Goal: Feedback & Contribution: Leave review/rating

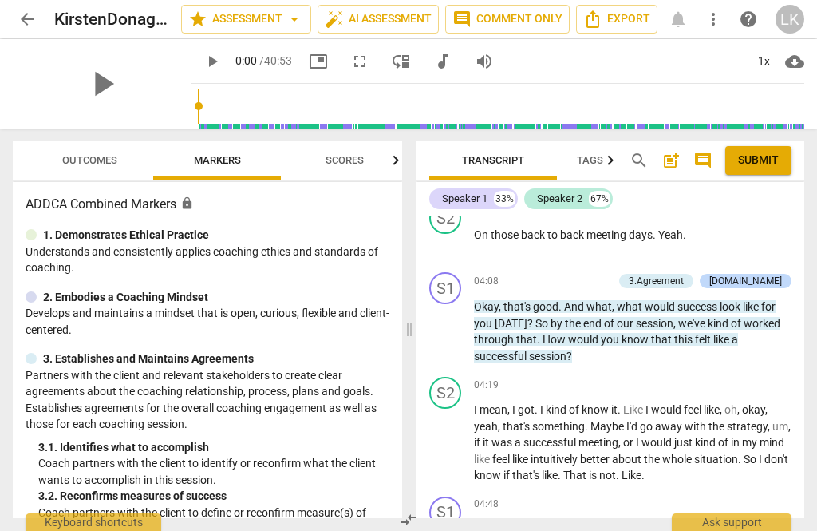
scroll to position [2292, 0]
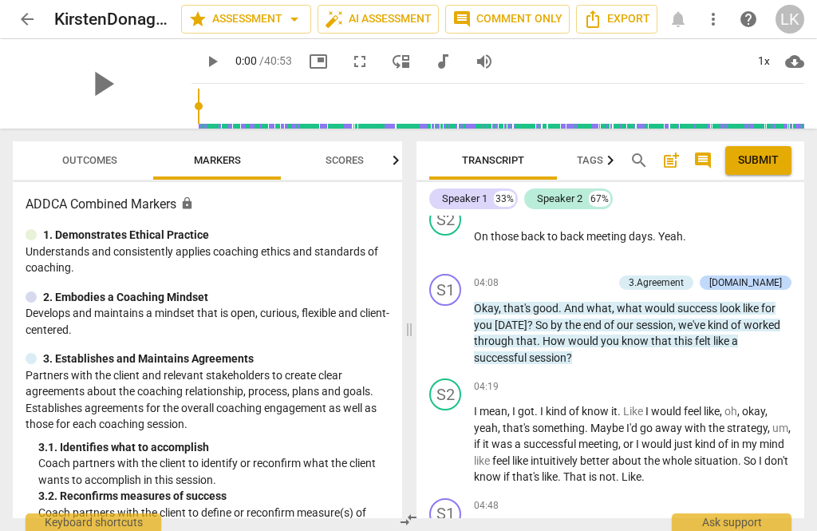
click at [452, 338] on button "play_arrow" at bounding box center [446, 334] width 26 height 26
click at [450, 333] on span "play_arrow" at bounding box center [446, 333] width 19 height 19
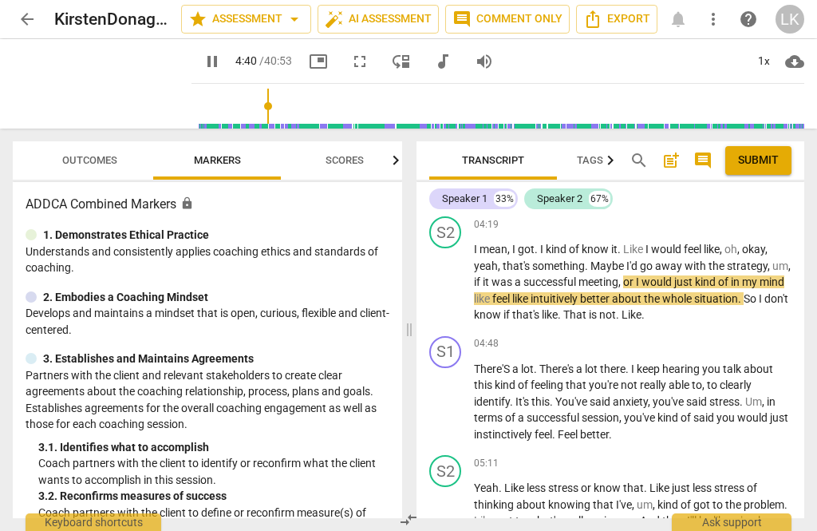
scroll to position [2456, 0]
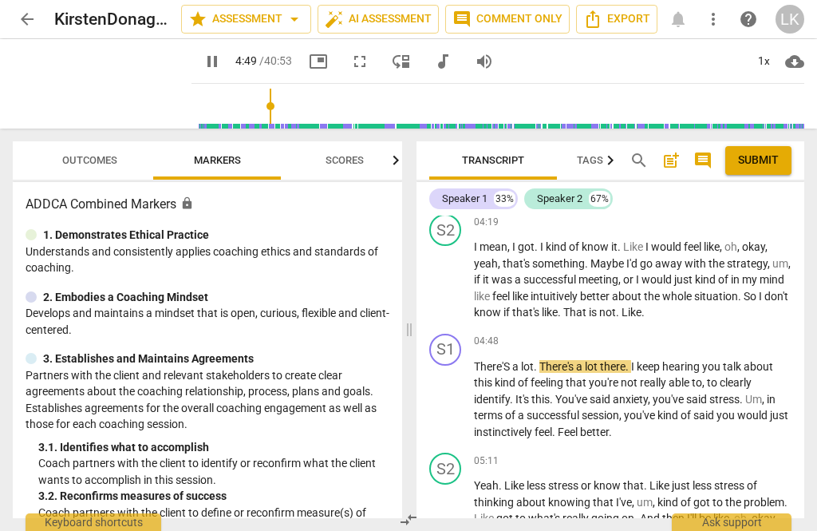
click at [456, 397] on span "pause" at bounding box center [446, 399] width 19 height 19
type input "290"
click at [713, 336] on div "+ Add competency" at bounding box center [744, 342] width 95 height 16
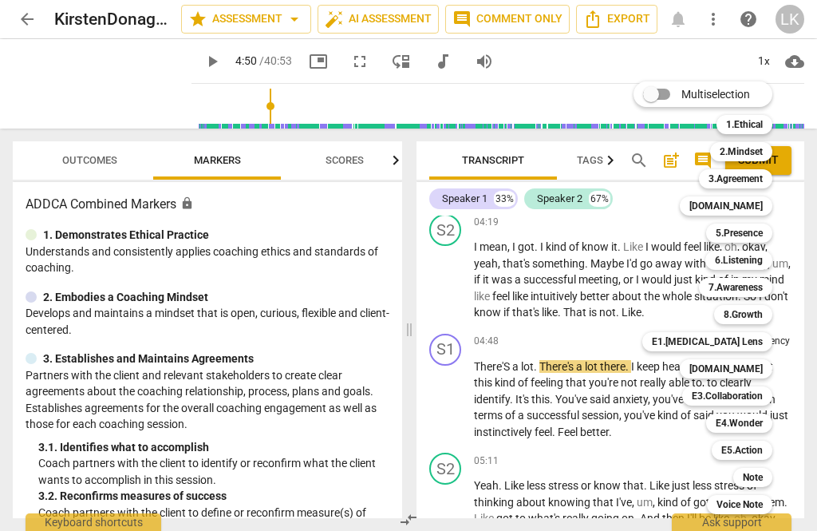
click at [767, 480] on div "Note" at bounding box center [752, 477] width 39 height 19
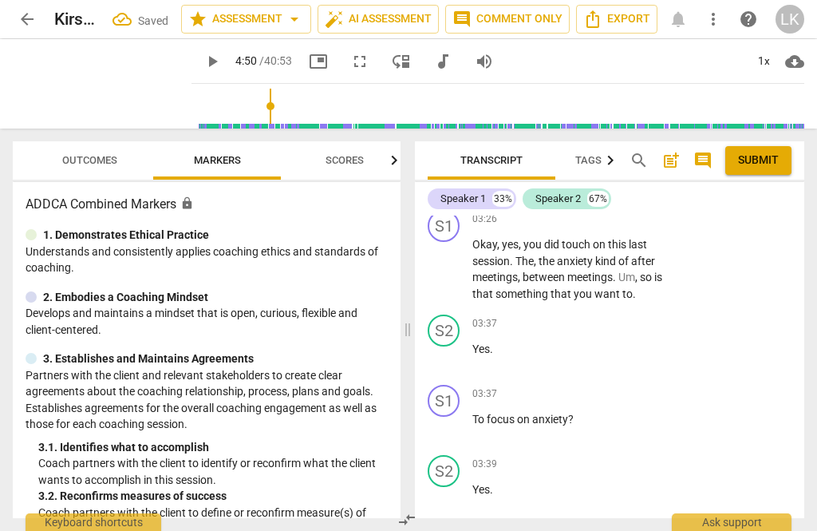
scroll to position [3360, 0]
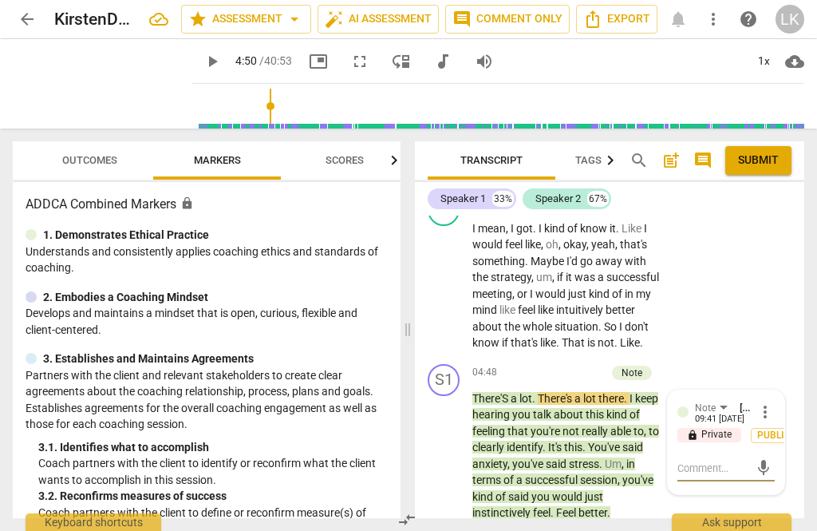
click at [721, 460] on textarea at bounding box center [714, 467] width 72 height 15
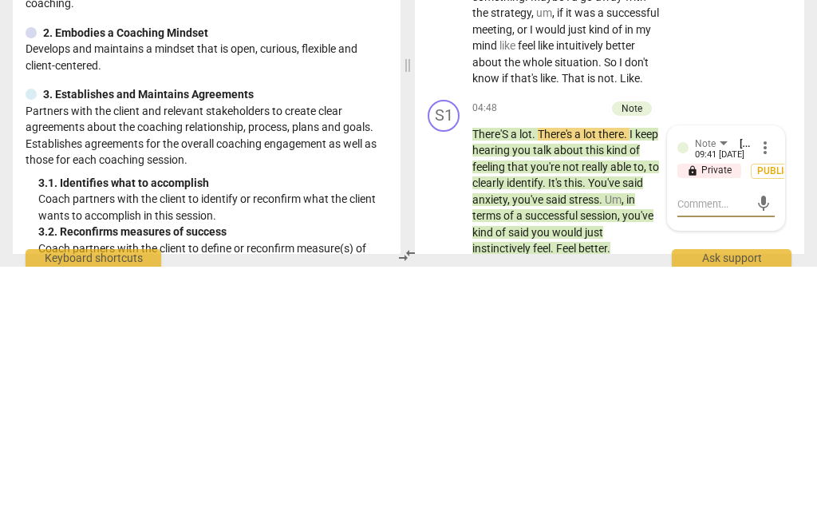
type textarea "Be"
type textarea "Be careful"
type textarea "Be careful that"
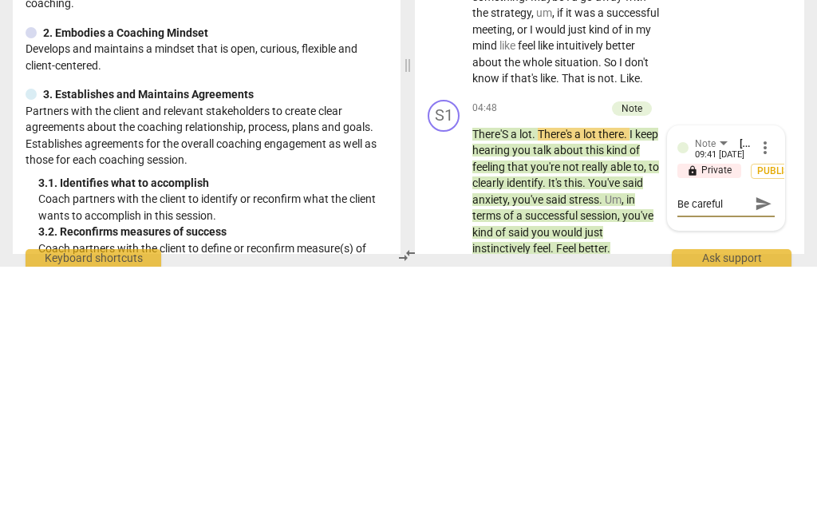
type textarea "Be careful that"
type textarea "Be careful that talking"
type textarea "Be careful about talking"
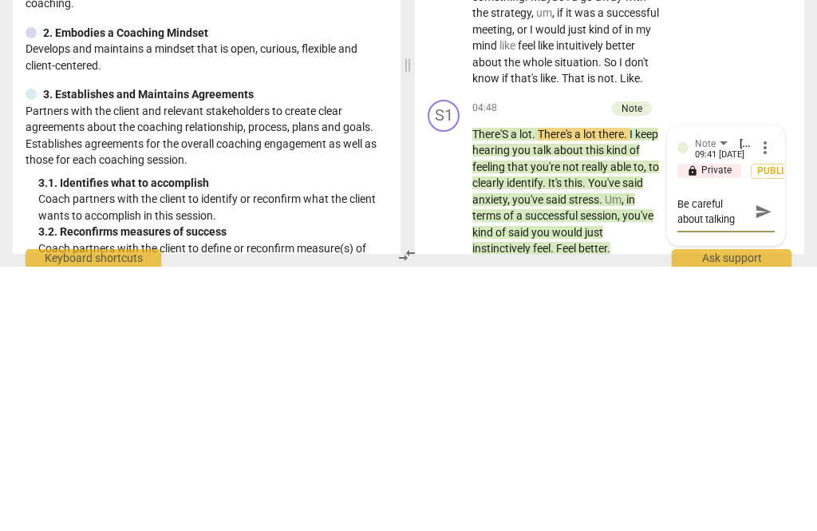
type textarea "Be careful about talking over your"
type textarea "Be careful about talking over your client"
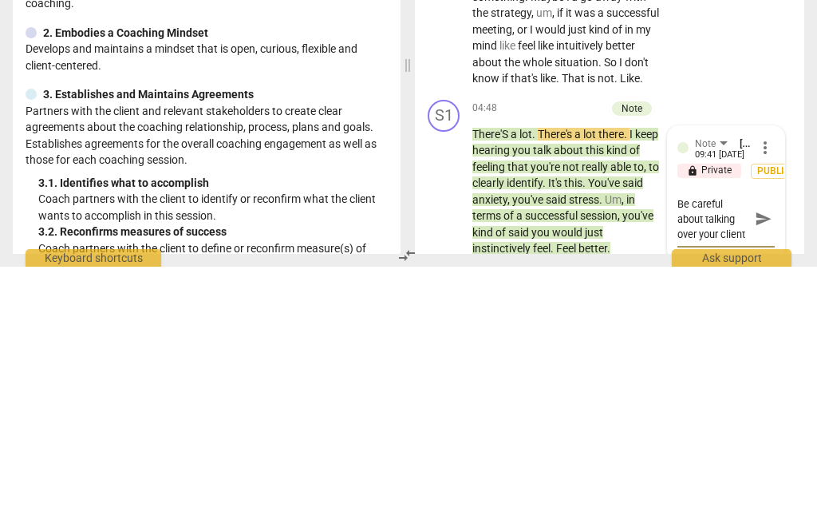
scroll to position [0, 0]
type textarea "Be careful about talking over your client."
click at [767, 474] on span "send" at bounding box center [764, 483] width 18 height 18
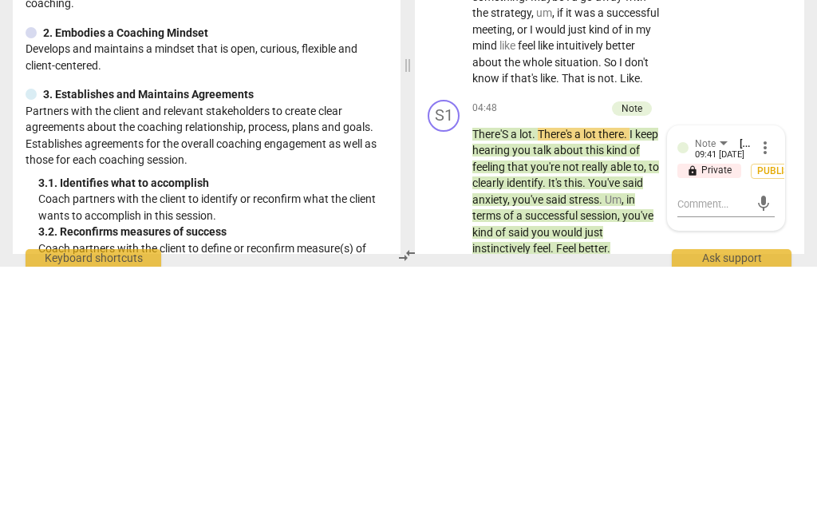
click at [449, 446] on span "play_arrow" at bounding box center [444, 455] width 19 height 19
click at [444, 443] on button "pause" at bounding box center [445, 456] width 26 height 26
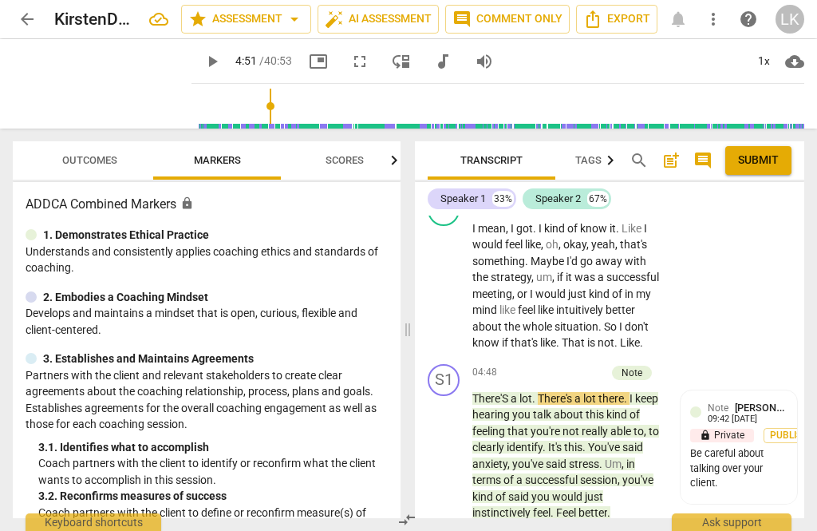
click at [447, 446] on span "play_arrow" at bounding box center [444, 455] width 19 height 19
type input "313"
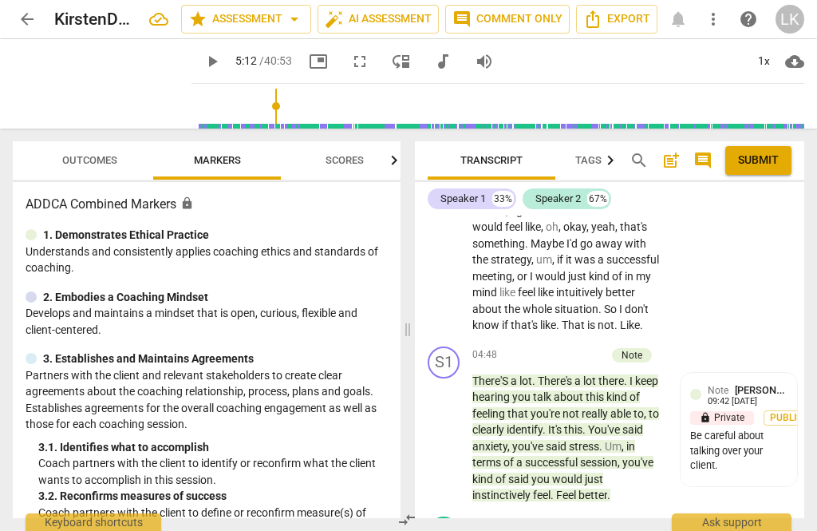
scroll to position [3374, 0]
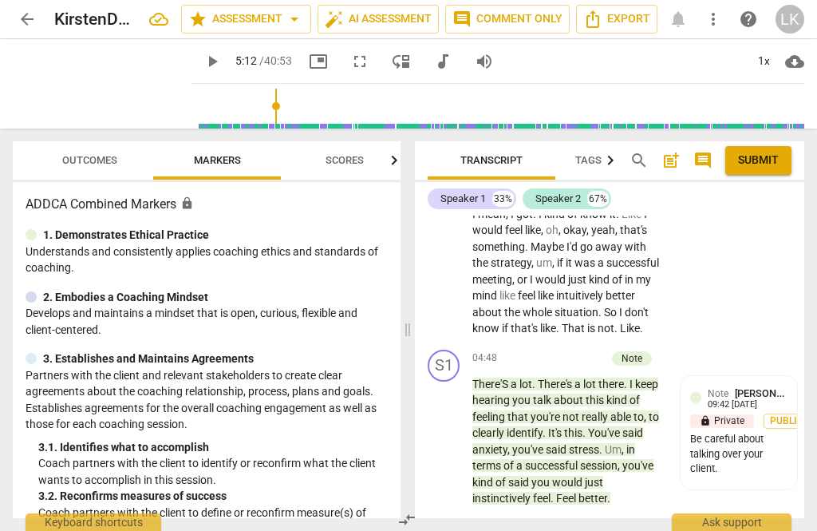
click at [531, 351] on p "Add competency" at bounding box center [568, 358] width 76 height 14
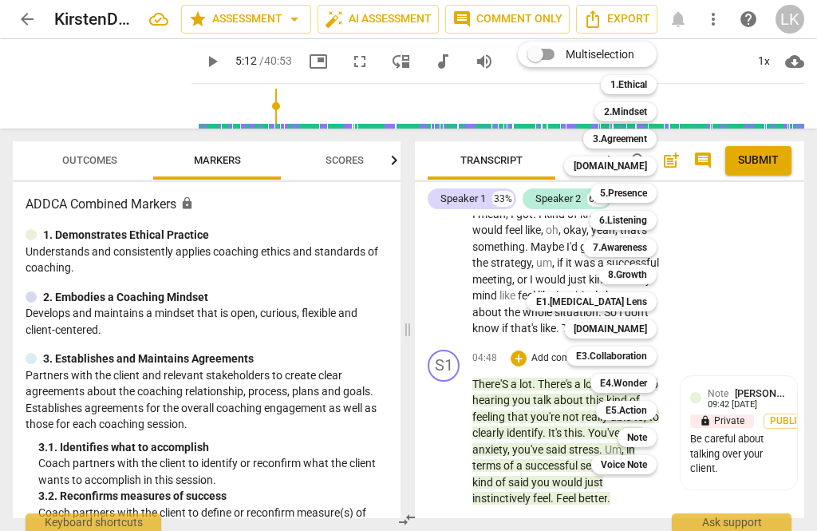
click at [647, 226] on b "6.Listening" at bounding box center [623, 220] width 48 height 19
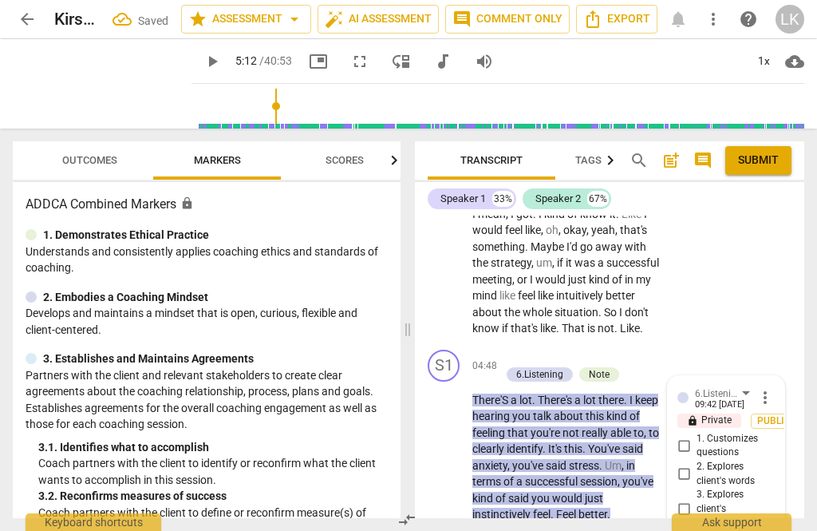
scroll to position [3581, 0]
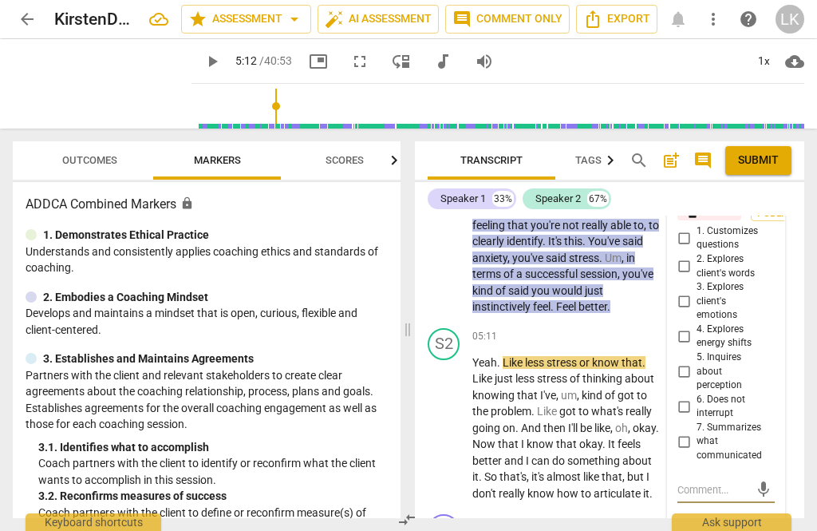
click at [691, 432] on input "7. Summarizes what communicated" at bounding box center [684, 441] width 26 height 19
checkbox input "true"
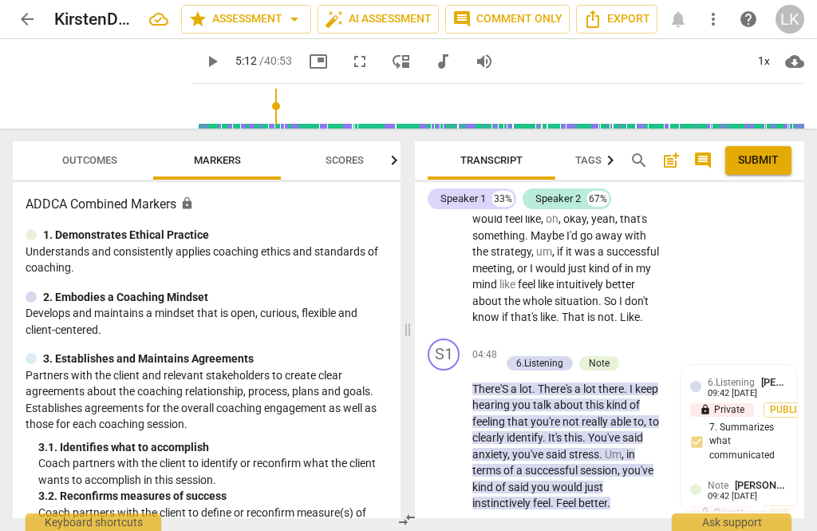
scroll to position [3388, 0]
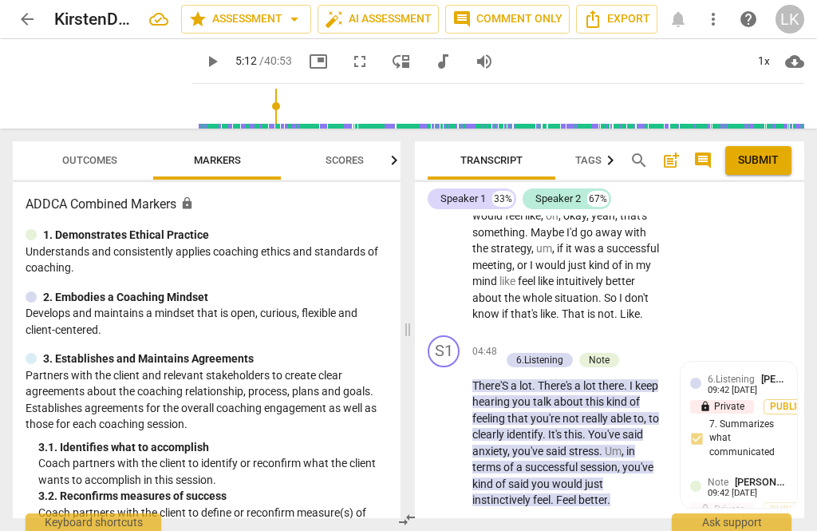
click at [516, 335] on div "+ Add competency" at bounding box center [547, 343] width 95 height 16
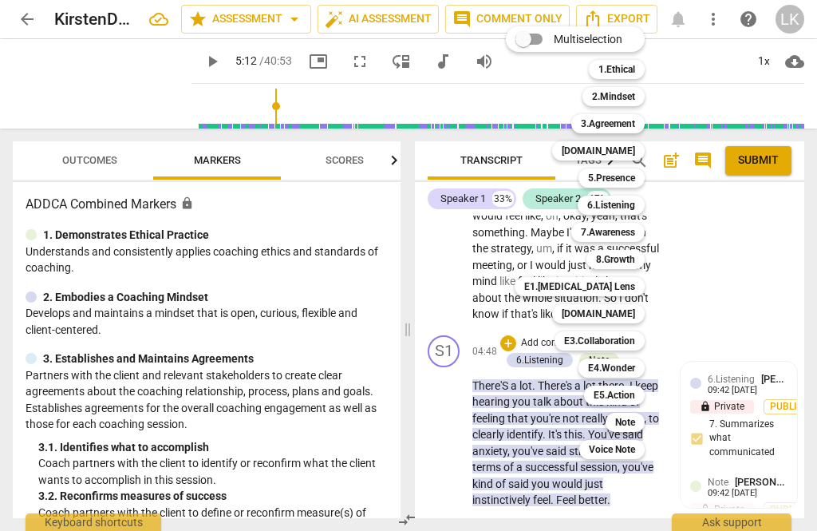
click at [638, 312] on div "[DOMAIN_NAME]" at bounding box center [598, 313] width 93 height 19
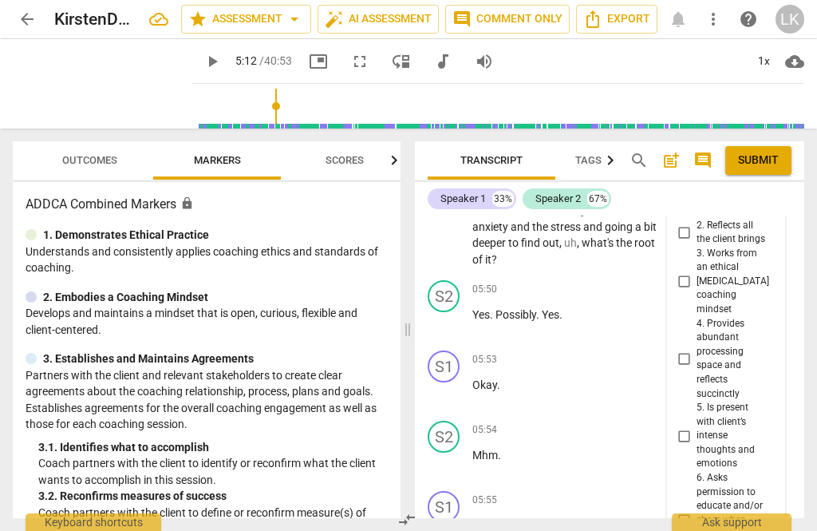
scroll to position [3970, 0]
checkbox input "true"
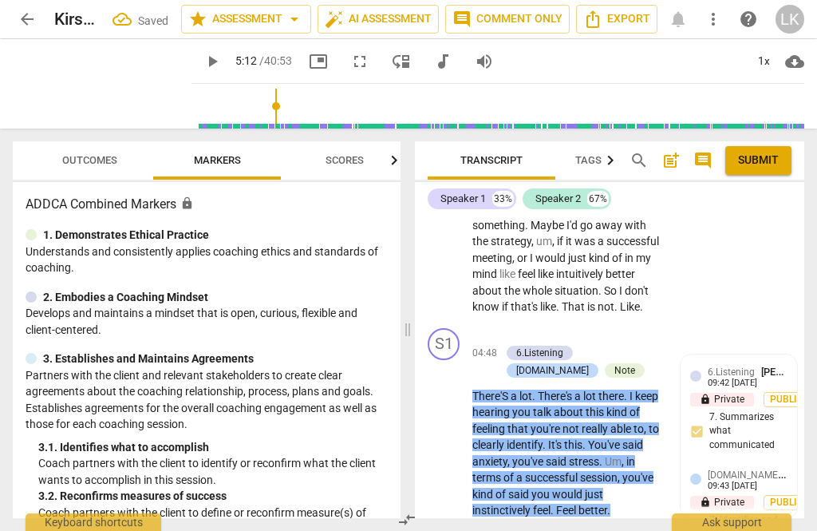
scroll to position [3396, 0]
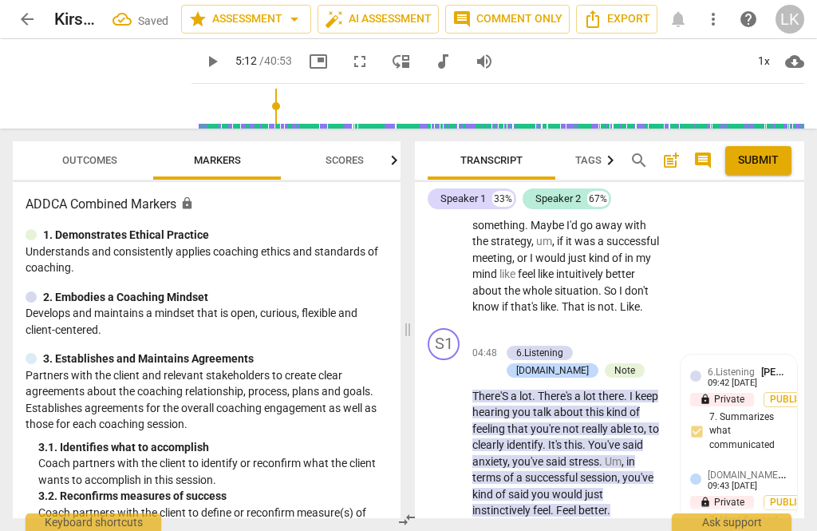
click at [513, 328] on div "+" at bounding box center [508, 336] width 16 height 16
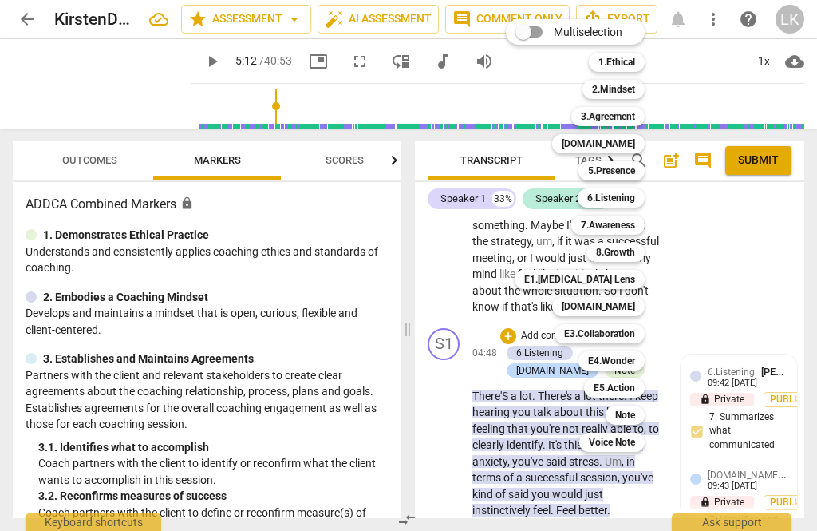
click at [635, 117] on b "3.Agreement" at bounding box center [608, 116] width 54 height 19
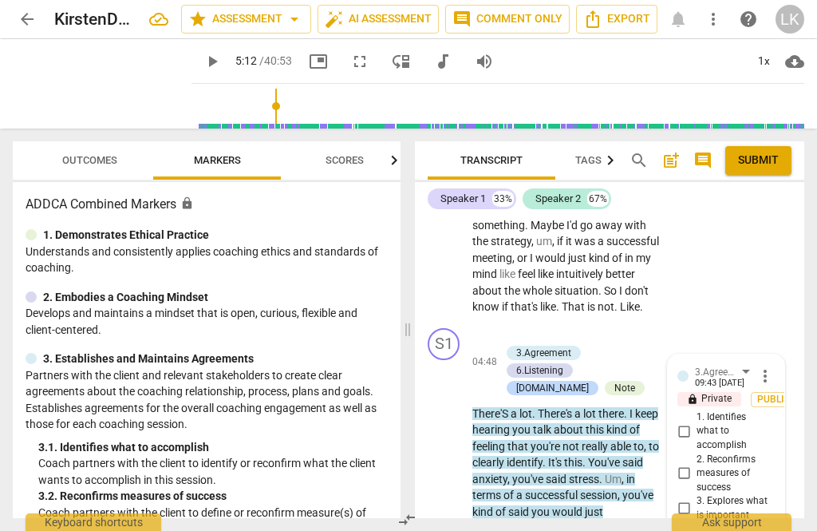
click at [692, 464] on input "2. Reconfirms measures of success" at bounding box center [684, 473] width 26 height 19
checkbox input "true"
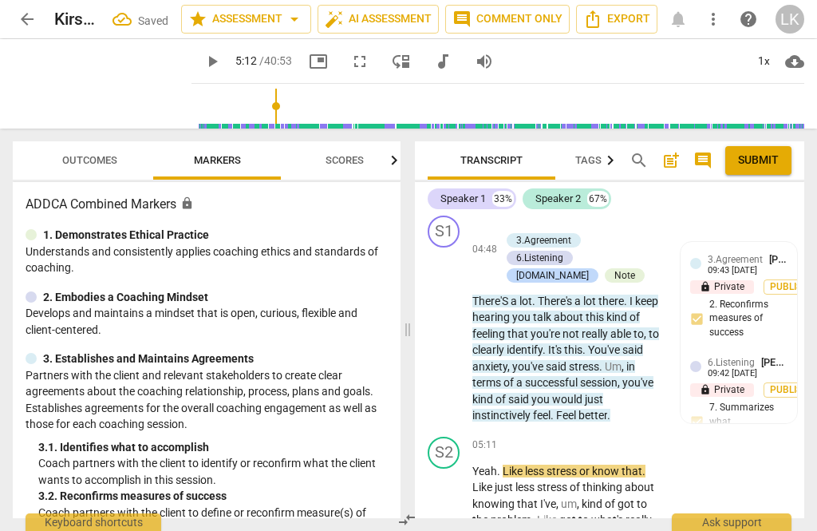
scroll to position [3567, 0]
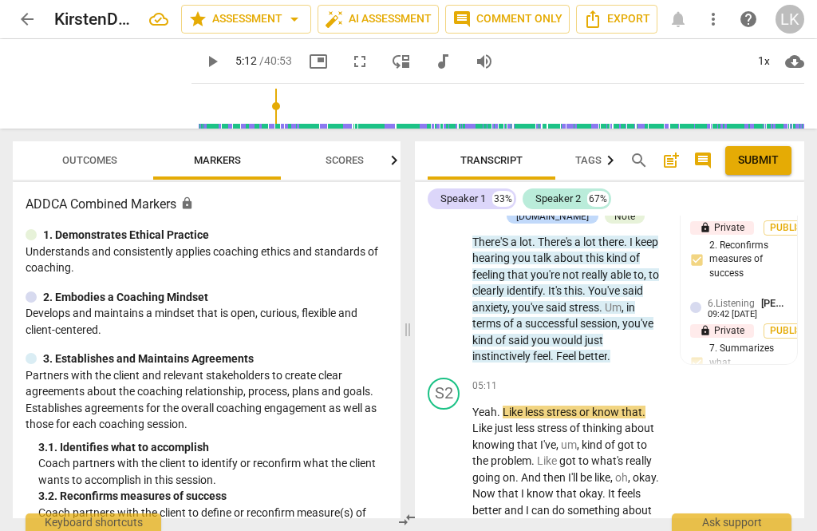
click at [456, 468] on span "play_arrow" at bounding box center [445, 477] width 26 height 19
click at [452, 468] on span "pause" at bounding box center [444, 477] width 19 height 19
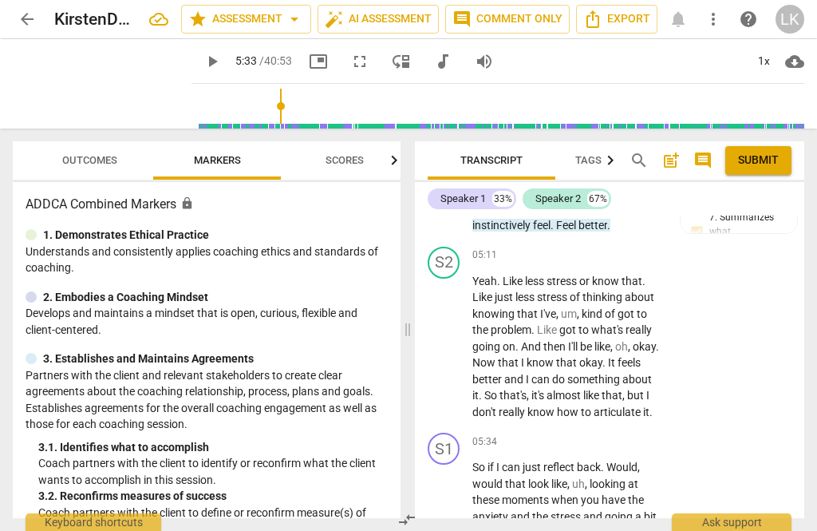
scroll to position [3700, 0]
click at [445, 494] on button "play_arrow" at bounding box center [445, 507] width 26 height 26
click at [456, 497] on span "pause" at bounding box center [445, 506] width 26 height 19
type input "349"
click at [569, 432] on div "+" at bounding box center [565, 440] width 16 height 16
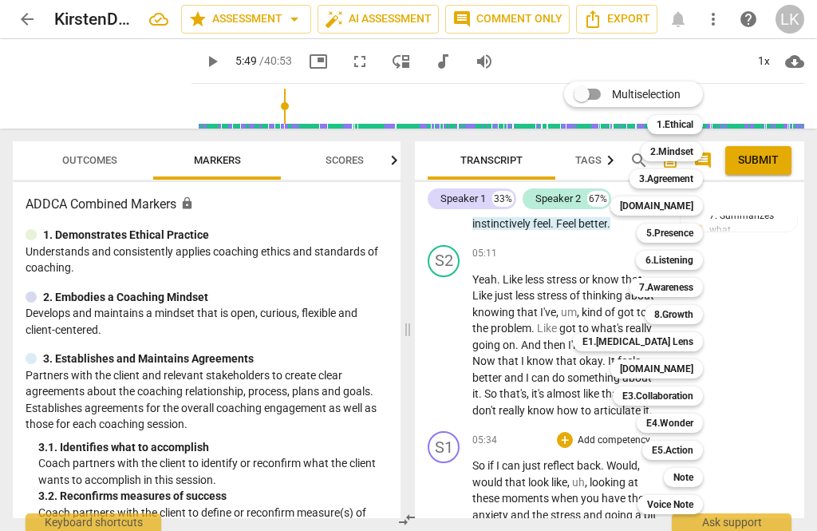
click at [698, 211] on div "[DOMAIN_NAME]" at bounding box center [656, 205] width 93 height 19
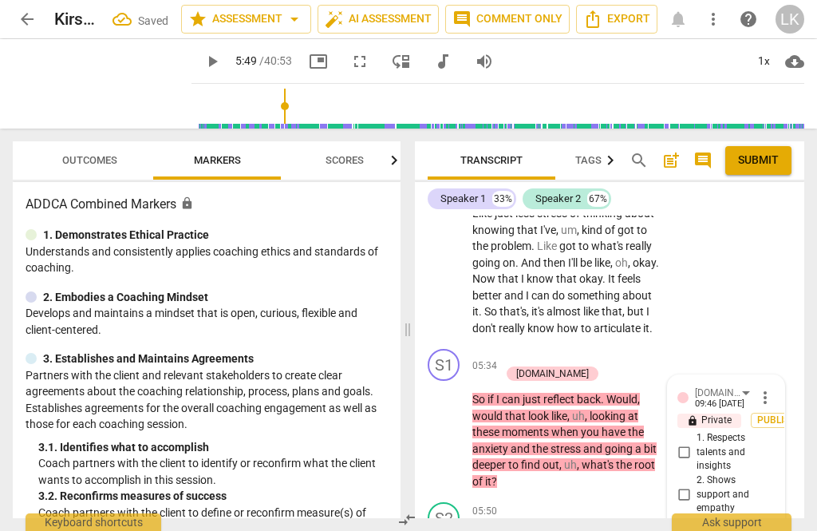
scroll to position [3782, 0]
click at [772, 388] on span "more_vert" at bounding box center [765, 397] width 19 height 19
click at [788, 329] on li "Delete" at bounding box center [775, 320] width 55 height 30
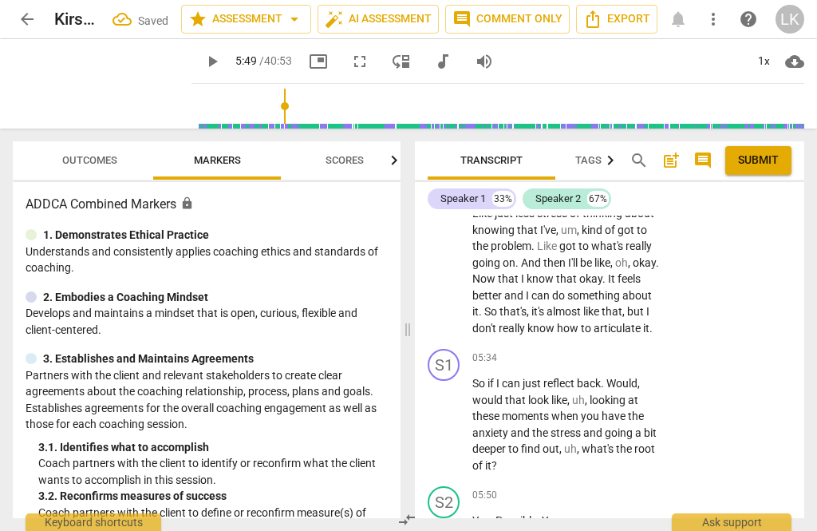
click at [576, 351] on p "Add competency" at bounding box center [614, 358] width 76 height 14
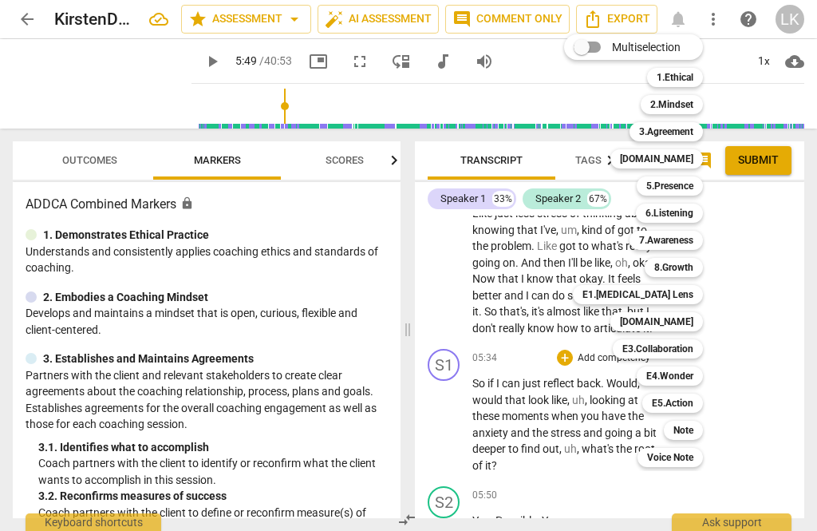
click at [702, 128] on div "3.Agreement" at bounding box center [666, 131] width 73 height 19
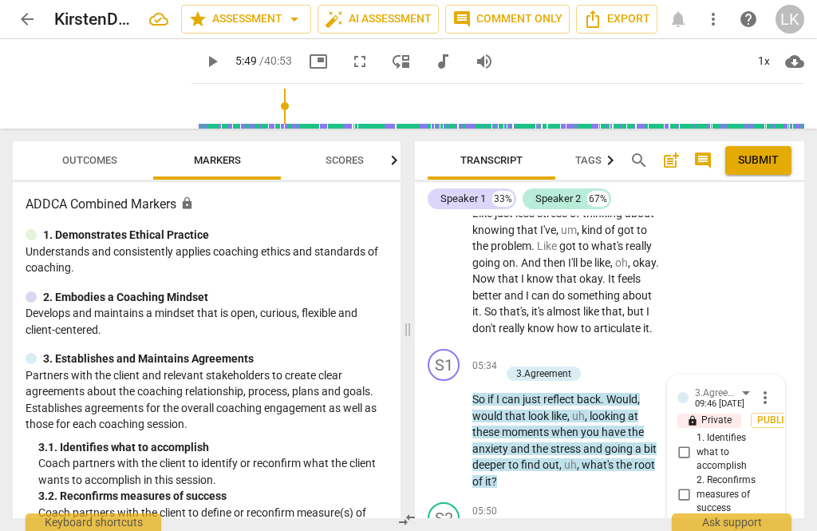
click at [697, 484] on input "2. Reconfirms measures of success" at bounding box center [684, 493] width 26 height 19
checkbox input "true"
click at [695, 443] on input "1. Identifies what to accomplish" at bounding box center [684, 452] width 26 height 19
checkbox input "true"
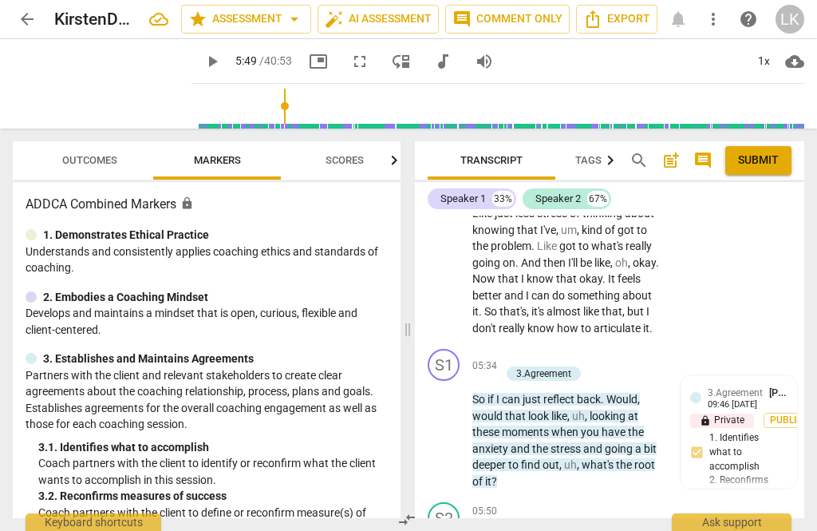
click at [516, 349] on div "+ Add competency" at bounding box center [547, 357] width 95 height 16
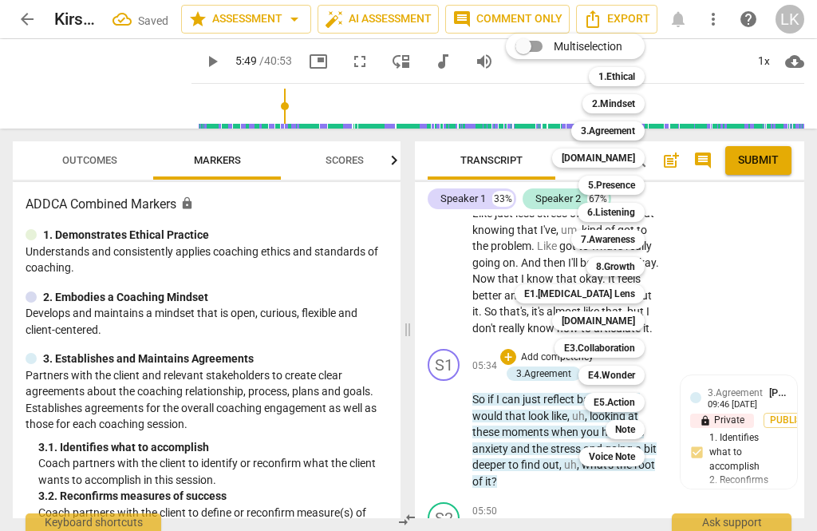
click at [625, 318] on b "[DOMAIN_NAME]" at bounding box center [598, 320] width 73 height 19
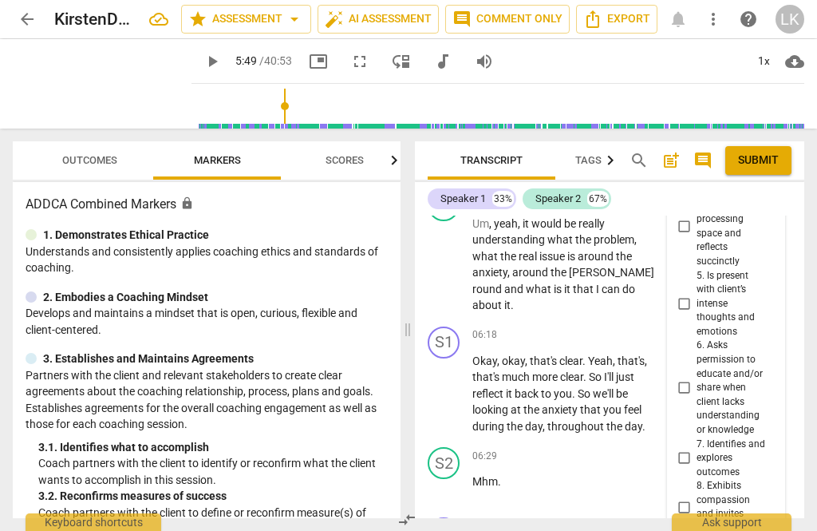
scroll to position [4411, 0]
click at [697, 448] on input "7. Identifies and explores outcomes" at bounding box center [684, 457] width 26 height 19
checkbox input "true"
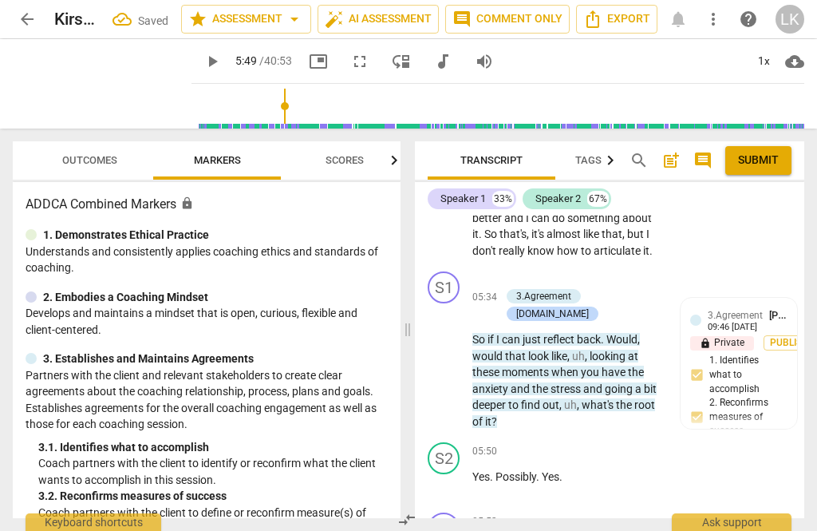
scroll to position [3771, 0]
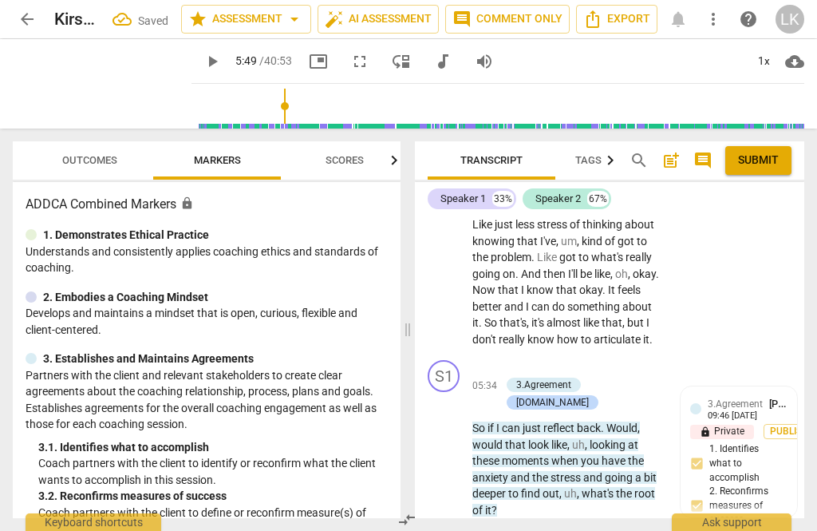
click at [515, 360] on div "+" at bounding box center [508, 368] width 16 height 16
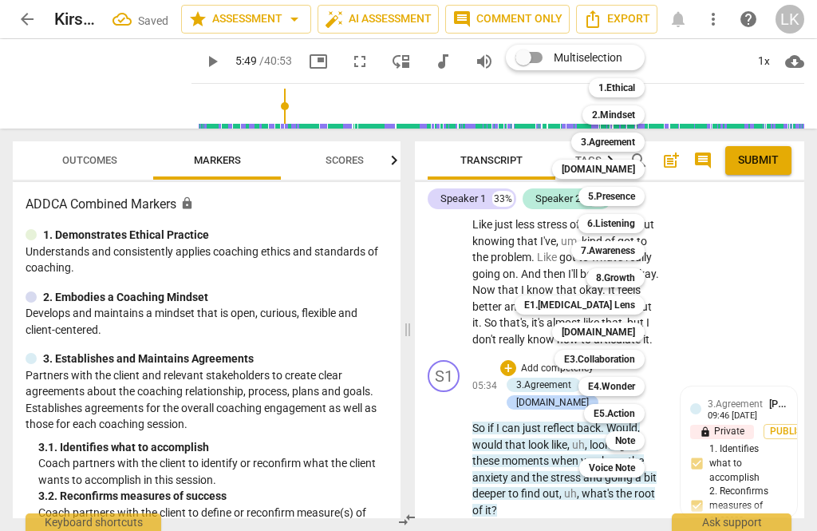
click at [641, 441] on div "Note" at bounding box center [625, 440] width 39 height 19
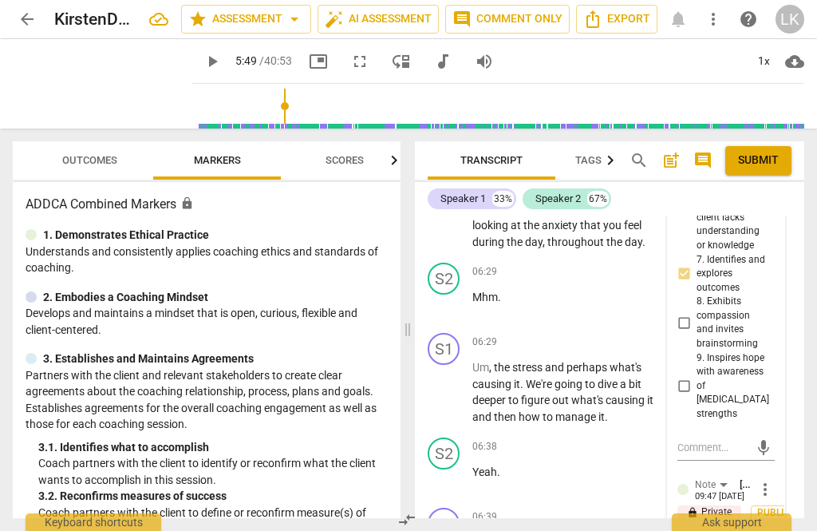
scroll to position [4596, 0]
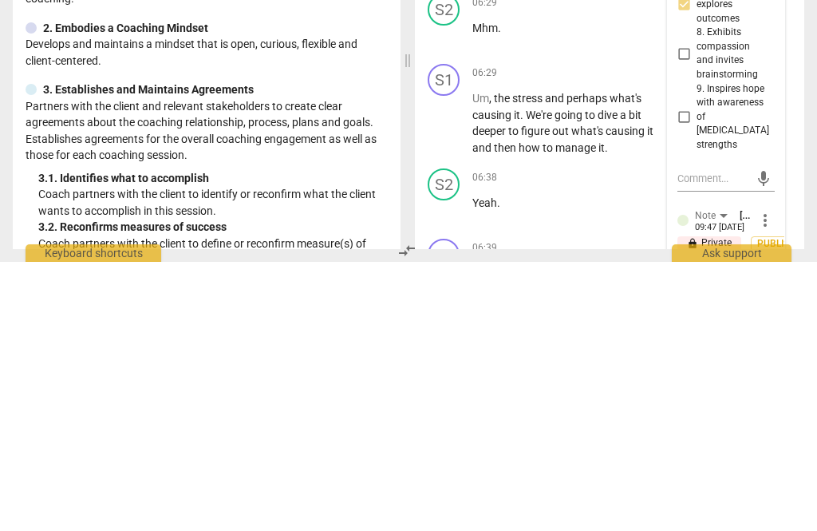
type textarea "You"
type textarea "You are"
type textarea "You are doing a"
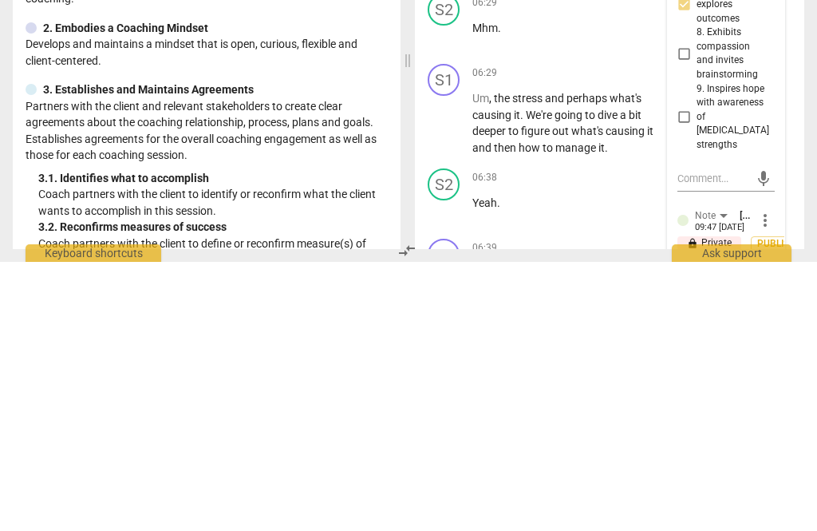
type textarea "You are doing a"
type textarea "You are doing a really"
type textarea "You are doing a really good"
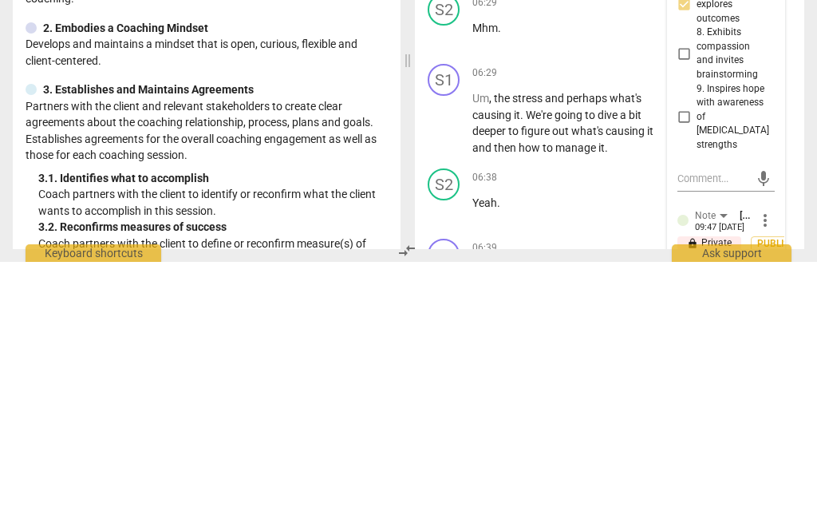
type textarea "You are doing a really good job"
type textarea "You are doing a really good job seeing if you"
type textarea "You are doing a really good job seeing if you could"
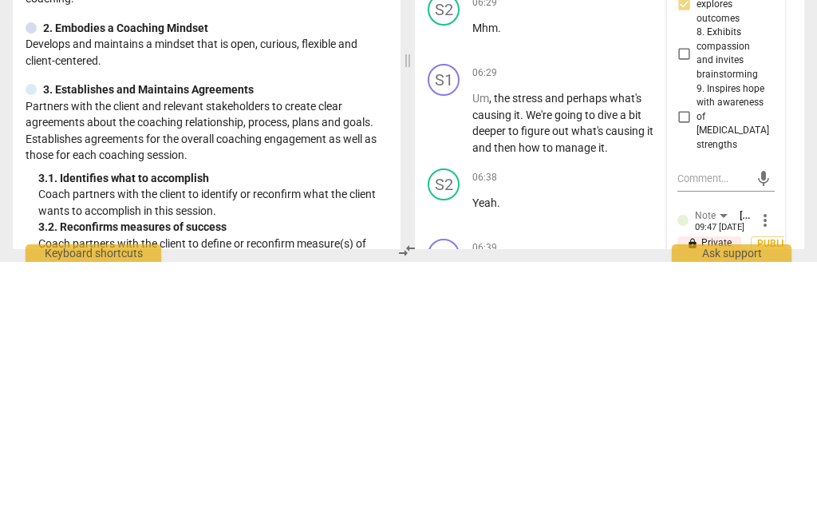
type textarea "You are doing a really good job seeing if you could"
type textarea "You are doing a really good job seeing if you can figure"
type textarea "You are doing a really good job seeing if you can figure out"
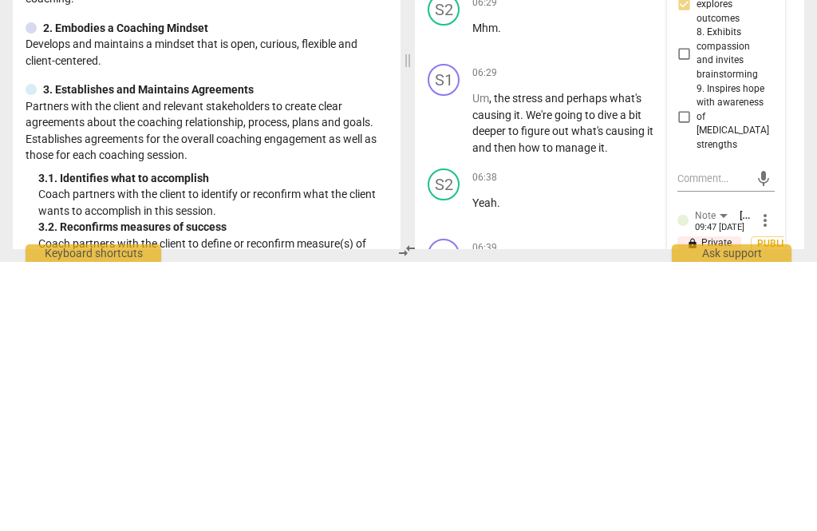
type textarea "You are doing a really good job seeing if you can figure ou"
type textarea "You are doing a really good job seeing if you can figure o"
type textarea "You are doing a really good job seeing if you can figure"
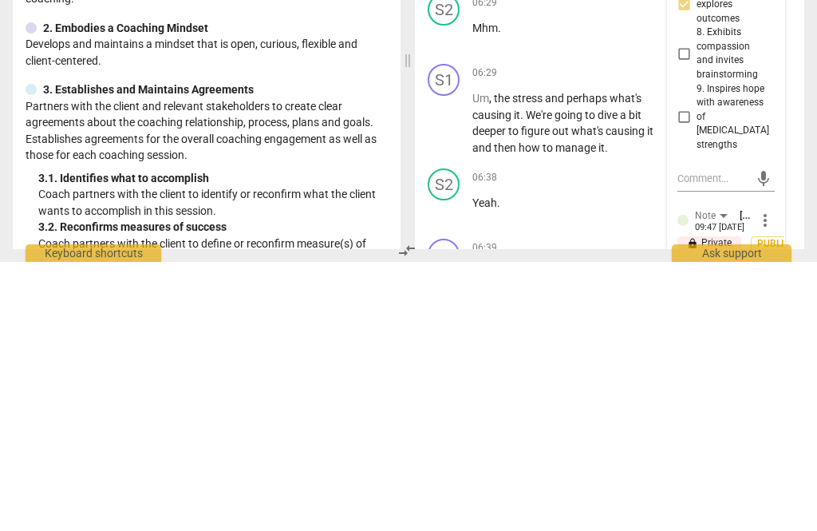
type textarea "You are doing a really good job seeing if you can figure"
type textarea "You are doing a really good job seeing if you can figur"
type textarea "You are doing a really good job seeing if you can figu"
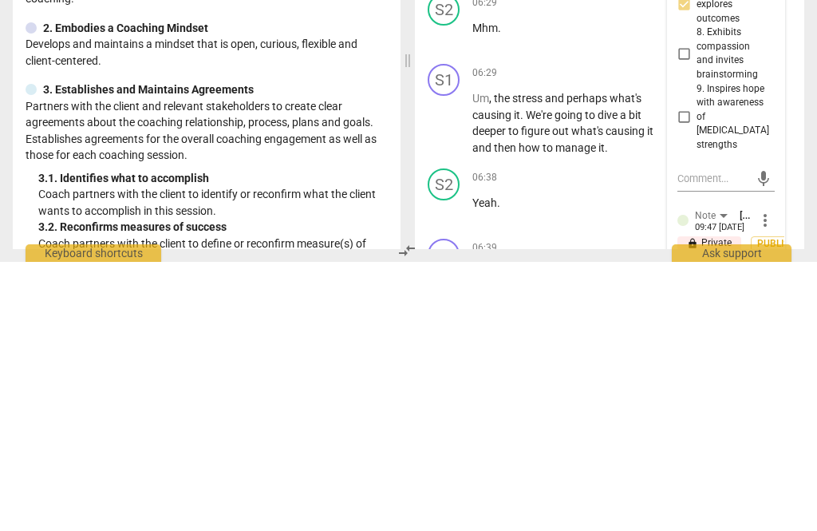
type textarea "You are doing a really good job seeing if you can fig"
type textarea "You are doing a really good job seeing if you can fi"
type textarea "You are doing a really good job seeing if you can f"
type textarea "You are doing a really good job seeing if you can"
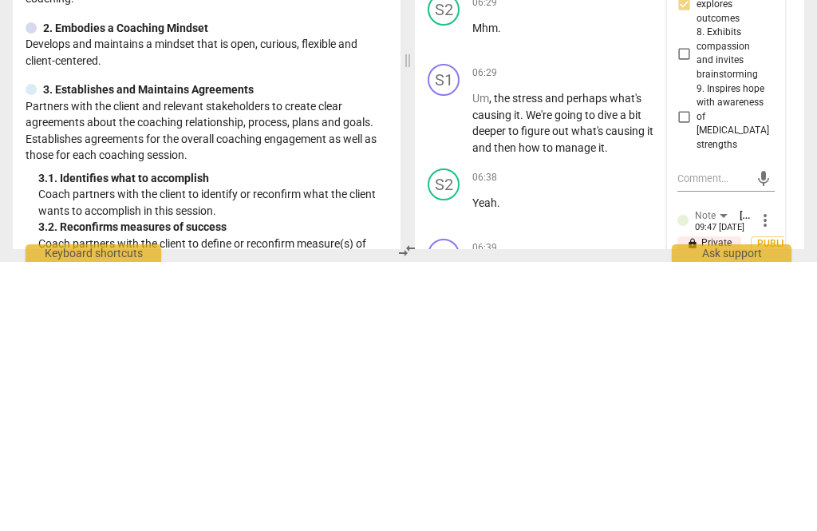
type textarea "You are doing a really good job seeing if you can"
type textarea "You are doing a really good job seeing if you ca"
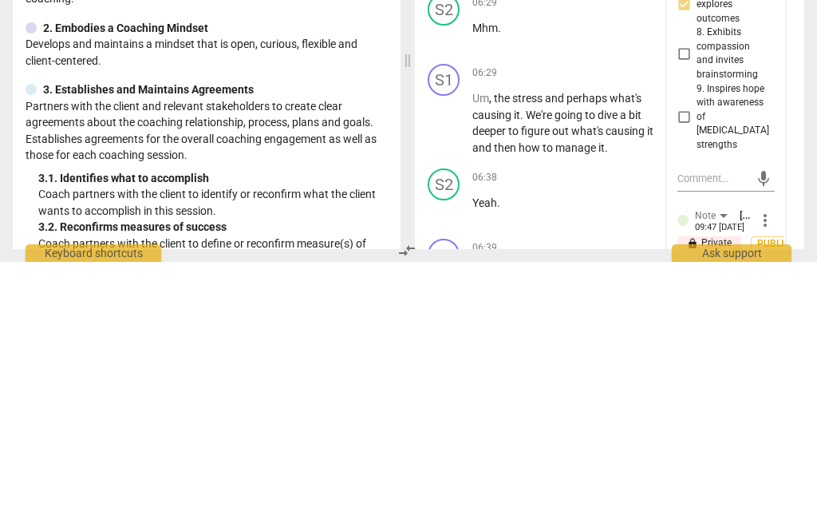
type textarea "You are doing a really good job seeing if you c"
type textarea "You are doing a really good job seeing if you"
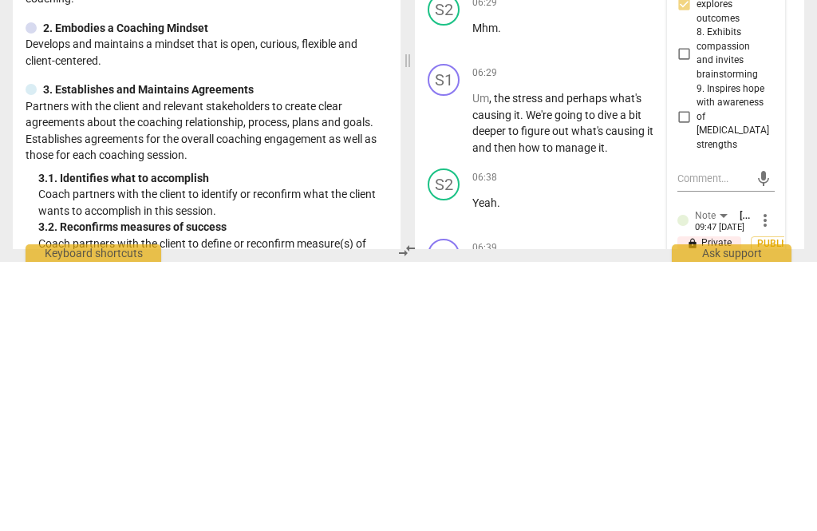
type textarea "You are doing a really good job seeing if you"
type textarea "You are doing a really good job seeing if yo"
type textarea "You are doing a really good job seeing if y"
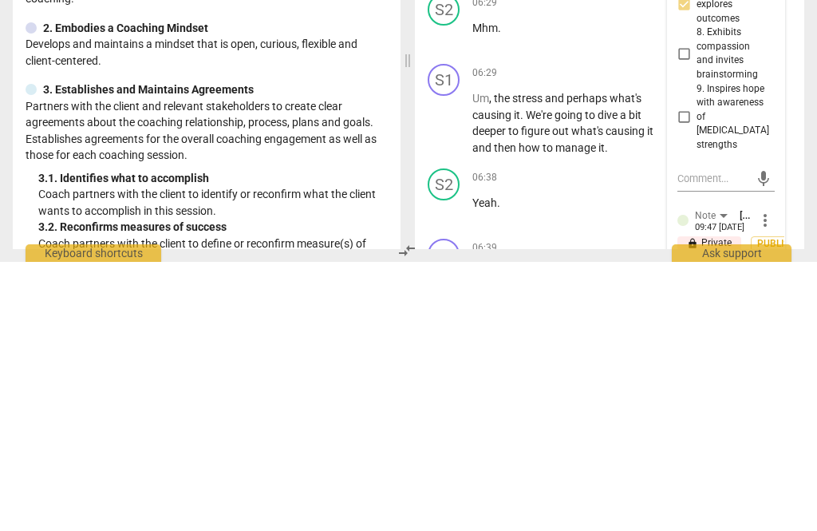
type textarea "You are doing a really good job seeing if y"
type textarea "You are doing a really good job seeing if"
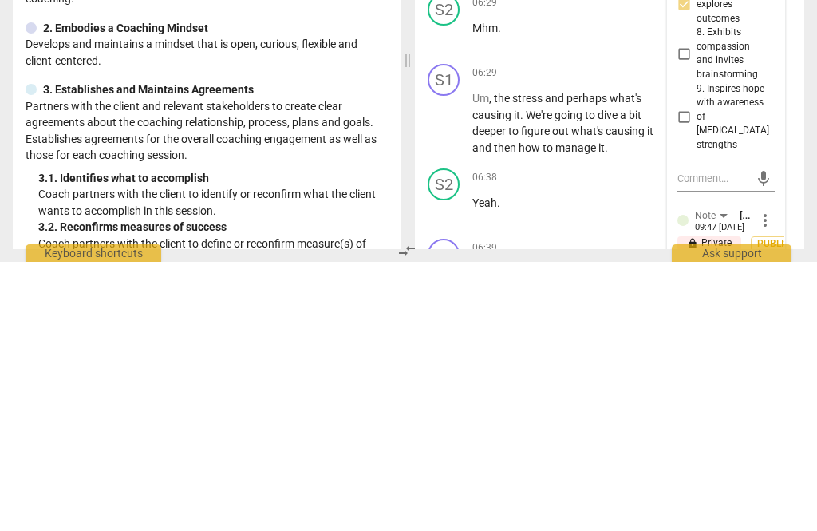
type textarea "You are doing a really good job seeing i"
type textarea "You are doing a really good job seeing"
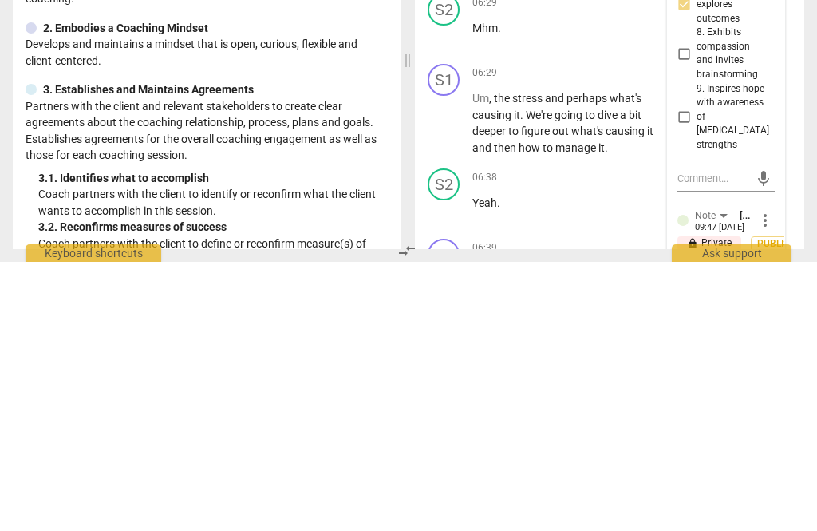
type textarea "You are doing a really good job seein"
type textarea "You are doing a really good job seei"
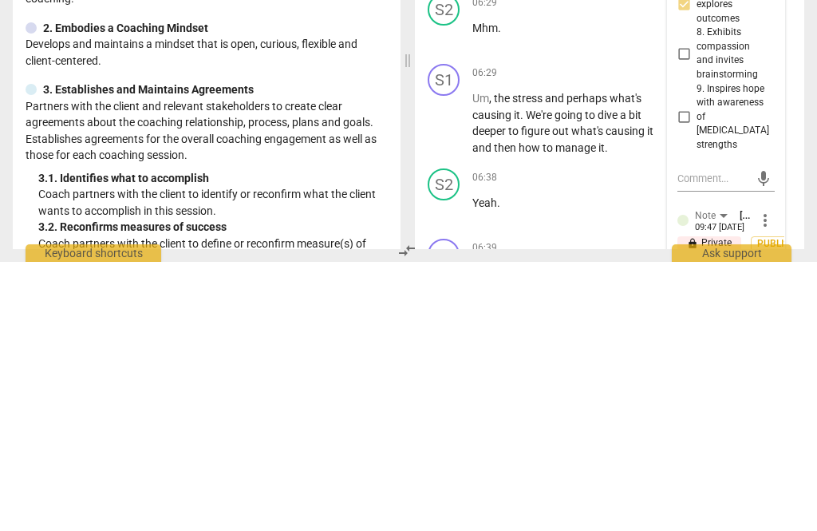
type textarea "You are doing a really good job see"
type textarea "You are doing a really good job se"
type textarea "You are doing a really good job s"
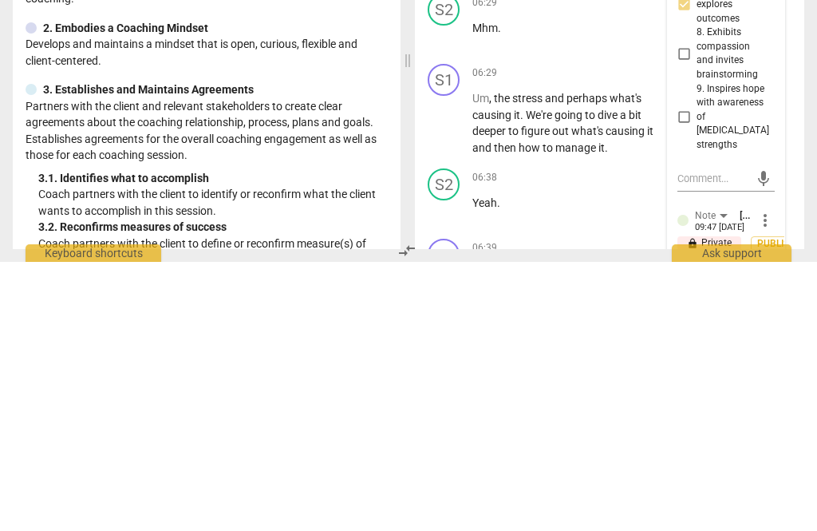
type textarea "You are doing a really good job"
type textarea "You are doing a really good job f"
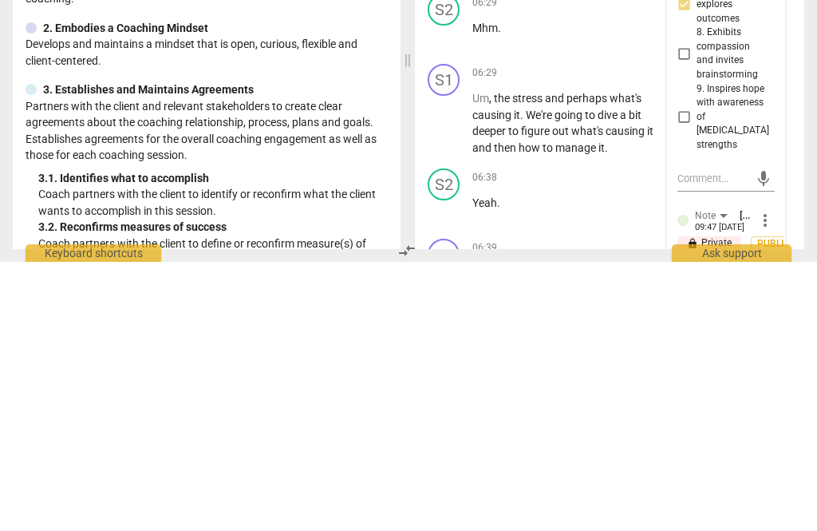
scroll to position [14, 0]
type textarea "You are doing a really good job fi"
type textarea "You are doing a really good job fig"
type textarea "You are doing a really good job figuring"
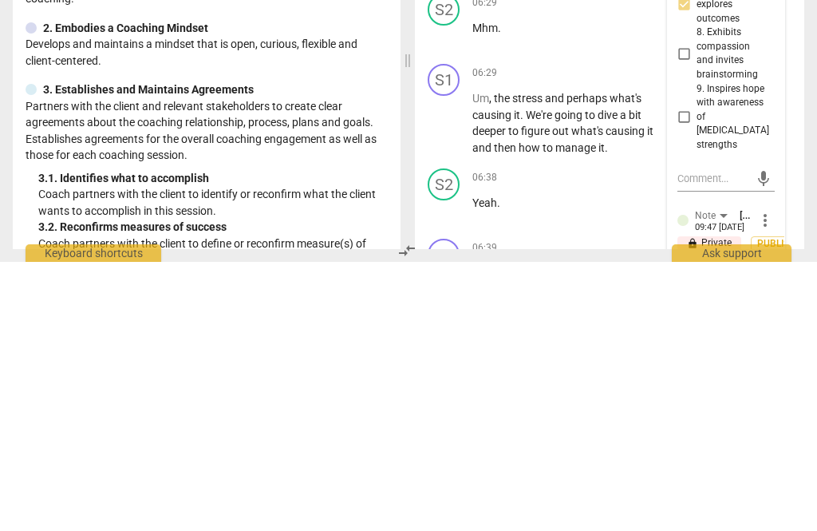
type textarea "You are doing a really good job figuring"
type textarea "You are doing a really good job figuring out"
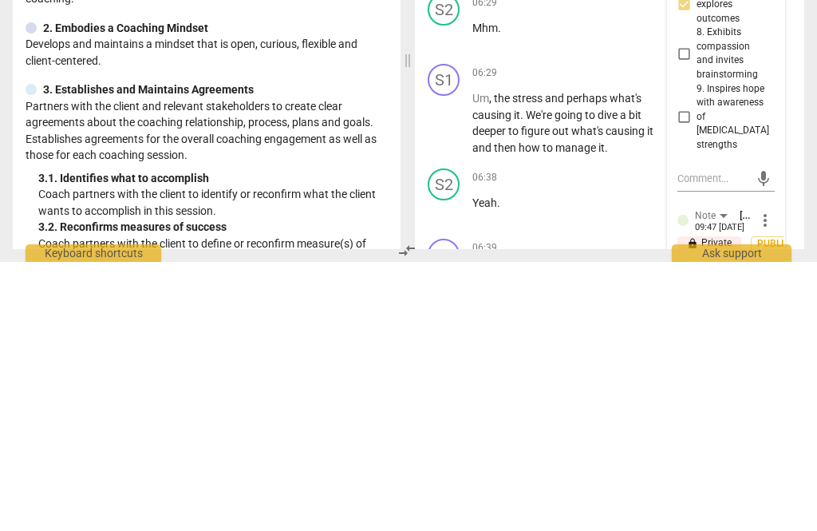
type textarea "You are doing a really good job figuring out"
type textarea "You are doing a really good job figuring out what"
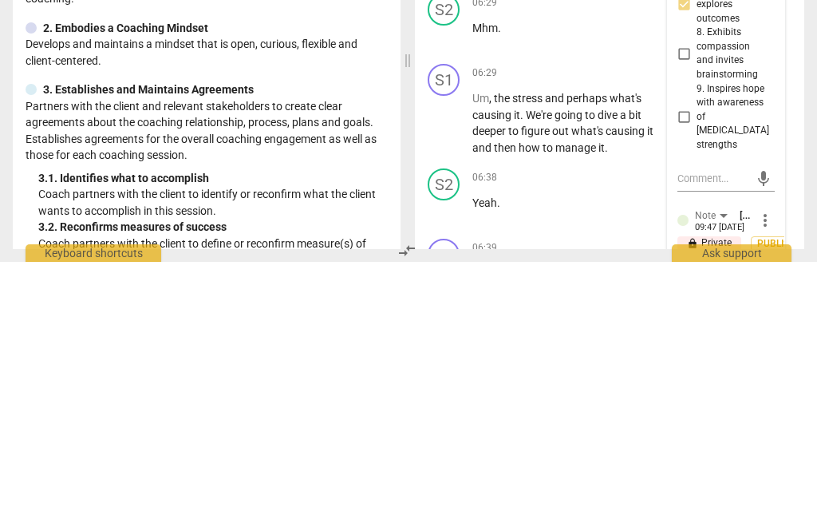
type textarea "You are doing a really good job figuring out what"
type textarea "You are doing a really good job figuring out what s"
type textarea "You are doing a really good job figuring out what sh"
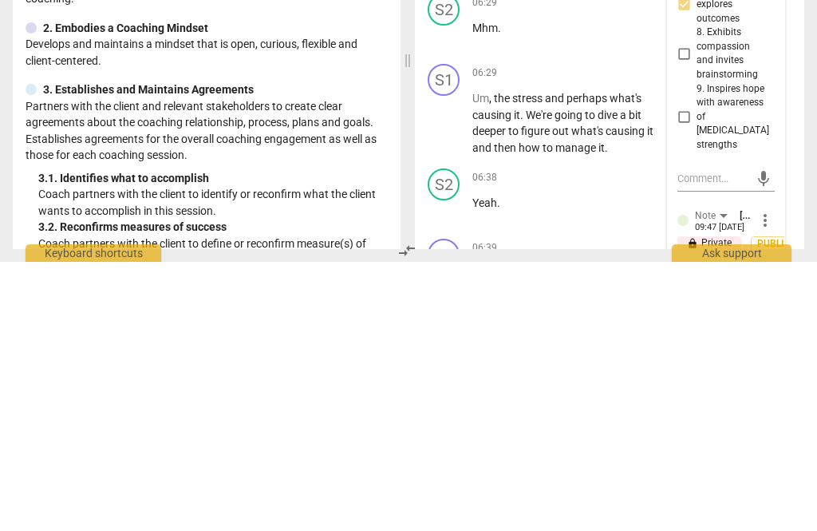
type textarea "You are doing a really good job figuring out what she"
type textarea "You are doing a really good job figuring out what shes"
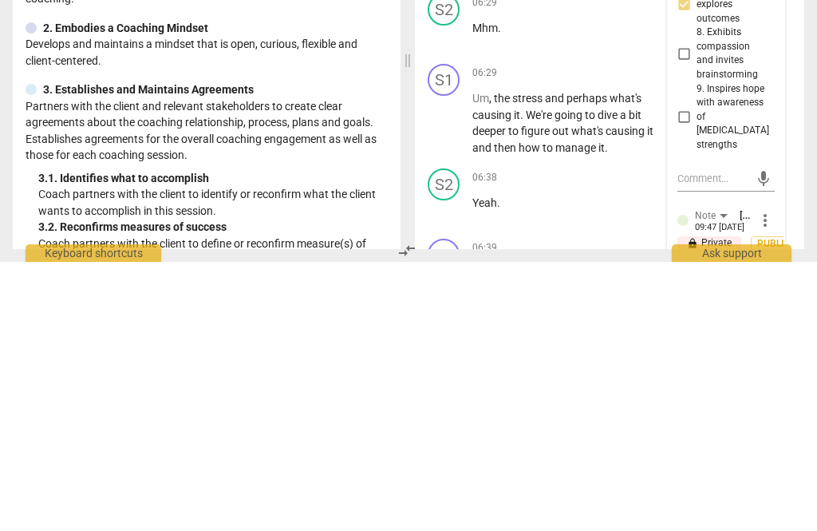
type textarea "You are doing a really good job figuring out what she’s"
type textarea "You are doing a really good job figuring out what she’s l"
type textarea "You are doing a really good job figuring out what she’s lo"
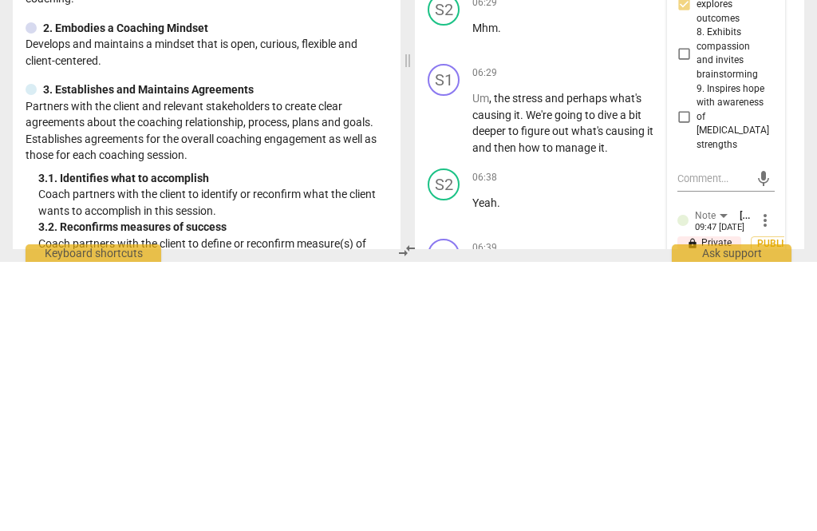
type textarea "You are doing a really good job figuring out what she’s looking"
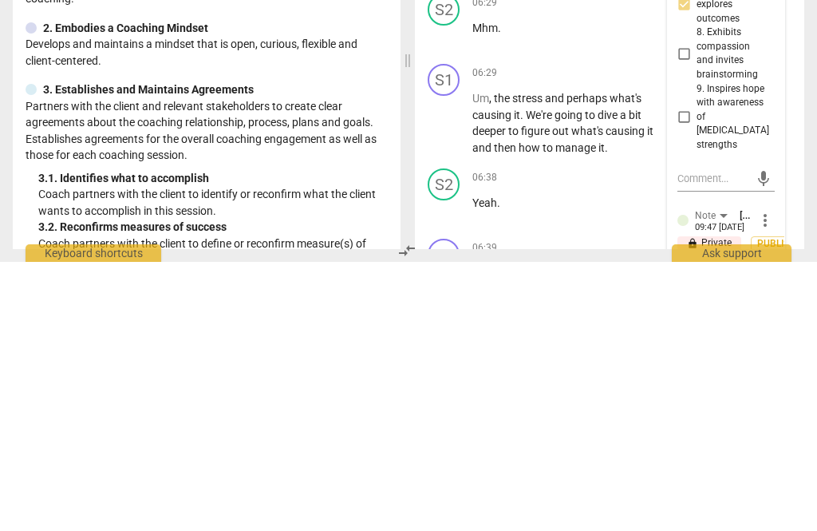
type textarea "You are doing a really good job figuring out what she’s looking f"
type textarea "You are doing a really good job figuring out what she’s looking fo"
type textarea "You are doing a really good job figuring out what she’s looking for"
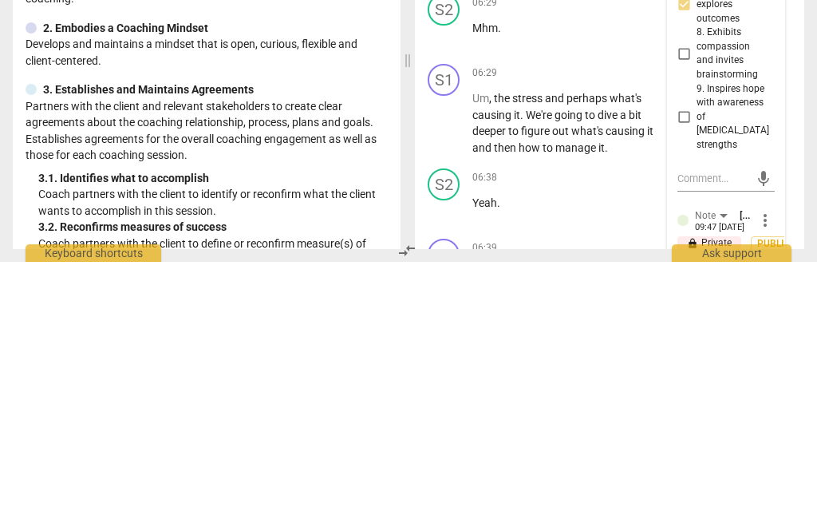
type textarea "You are doing a really good job figuring out what she’s looking for"
type textarea "You are doing a really good job figuring out what she’s looking for a"
type textarea "You are doing a really good job figuring out what she’s looking for an"
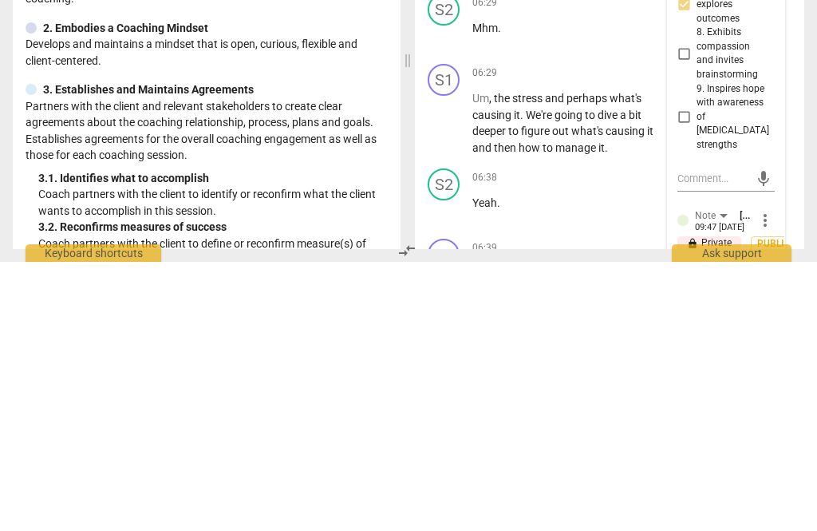
type textarea "You are doing a really good job figuring out what she’s looking for an"
type textarea "You are doing a really good job figuring out what she’s looking for and"
type textarea "You are doing a really good job figuring out what she’s looking for and g"
type textarea "You are doing a really good job figuring out what she’s looking for and ge"
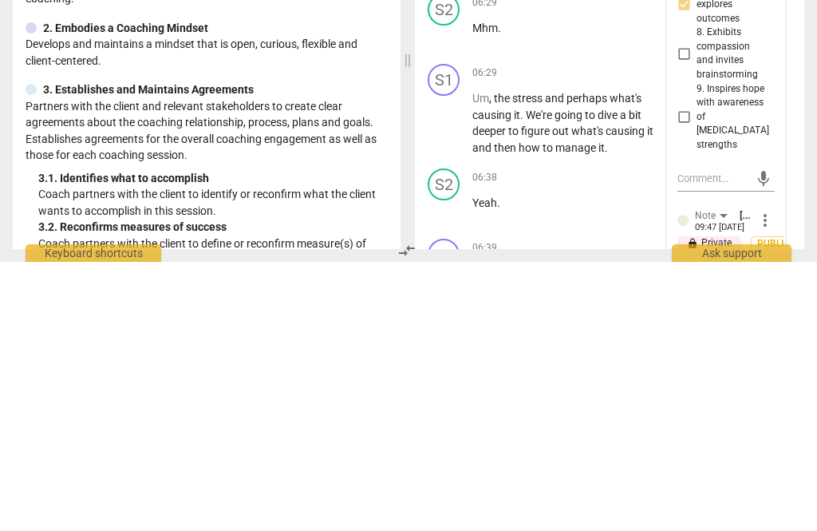
type textarea "You are doing a really good job figuring out what she’s looking for and ge"
type textarea "You are doing a really good job figuring out what she’s looking for and get"
type textarea "You are doing a really good job figuring out what she’s looking for and getting"
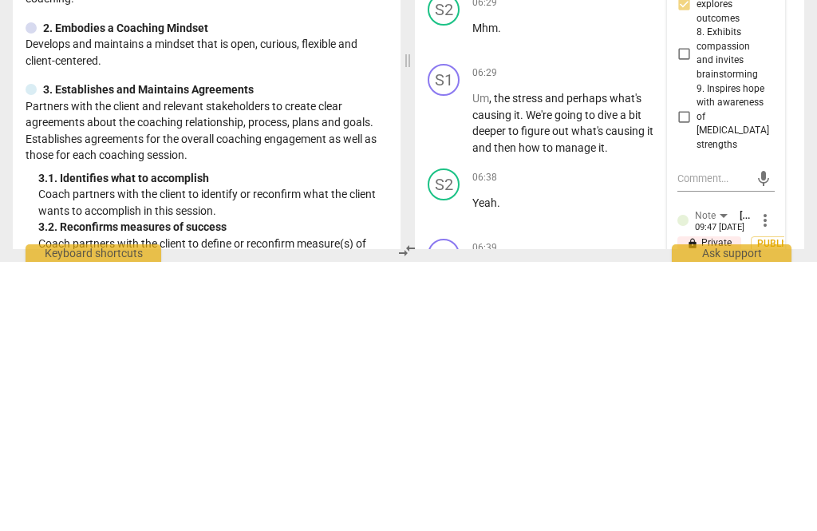
type textarea "You are doing a really good job figuring out what she’s looking for and getting"
type textarea "You are doing a really good job figuring out what she’s looking for and getting…"
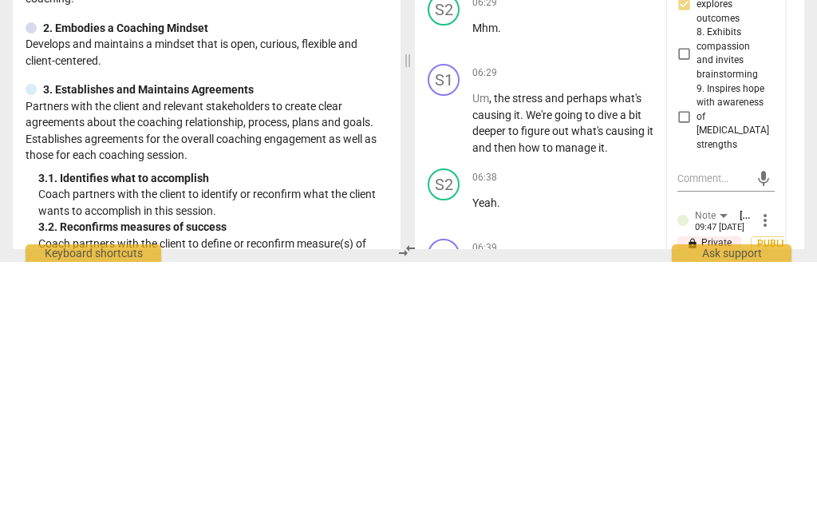
type textarea "You are doing a really good job figuring out what she’s looking for and getting…"
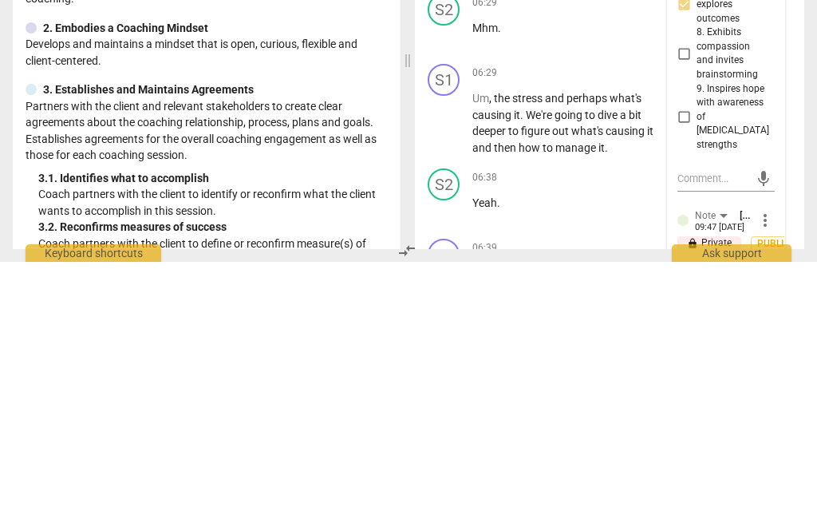
type textarea "You are doing a really good job figuring out what she’s looking for and getting…"
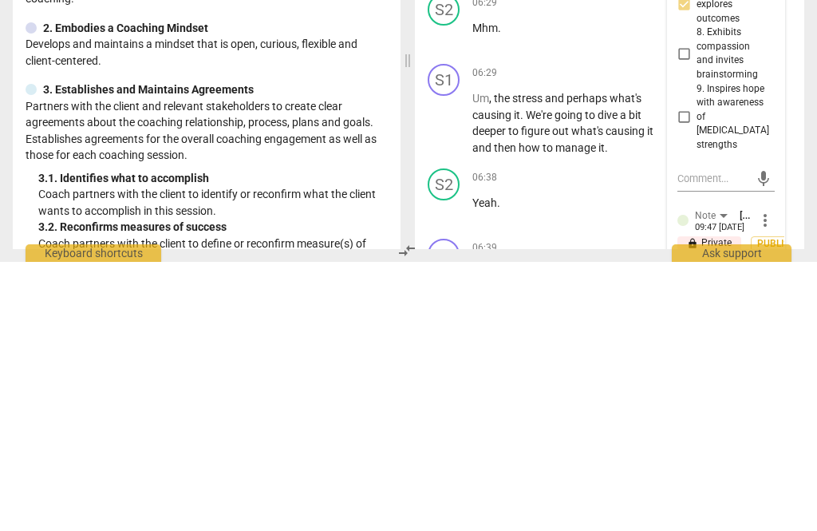
type textarea "You are doing a really good job figuring out what she’s looking for and getting…"
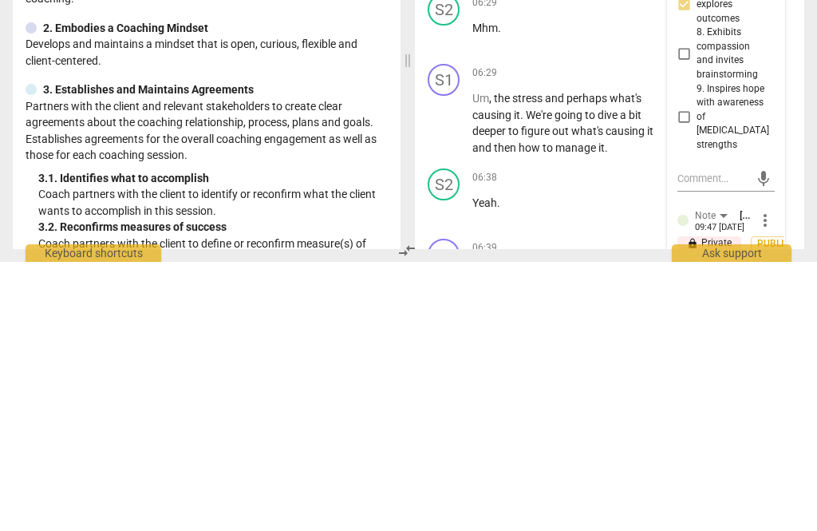
type textarea "You are doing a really good job figuring out what she’s looking for and getting…"
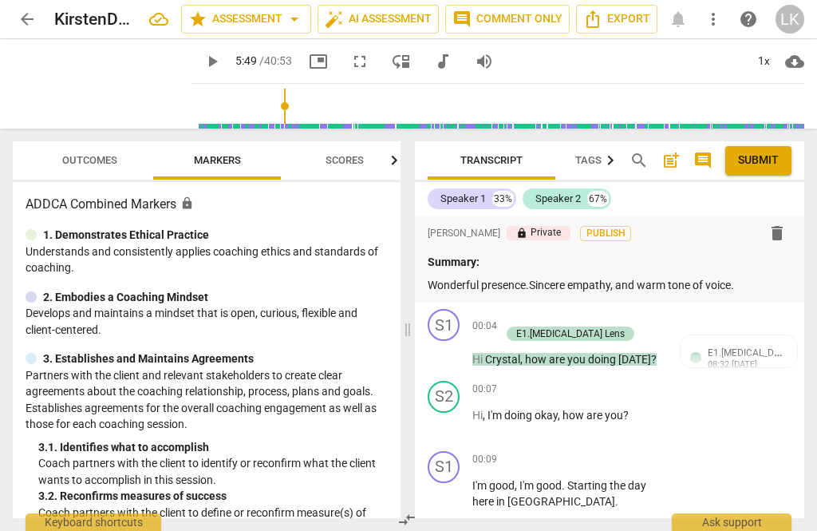
scroll to position [0, 0]
click at [774, 291] on p "Wonderful presence.Sincere empathy, and warm tone of voice." at bounding box center [610, 285] width 364 height 17
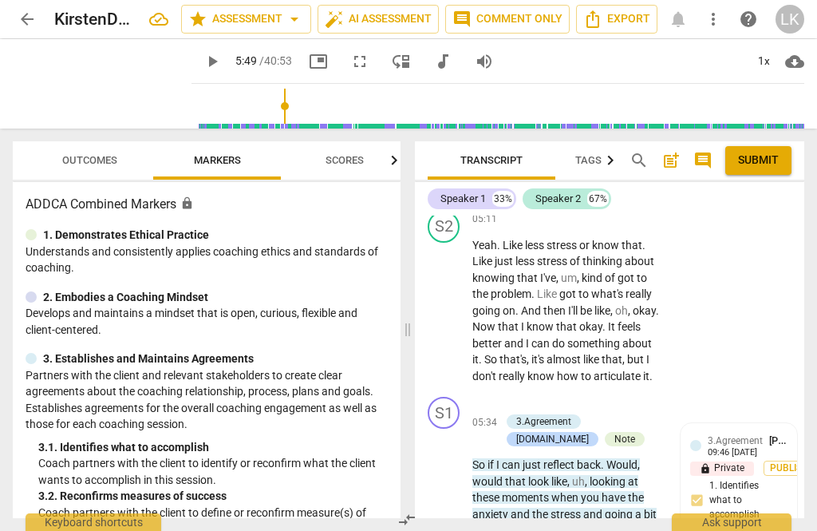
scroll to position [3755, 0]
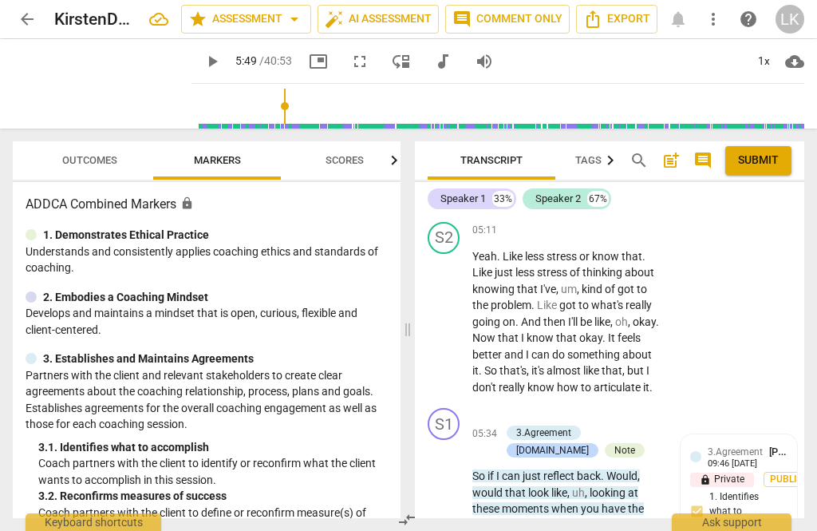
click at [452, 491] on span "play_arrow" at bounding box center [444, 500] width 19 height 19
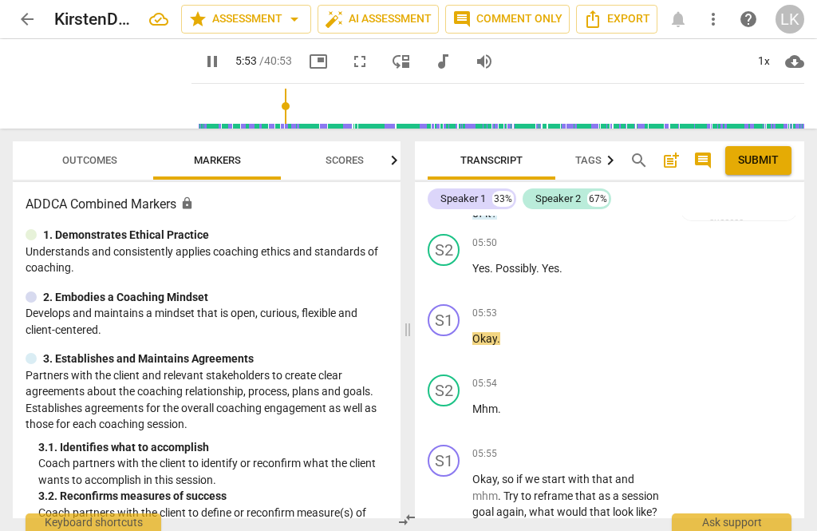
scroll to position [4100, 0]
click at [453, 486] on span "pause" at bounding box center [444, 495] width 19 height 19
type input "365"
click at [575, 445] on div "+ Add competency" at bounding box center [604, 453] width 95 height 16
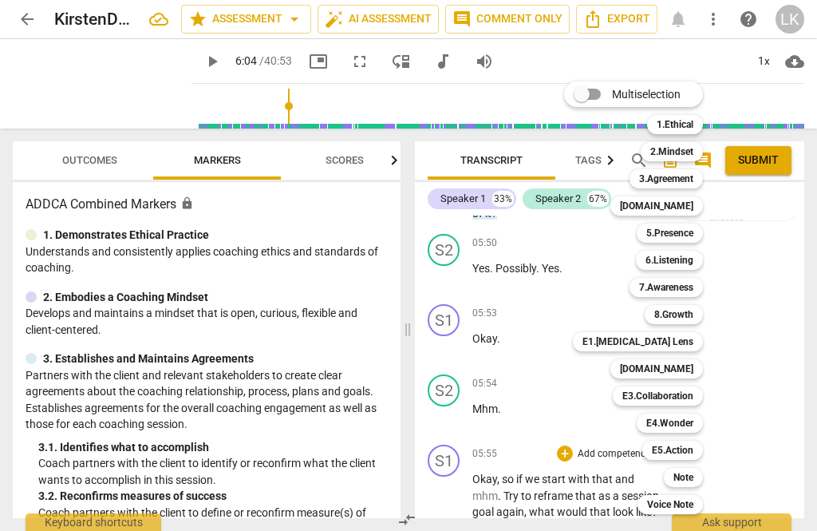
click at [701, 176] on div "3.Agreement" at bounding box center [666, 178] width 73 height 19
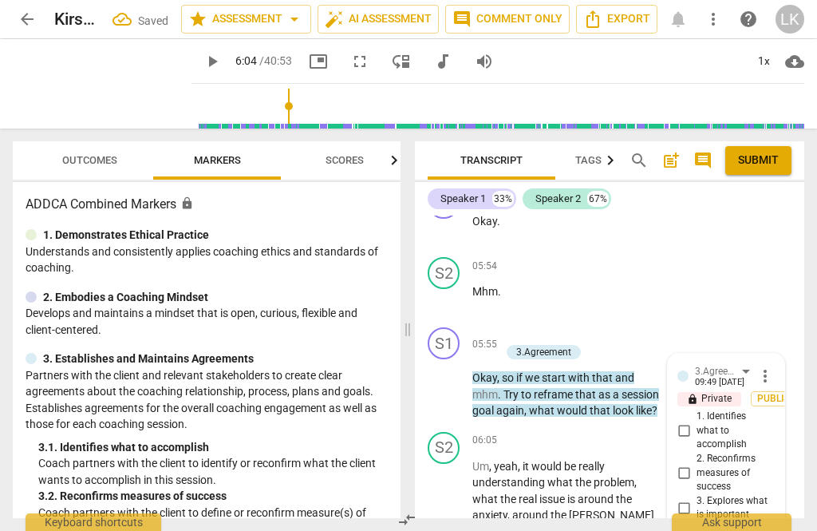
scroll to position [4215, 0]
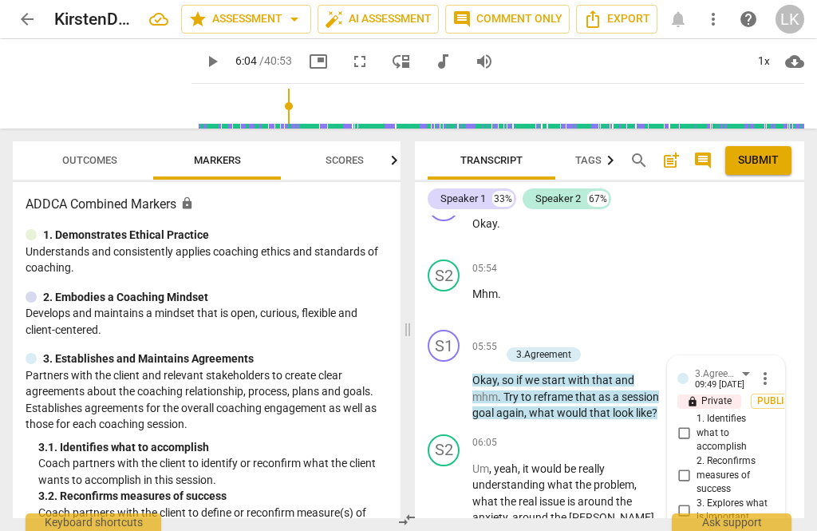
click at [693, 424] on input "1. Identifies what to accomplish" at bounding box center [684, 433] width 26 height 19
checkbox input "true"
click at [696, 465] on input "2. Reconfirms measures of success" at bounding box center [684, 474] width 26 height 19
checkbox input "true"
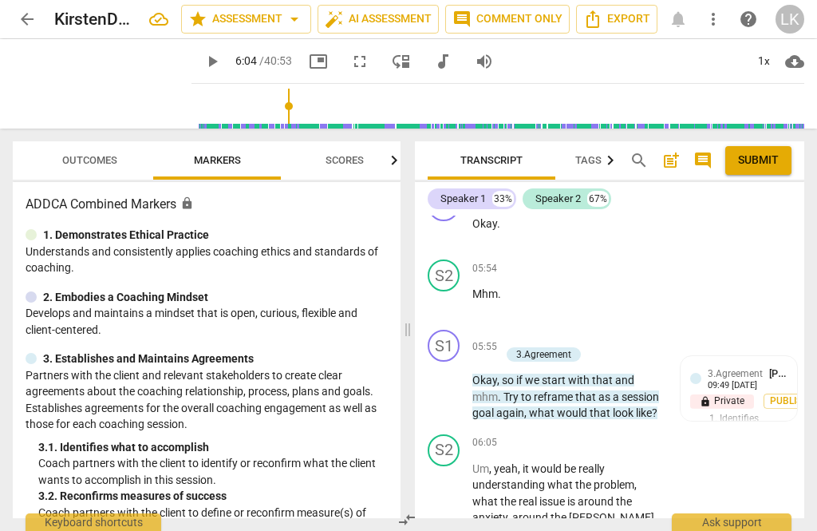
click at [520, 331] on p "Add competency" at bounding box center [558, 338] width 76 height 14
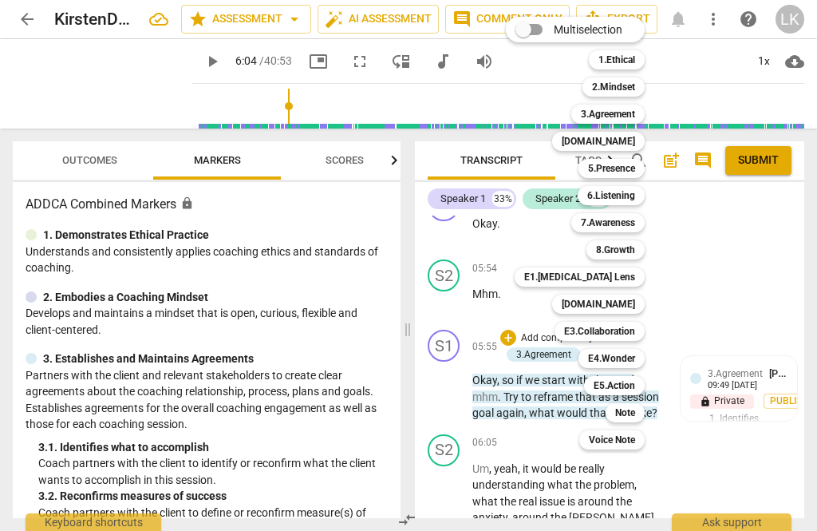
click at [631, 307] on b "[DOMAIN_NAME]" at bounding box center [598, 303] width 73 height 19
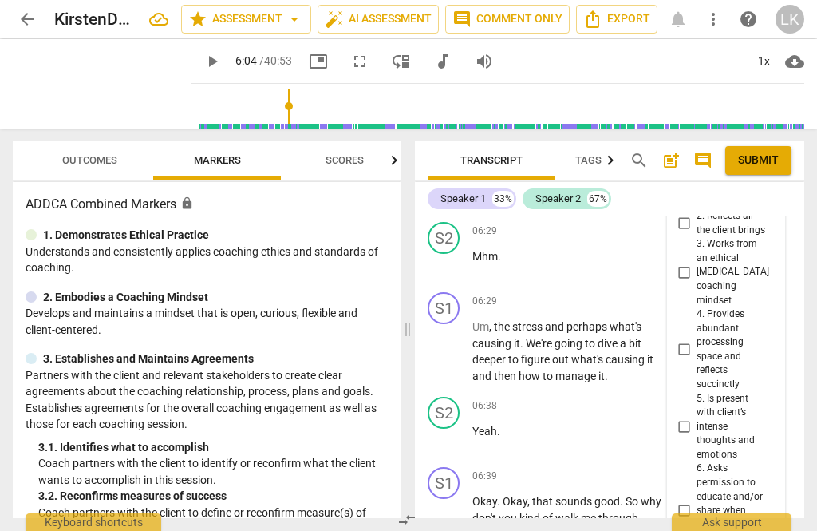
scroll to position [4703, 0]
checkbox input "true"
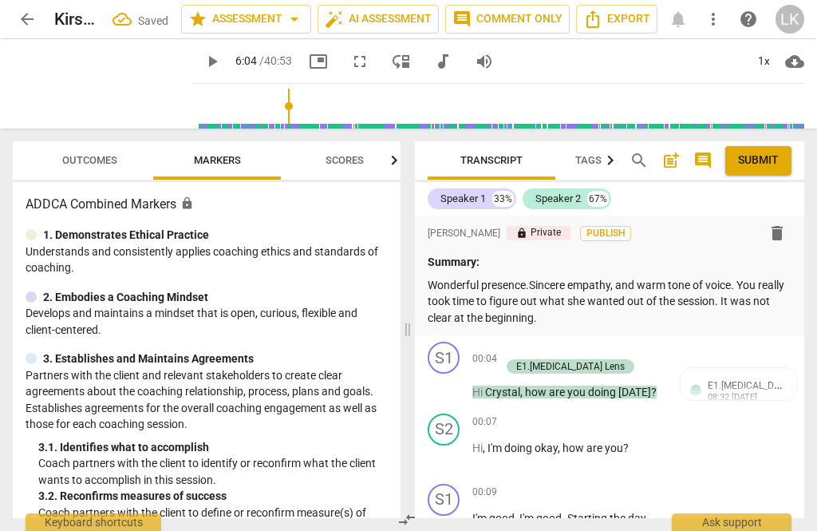
scroll to position [0, 0]
click at [586, 317] on p "Wonderful presence.Sincere empathy, and warm tone of voice. You really took tim…" at bounding box center [610, 301] width 364 height 49
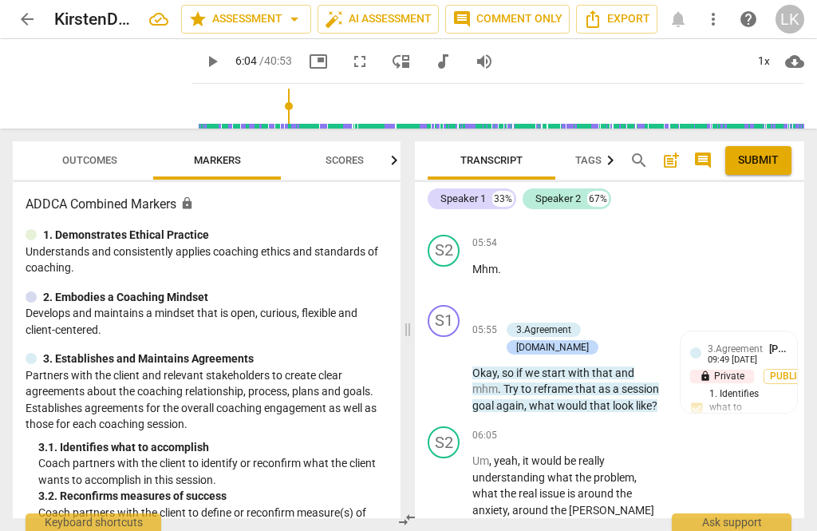
scroll to position [4252, 0]
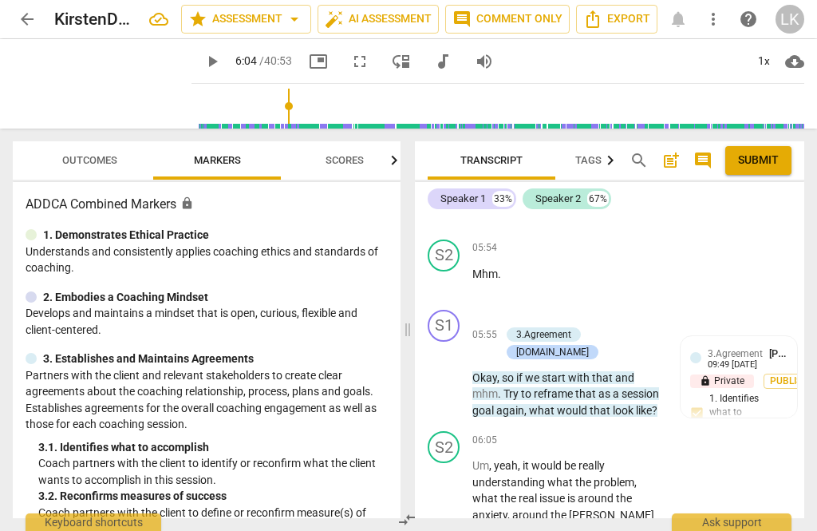
click at [453, 497] on span "play_arrow" at bounding box center [444, 506] width 19 height 19
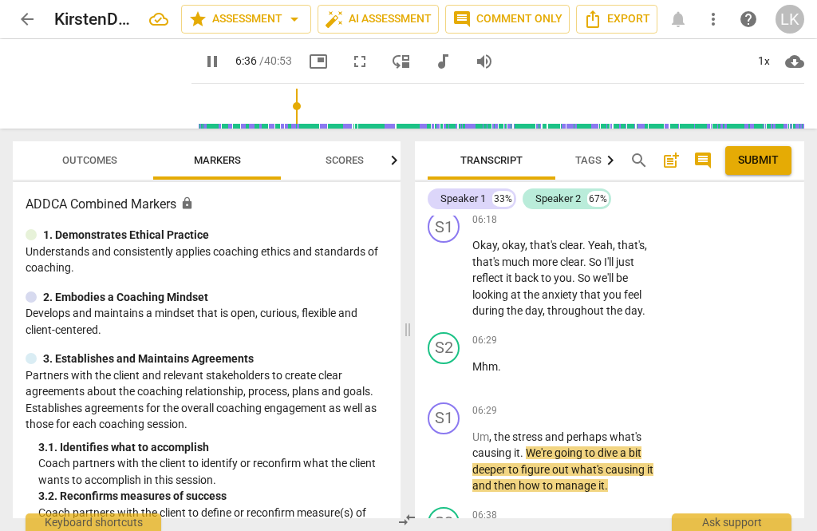
scroll to position [4609, 0]
click at [452, 452] on span "pause" at bounding box center [444, 461] width 19 height 19
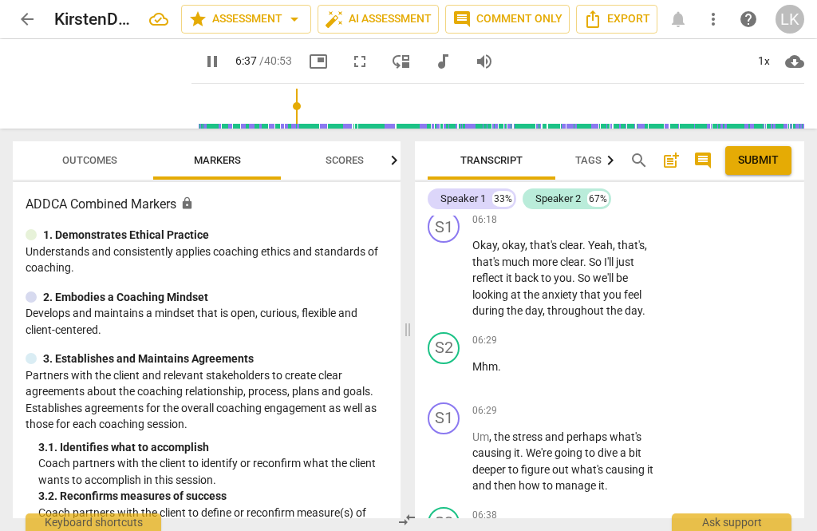
type input "398"
click at [565, 403] on div "+" at bounding box center [565, 411] width 16 height 16
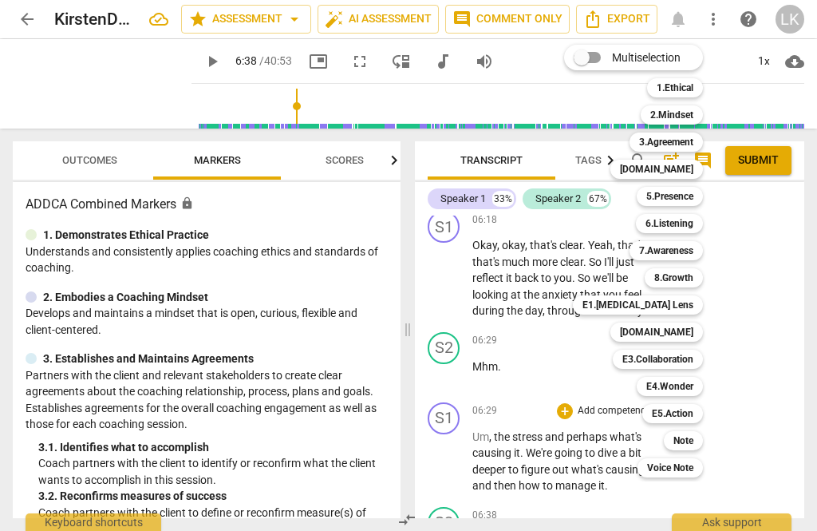
click at [689, 225] on b "6.Listening" at bounding box center [670, 223] width 48 height 19
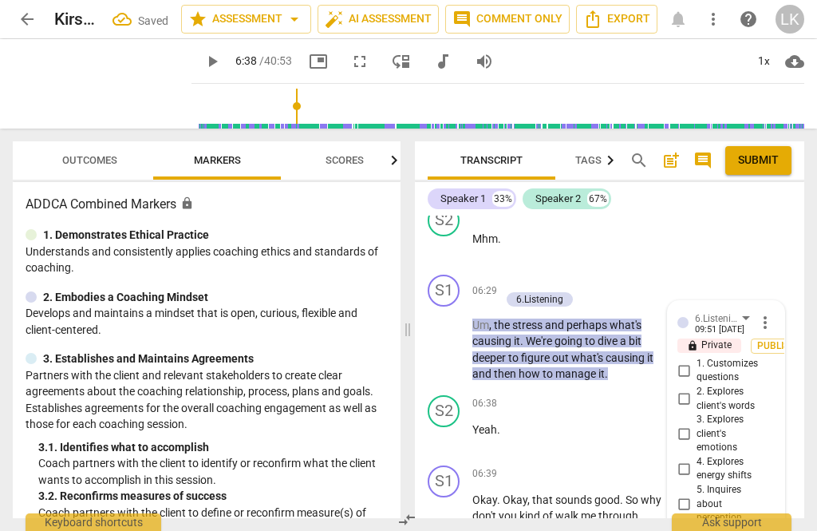
scroll to position [4731, 0]
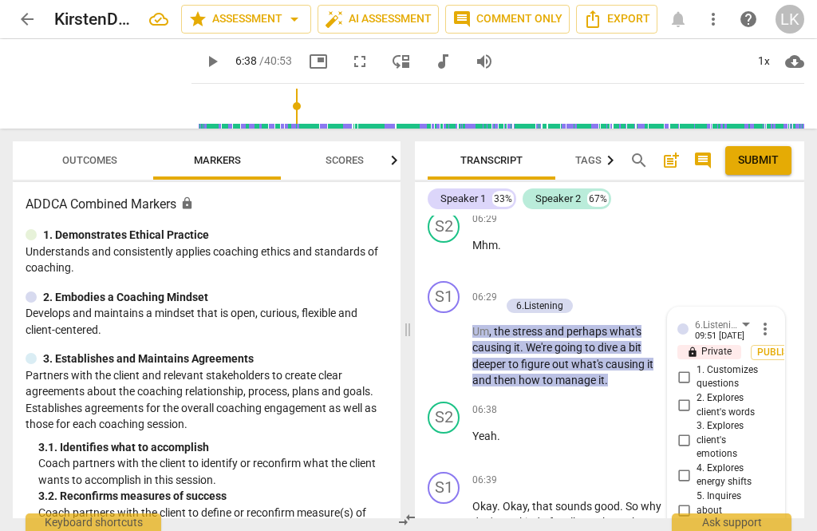
checkbox input "true"
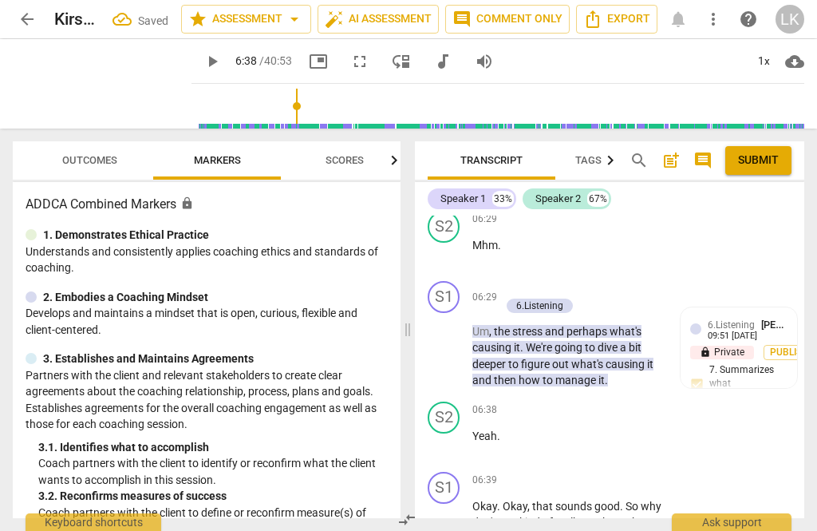
scroll to position [4439, 0]
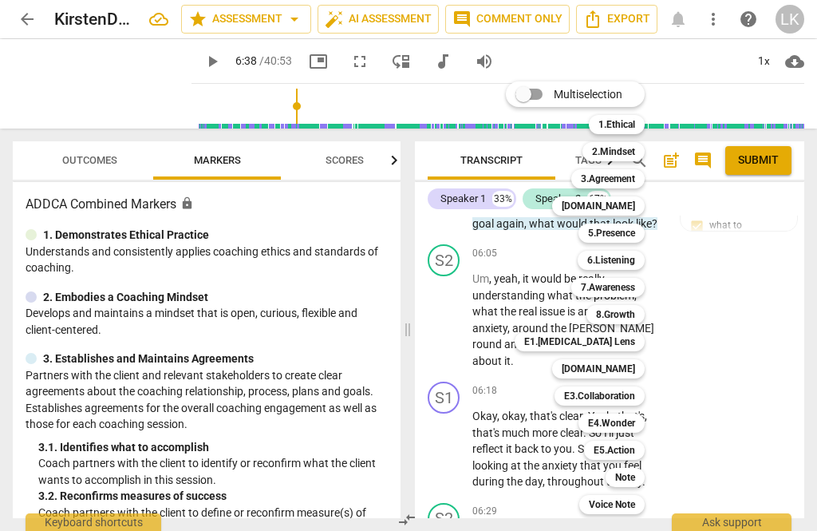
click at [632, 180] on b "3.Agreement" at bounding box center [608, 178] width 54 height 19
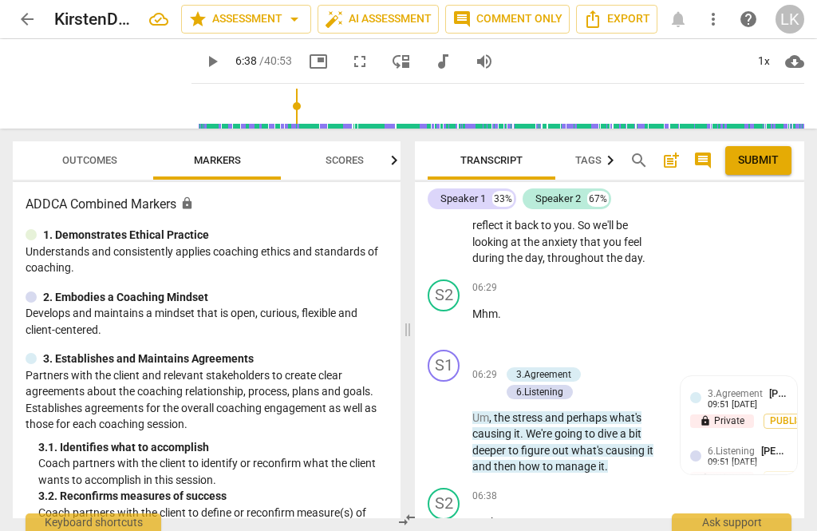
scroll to position [4662, 0]
click at [757, 400] on div "09:51 [DATE]" at bounding box center [732, 405] width 49 height 10
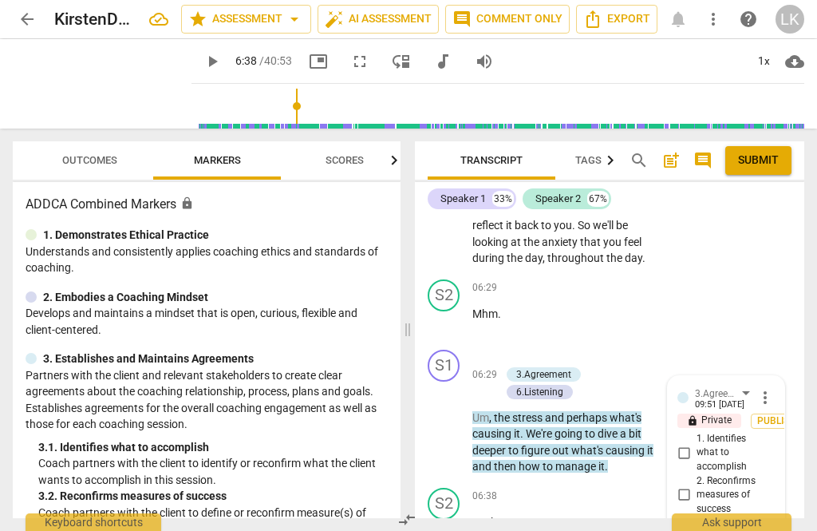
click at [695, 443] on input "1. Identifies what to accomplish" at bounding box center [684, 452] width 26 height 19
checkbox input "true"
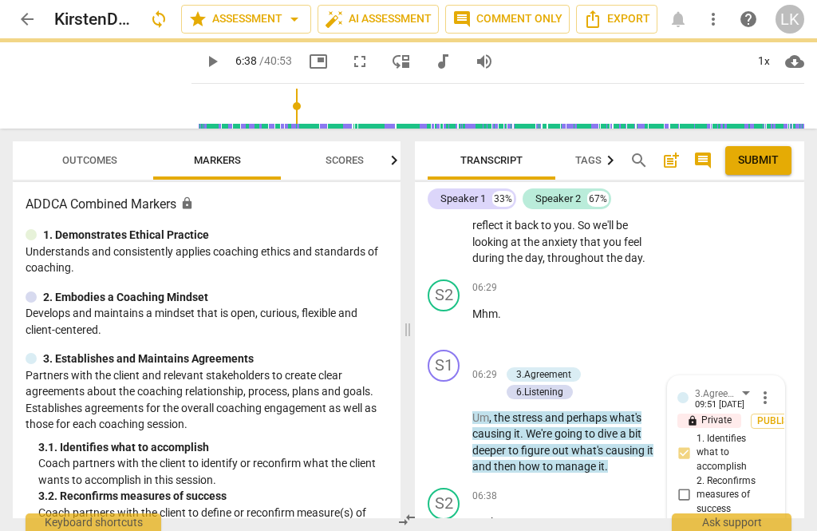
click at [693, 485] on input "2. Reconfirms measures of success" at bounding box center [684, 494] width 26 height 19
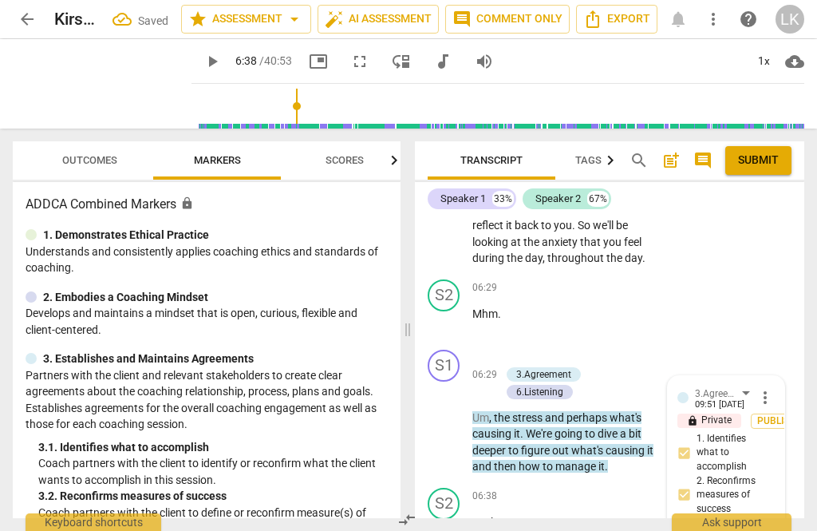
click at [694, 485] on input "2. Reconfirms measures of success" at bounding box center [684, 494] width 26 height 19
click at [693, 485] on input "2. Reconfirms measures of success" at bounding box center [684, 494] width 26 height 19
checkbox input "true"
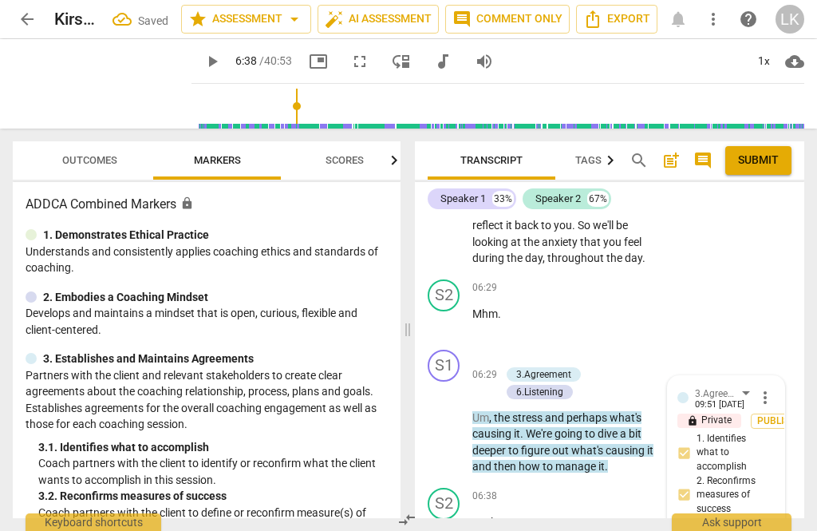
checkbox input "true"
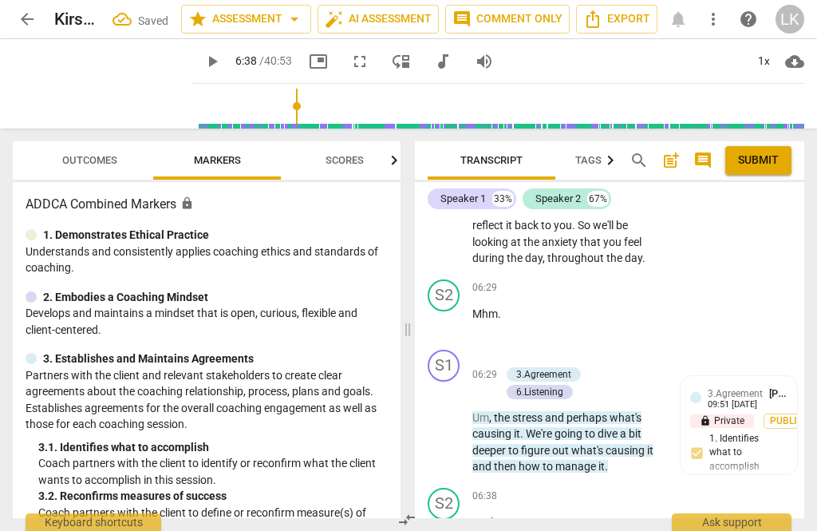
click at [520, 350] on p "Add competency" at bounding box center [558, 357] width 76 height 14
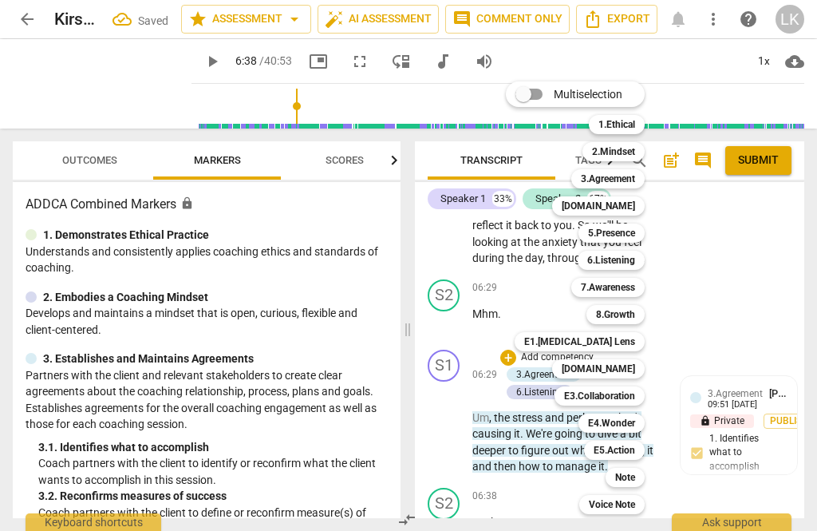
scroll to position [4553, 0]
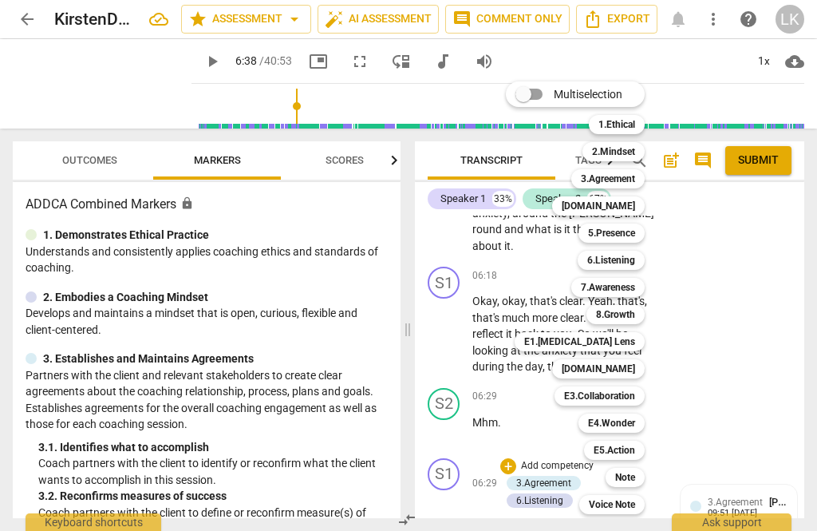
click at [645, 480] on div "Note" at bounding box center [625, 477] width 39 height 19
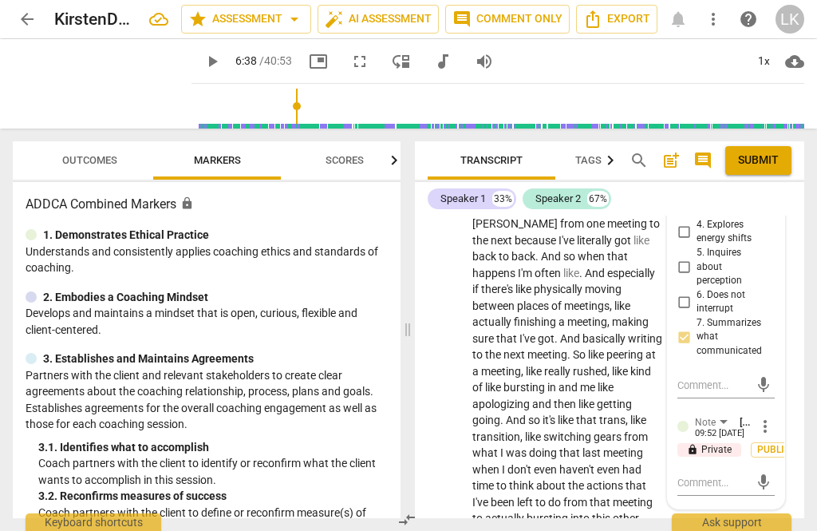
scroll to position [5217, 0]
click at [730, 475] on textarea at bounding box center [714, 482] width 72 height 15
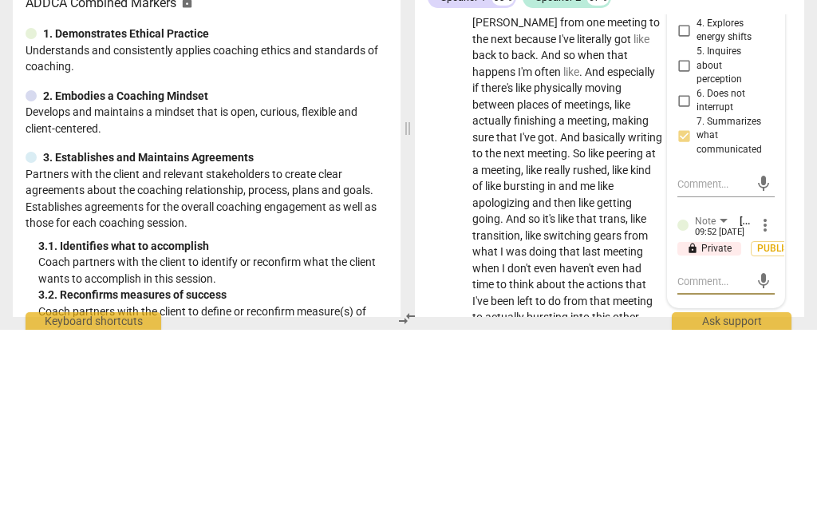
type textarea "Beautifu"
type textarea "Beautiful"
type textarea "Beautiful!"
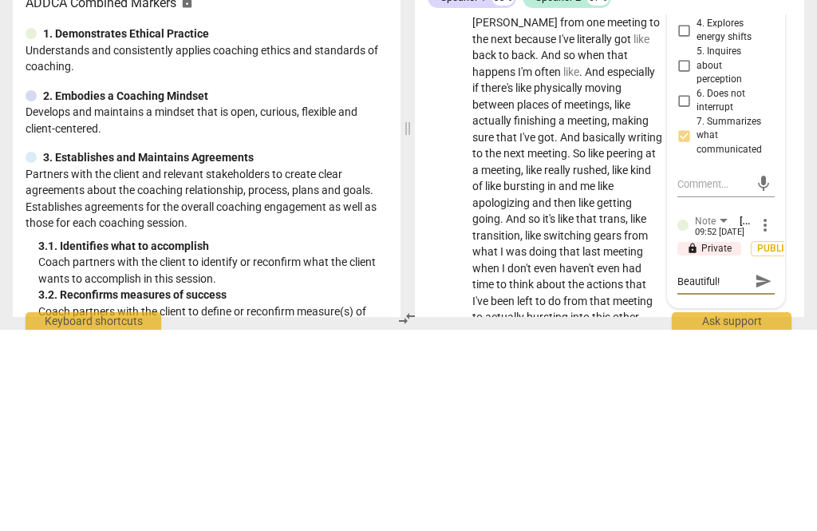
type textarea "Beautiful!"
click at [767, 474] on span "send" at bounding box center [764, 483] width 18 height 18
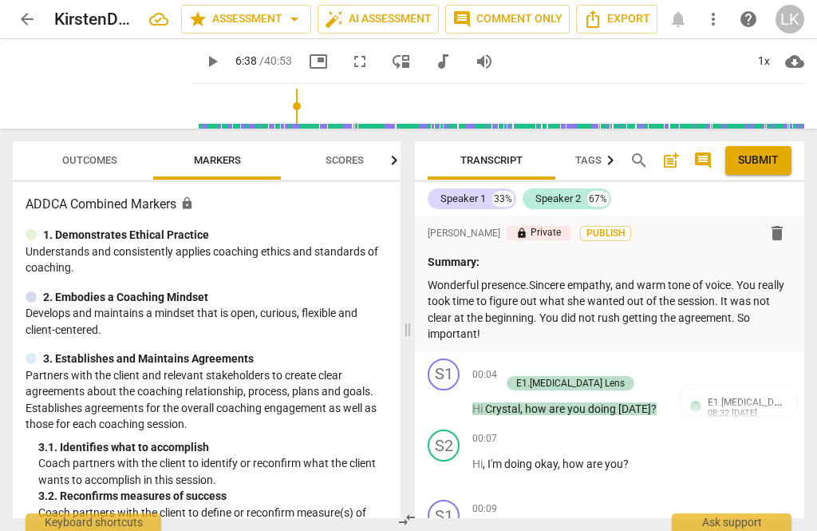
scroll to position [0, 0]
click at [536, 338] on p "Wonderful presence.Sincere empathy, and warm tone of voice. You really took tim…" at bounding box center [610, 309] width 364 height 65
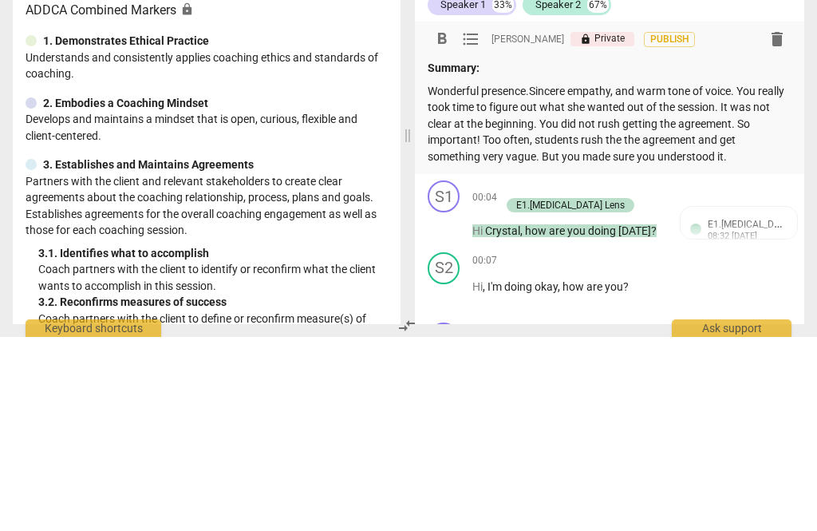
click at [618, 277] on p "Wonderful presence.Sincere empathy, and warm tone of voice. You really took tim…" at bounding box center [610, 318] width 364 height 82
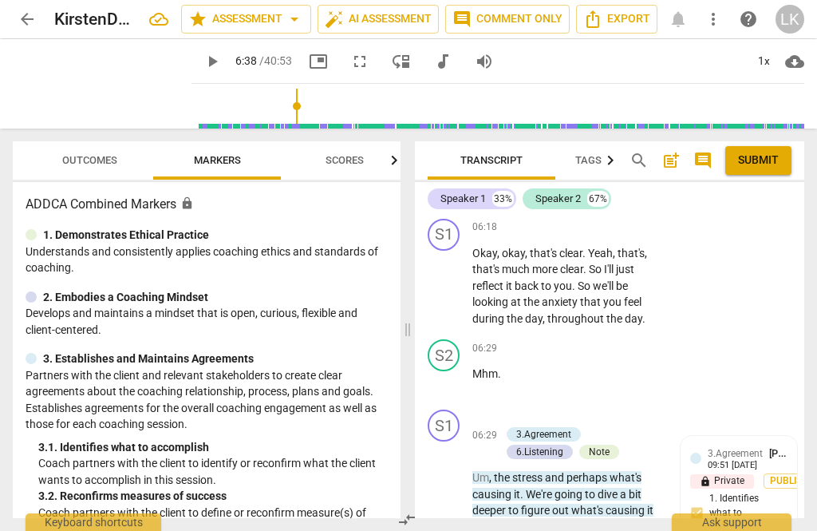
scroll to position [4619, 0]
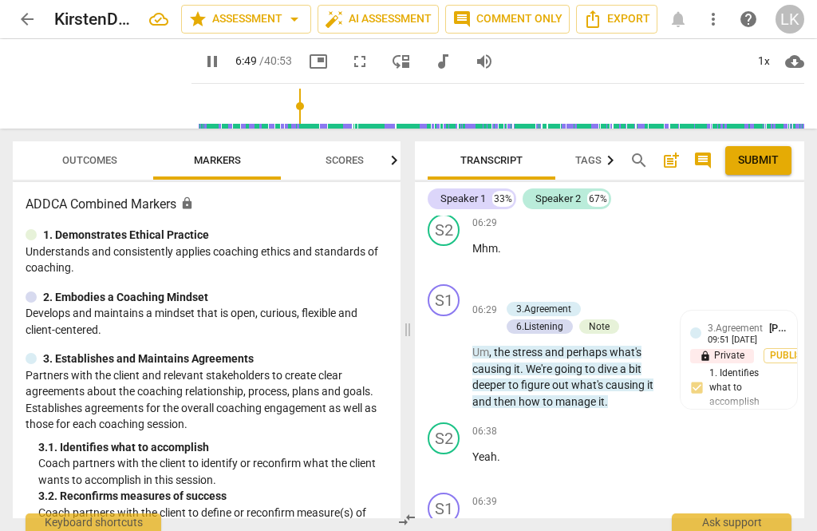
type input "410"
click at [569, 493] on div "+" at bounding box center [565, 501] width 16 height 16
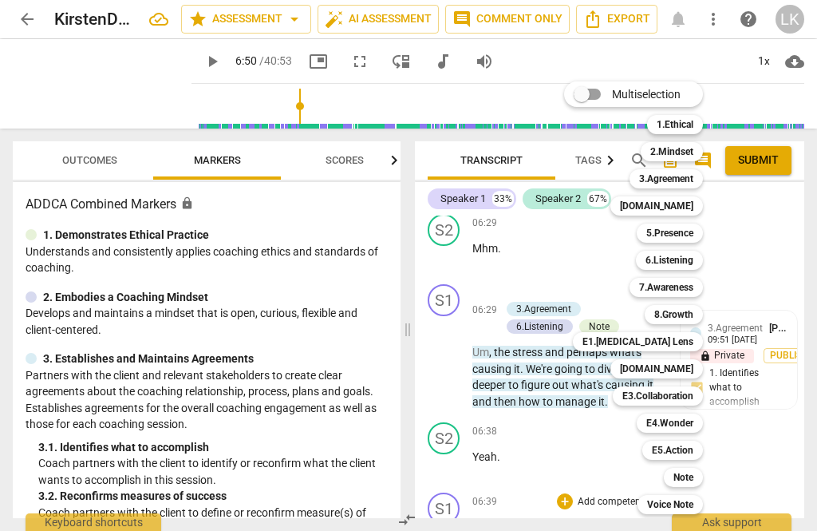
click at [701, 229] on div "5.Presence" at bounding box center [670, 232] width 66 height 19
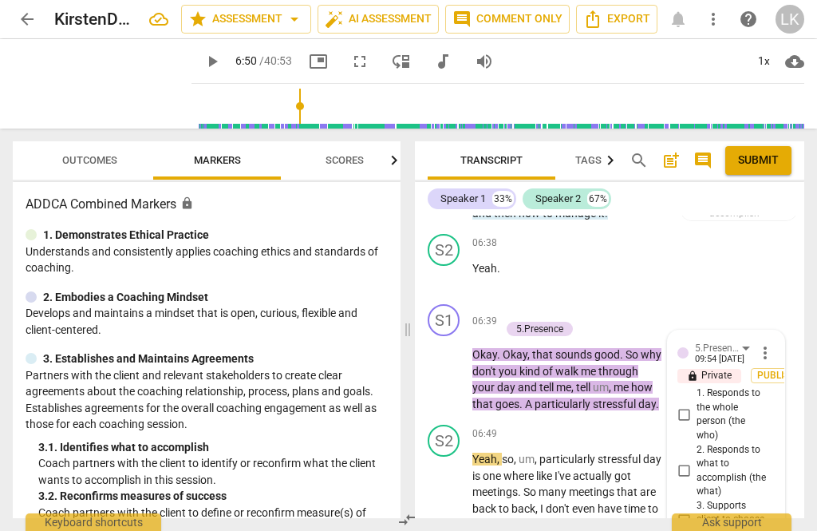
scroll to position [4932, 0]
click at [691, 405] on input "1. Responds to the whole person (the who)" at bounding box center [684, 414] width 26 height 19
checkbox input "true"
click at [695, 461] on input "2. Responds to what to accomplish (the what)" at bounding box center [684, 470] width 26 height 19
checkbox input "true"
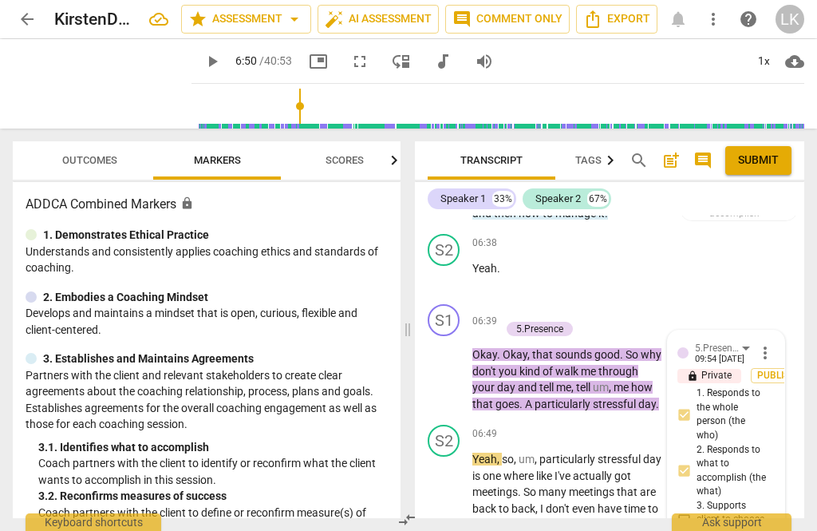
checkbox input "true"
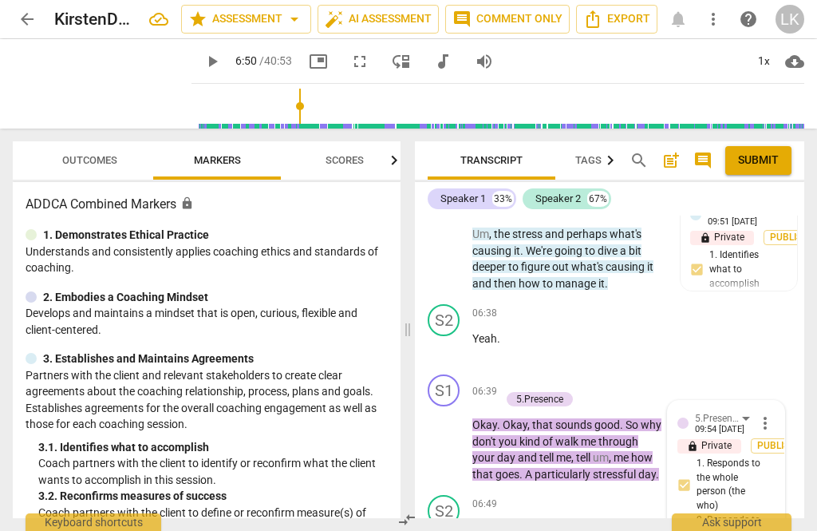
scroll to position [4823, 0]
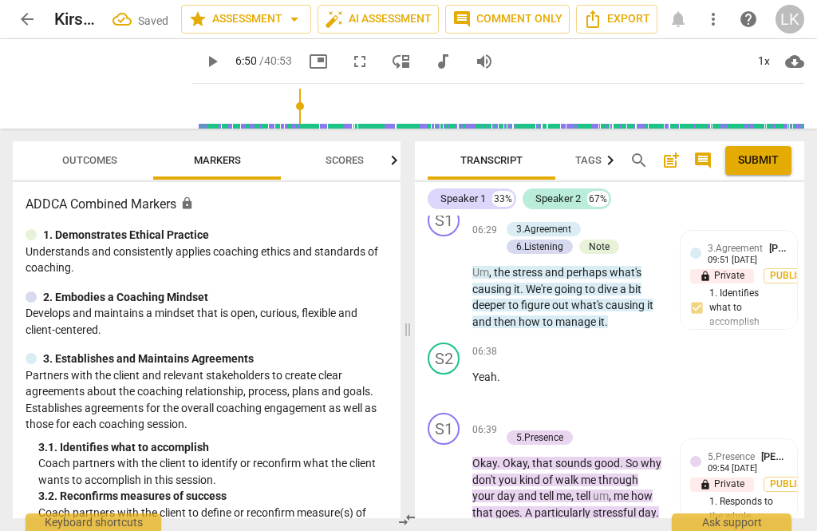
click at [634, 413] on div "+ Add competency 5.Presence" at bounding box center [576, 430] width 152 height 34
click at [516, 413] on div "+ Add competency" at bounding box center [547, 421] width 95 height 16
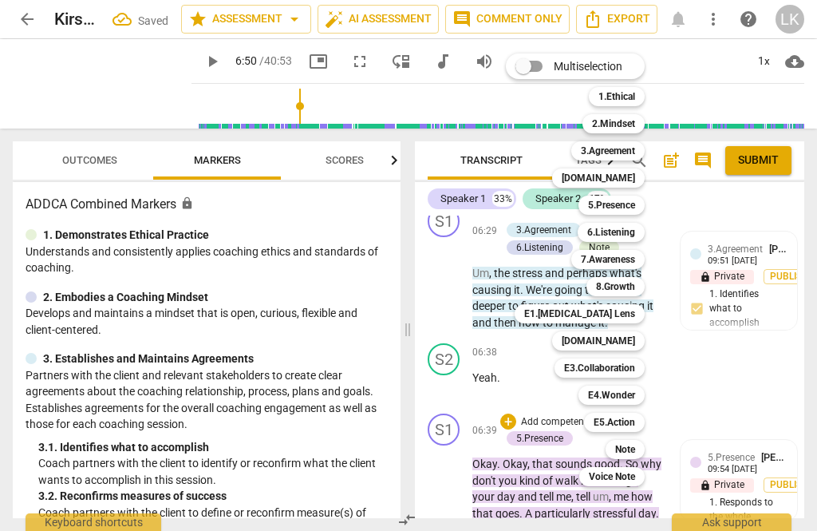
click at [638, 265] on div "7.Awareness" at bounding box center [607, 259] width 73 height 19
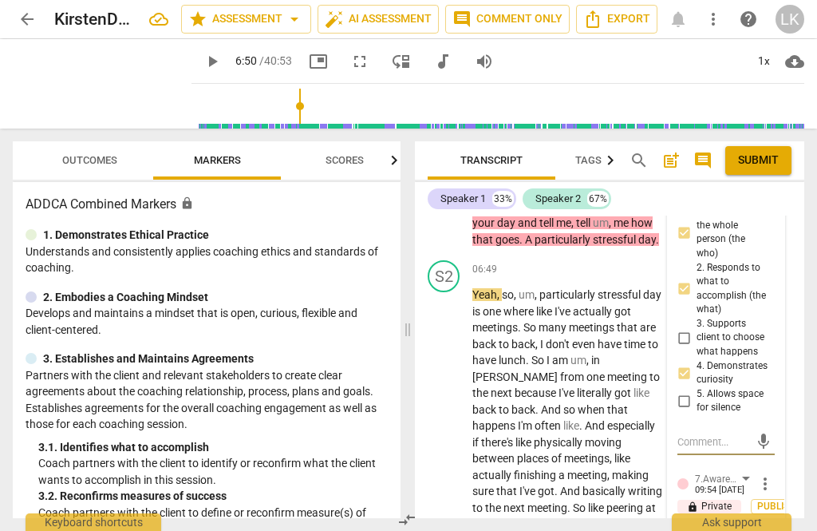
scroll to position [5118, 0]
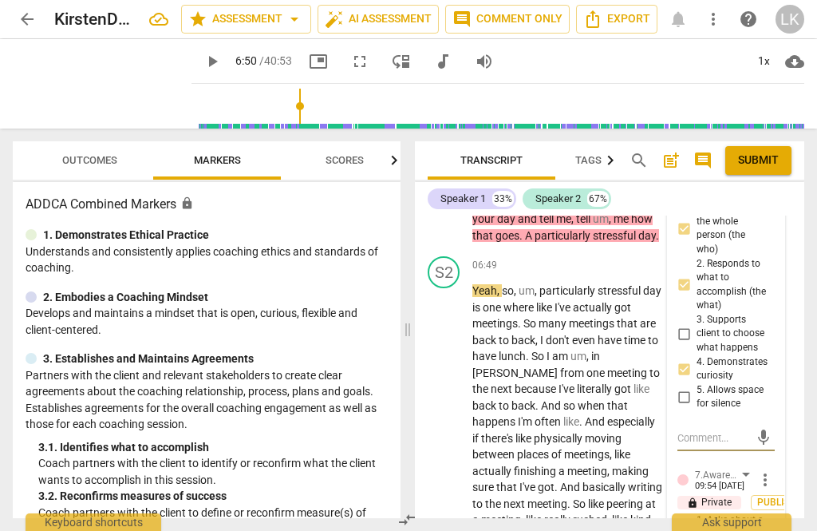
click at [695, 525] on input "1. Asks about a current way of thinking" at bounding box center [684, 534] width 26 height 19
checkbox input "true"
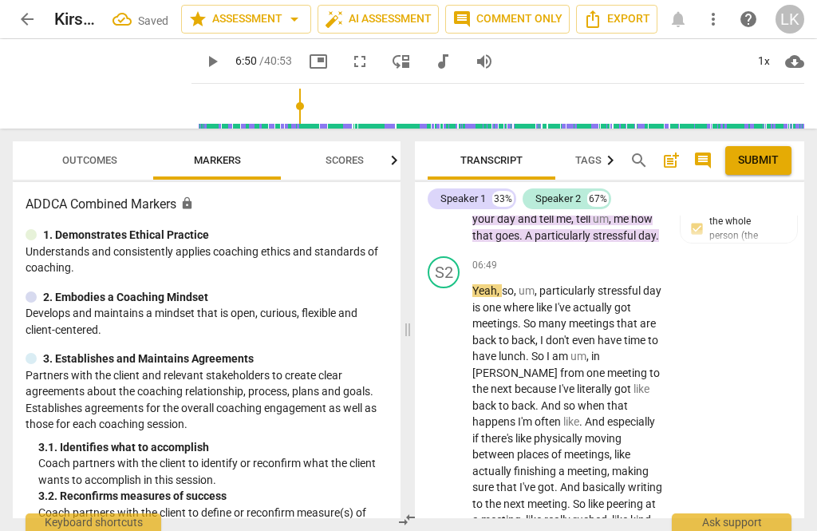
scroll to position [4694, 0]
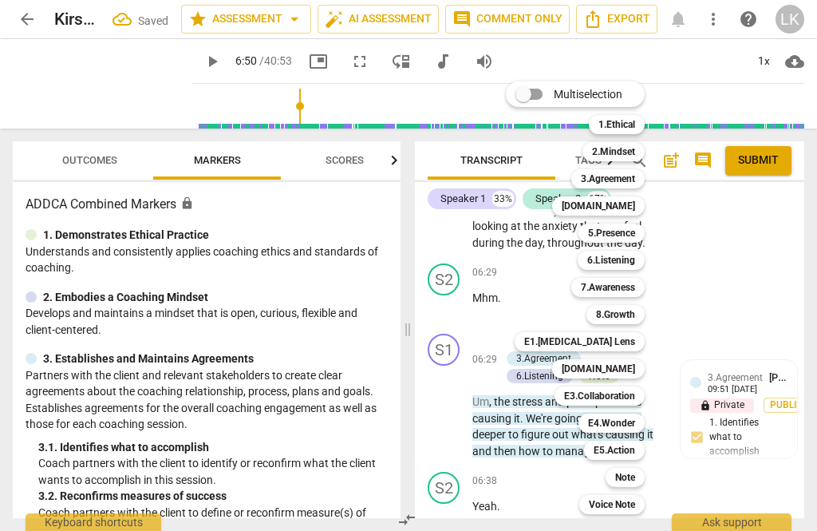
click at [643, 476] on div "Note" at bounding box center [625, 477] width 39 height 19
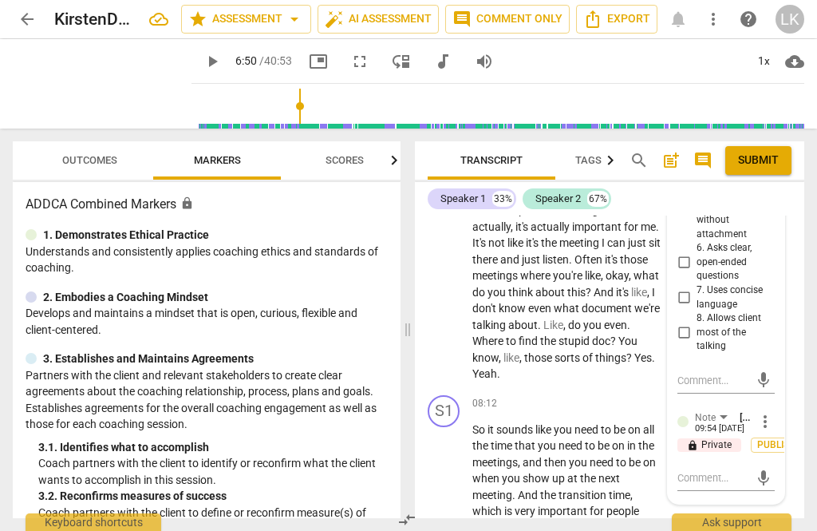
scroll to position [5634, 0]
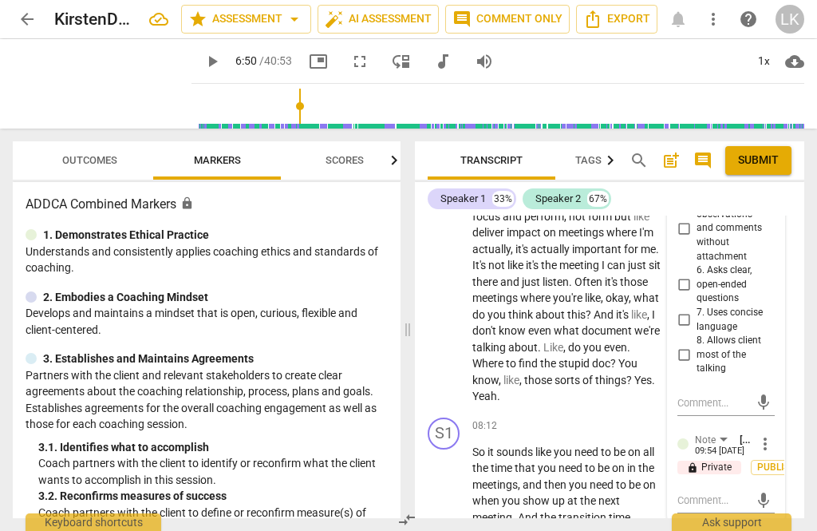
click at [723, 492] on textarea at bounding box center [714, 499] width 72 height 15
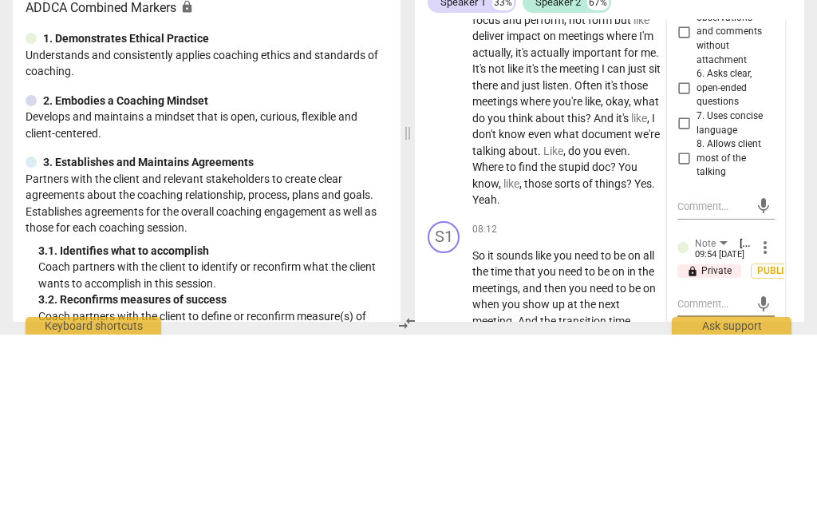
type textarea "You’re"
type textarea "Your idea"
type textarea "Your idea here"
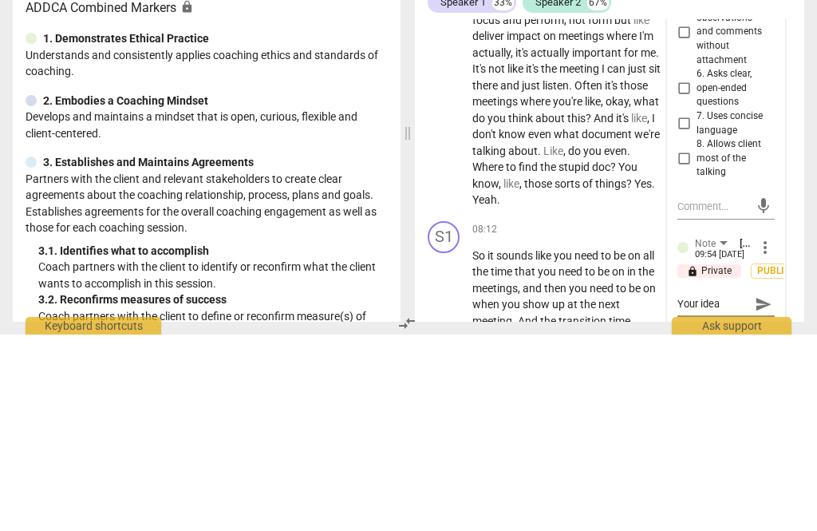
type textarea "Your idea here"
type textarea "Your idea here is"
type textarea "Your idea here is spot on"
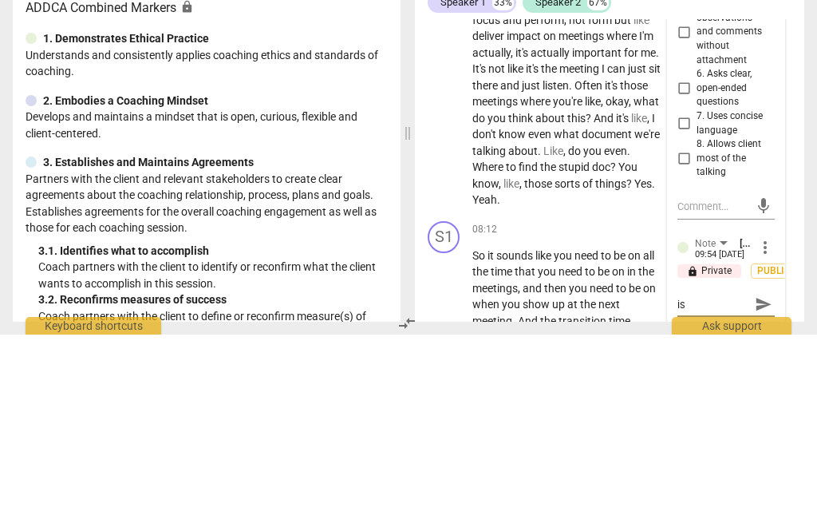
type textarea "Your idea here is spot on"
click at [704, 492] on textarea "Your idea here is spot on. I would’ve liked to of seen x-rays more as a questio…" at bounding box center [714, 530] width 72 height 76
click at [748, 492] on textarea "Your idea here is spot on. I would’ve liked to of seen it phrased more as a que…" at bounding box center [714, 530] width 72 height 76
click at [770, 492] on div "Your idea here is spot on. I would’ve liked to of seen it phrased as more of a …" at bounding box center [726, 530] width 97 height 76
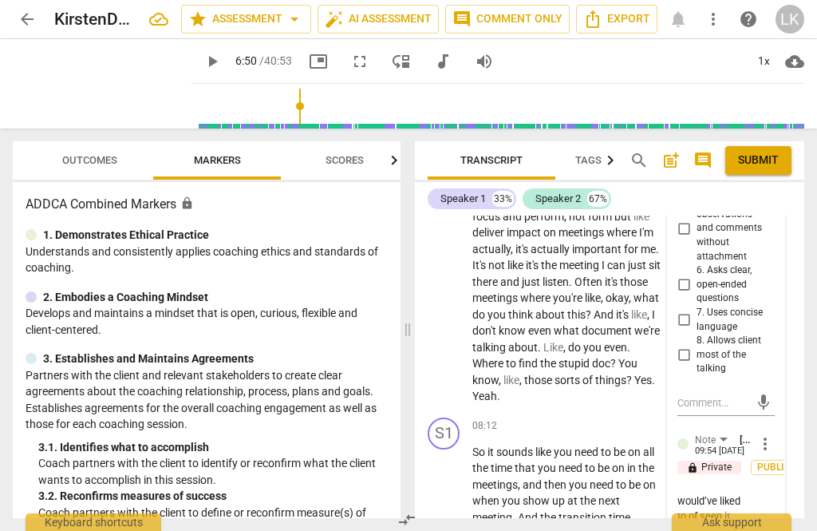
click at [762, 488] on div "Your idea here is spot on. I would’ve liked to of seen it phrased as more of a …" at bounding box center [726, 531] width 97 height 86
click at [749, 492] on textarea "Your idea here is spot on. I would’ve liked to of seen it phrased as more of a …" at bounding box center [714, 530] width 72 height 76
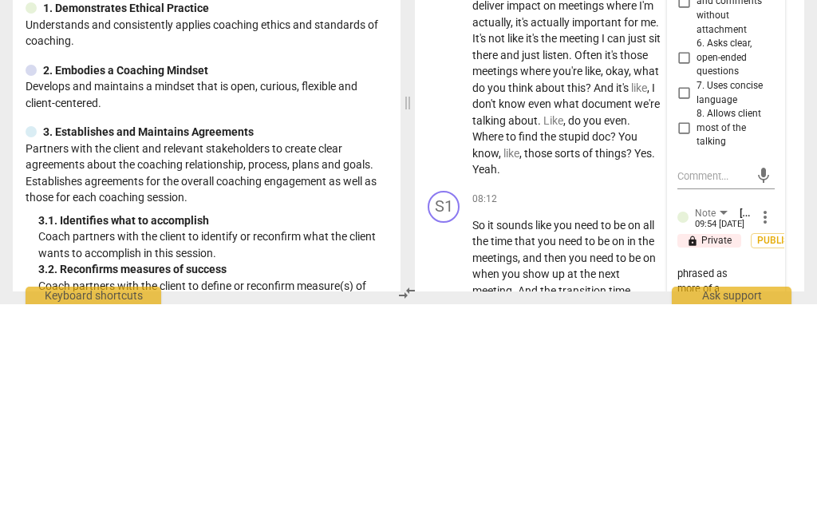
scroll to position [61, 0]
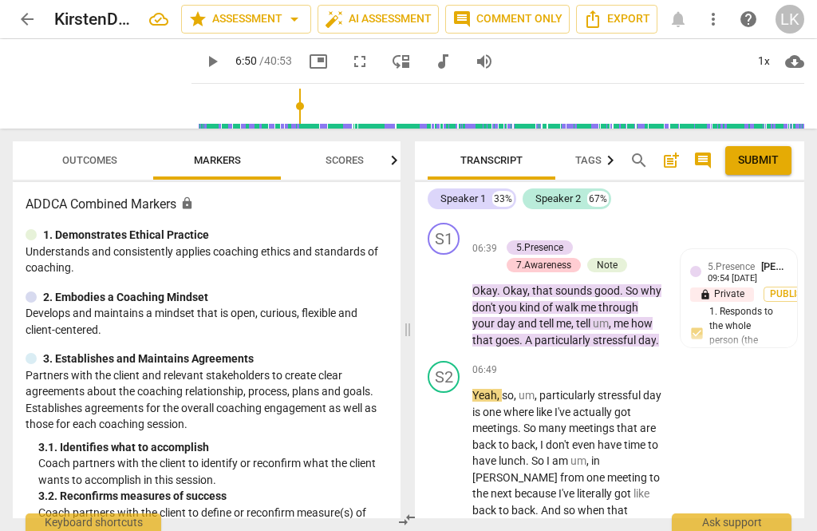
scroll to position [5013, 0]
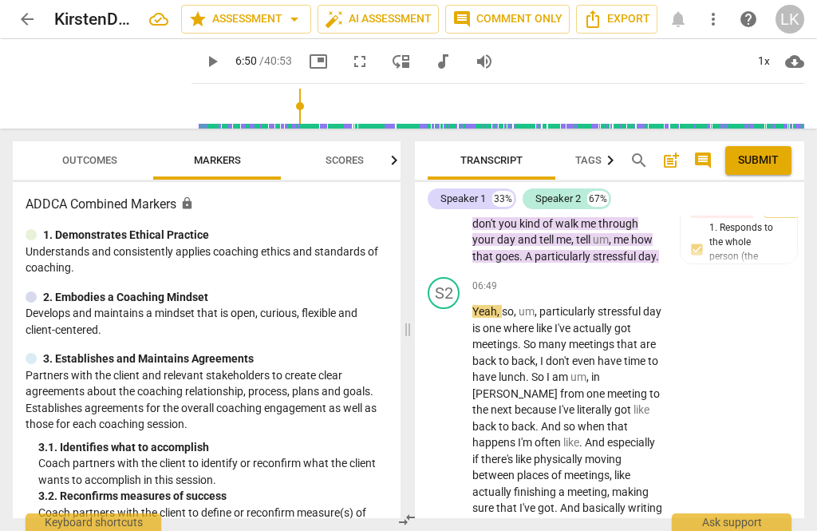
scroll to position [5097, 0]
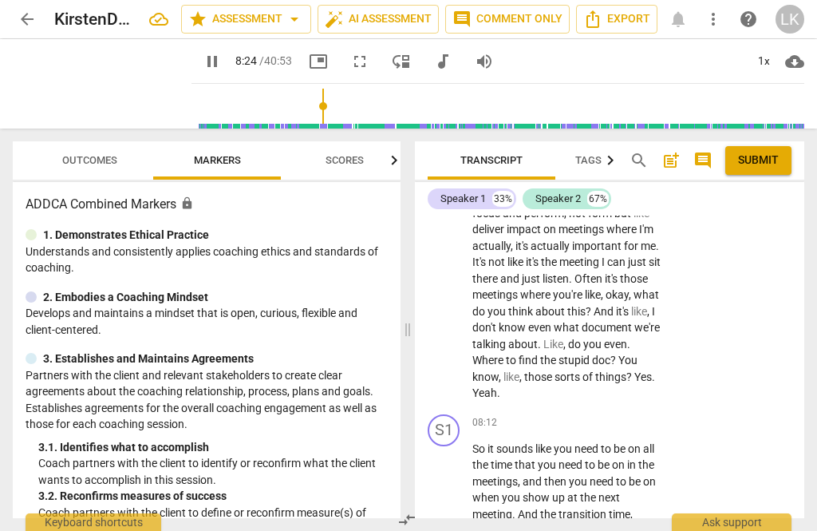
scroll to position [5718, 0]
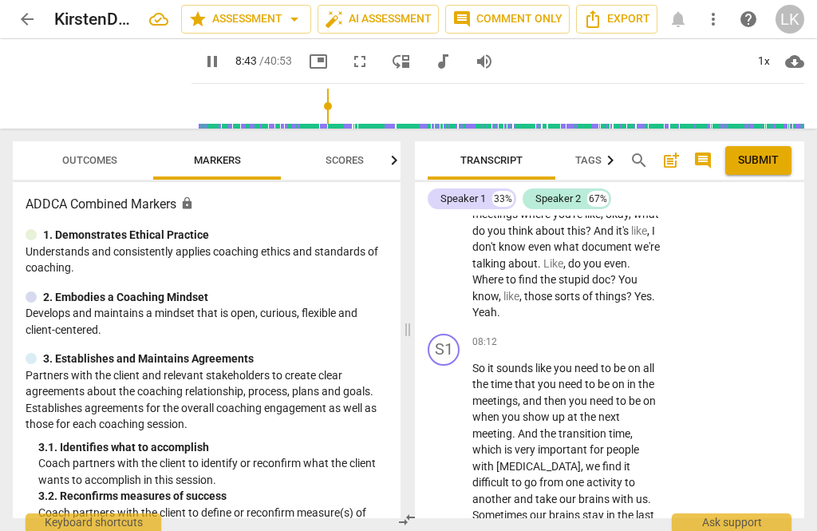
click at [454, 465] on span "pause" at bounding box center [444, 474] width 19 height 19
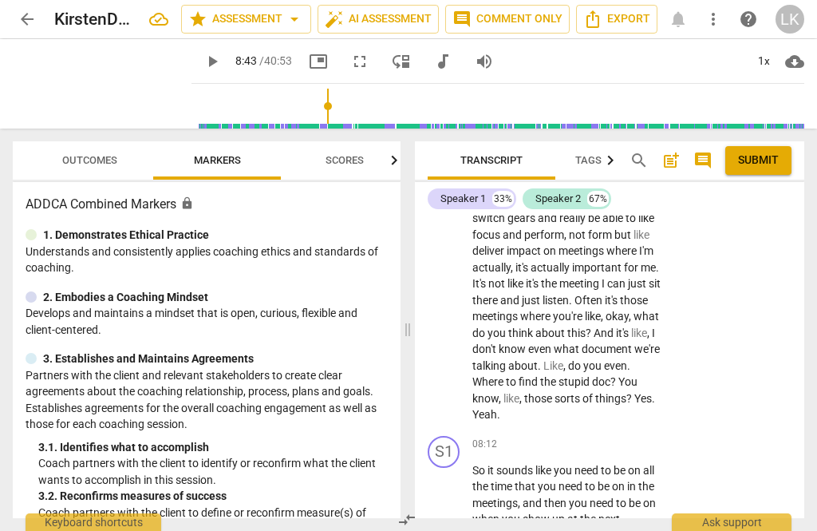
scroll to position [5616, 0]
click at [567, 437] on div "+" at bounding box center [565, 445] width 16 height 16
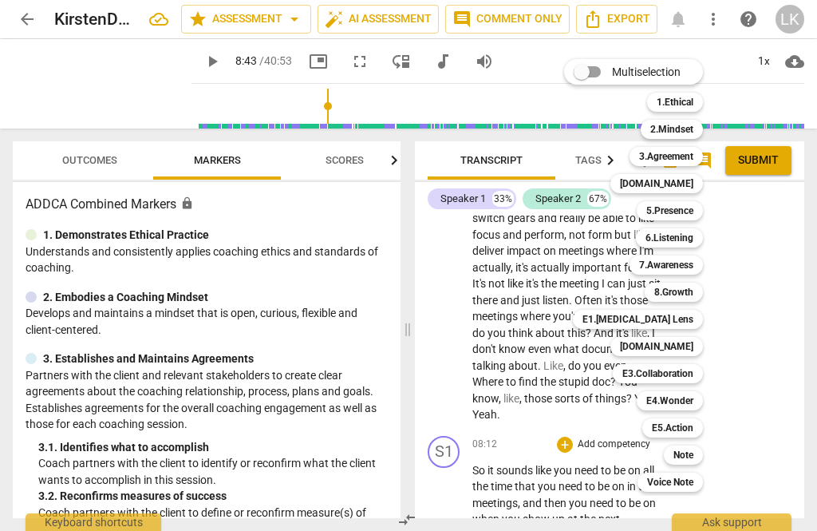
click at [687, 322] on b "E1.[MEDICAL_DATA] Lens" at bounding box center [638, 319] width 111 height 19
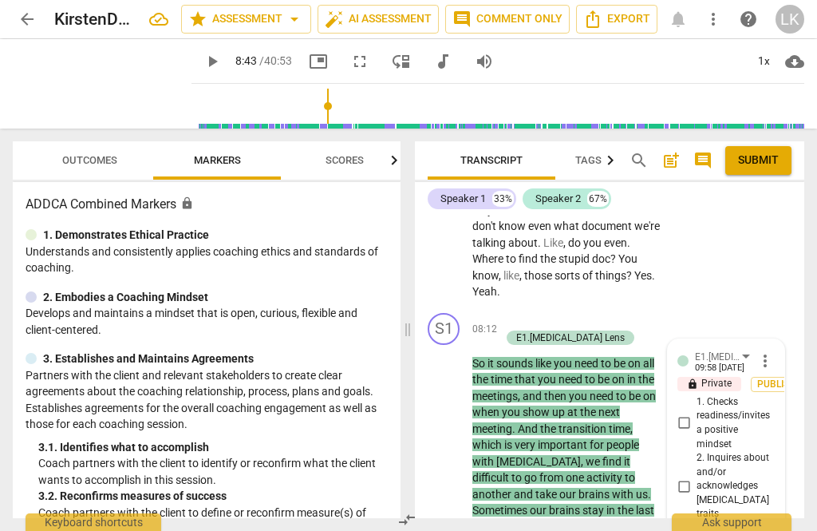
scroll to position [5735, 0]
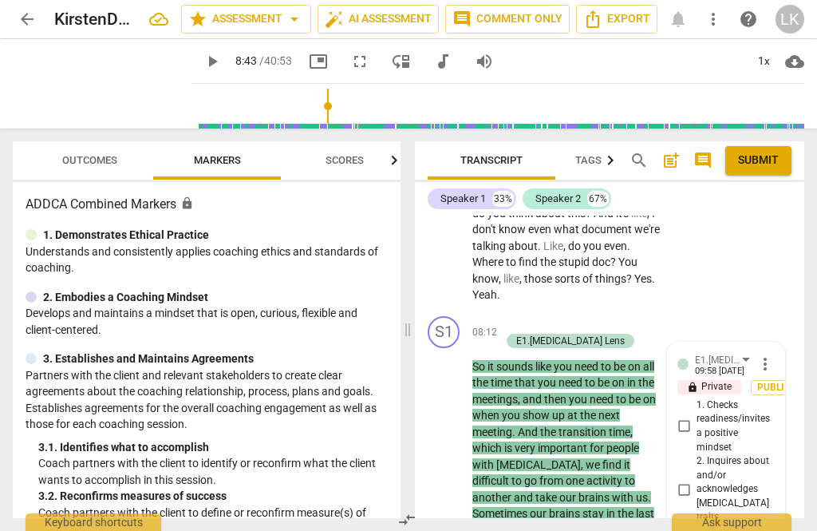
click at [696, 480] on input "2. Inquires about and/or acknowledges [MEDICAL_DATA] traits" at bounding box center [684, 489] width 26 height 19
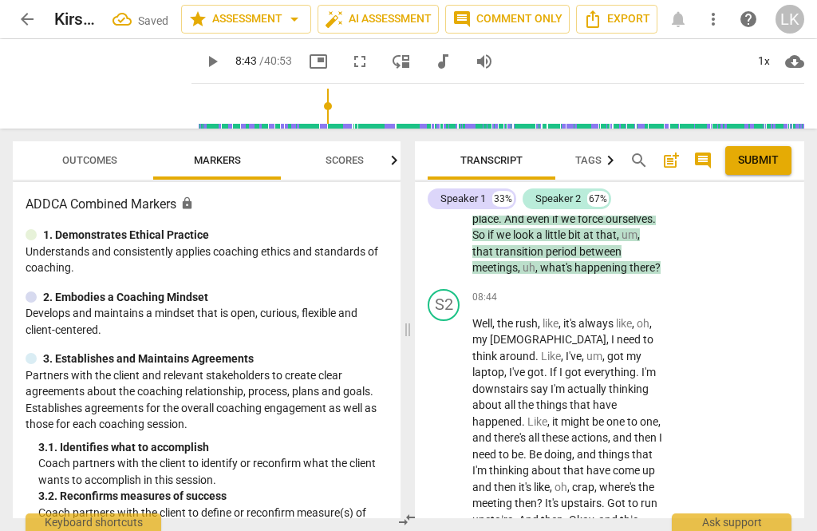
scroll to position [6046, 0]
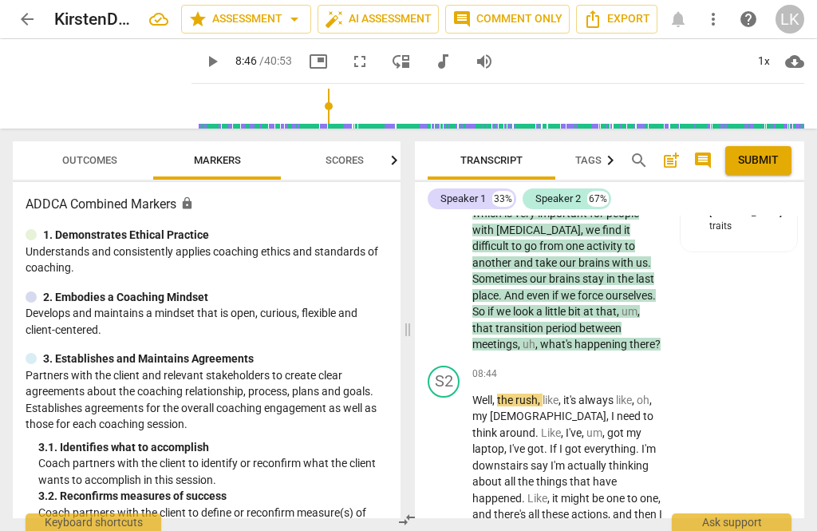
scroll to position [5970, 0]
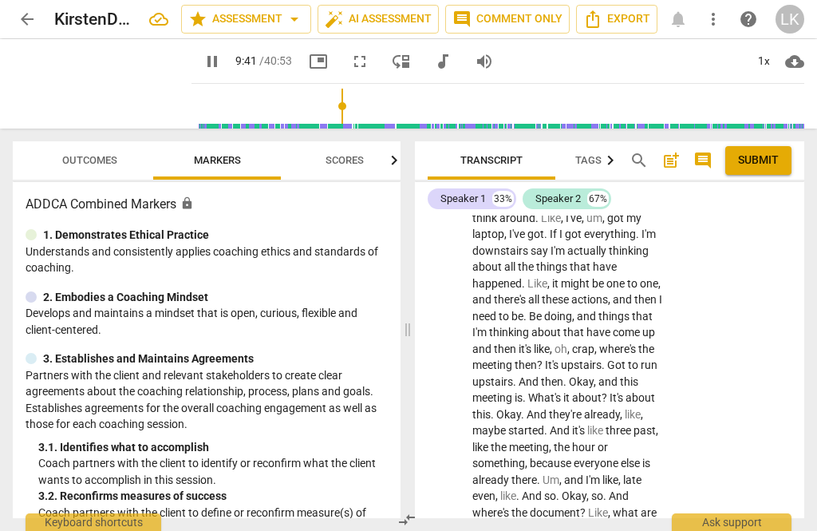
scroll to position [6185, 0]
click at [456, 446] on span "pause" at bounding box center [445, 455] width 26 height 19
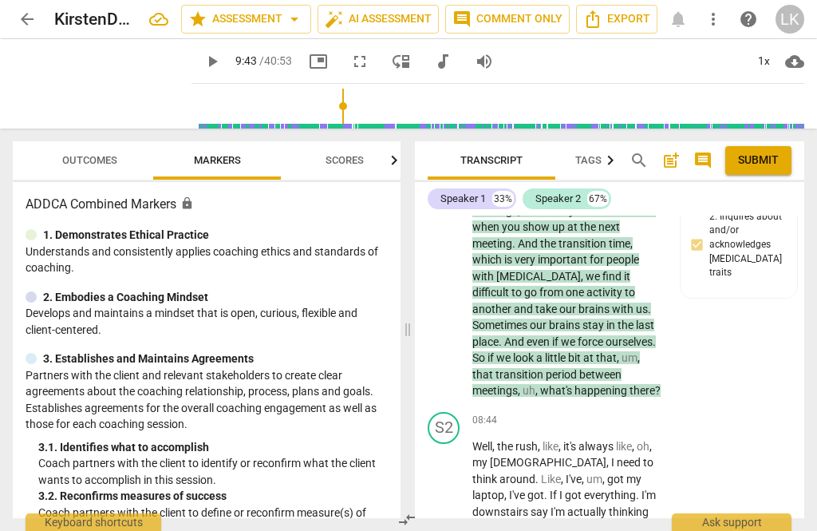
scroll to position [5897, 0]
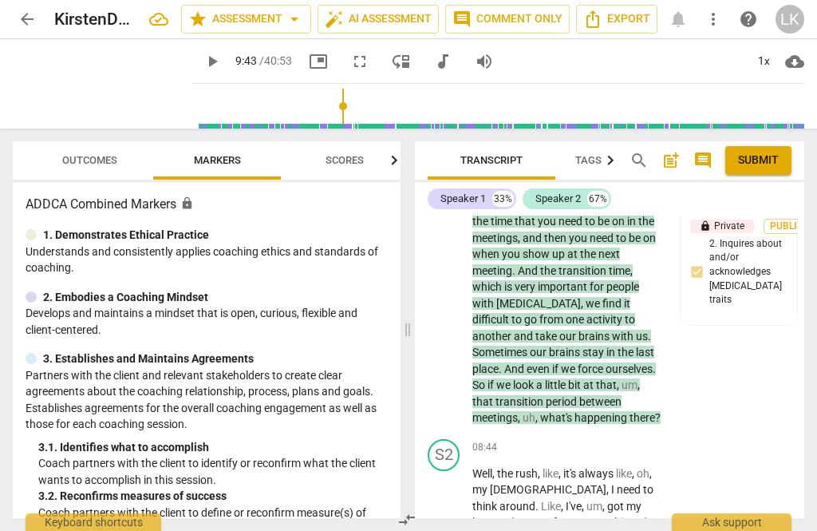
click at [580, 441] on p "Add competency" at bounding box center [614, 448] width 76 height 14
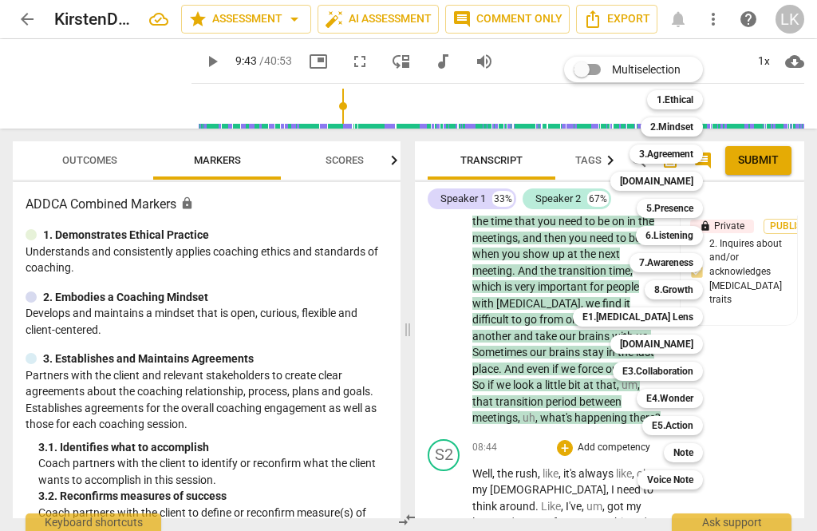
click at [454, 409] on div at bounding box center [408, 265] width 817 height 531
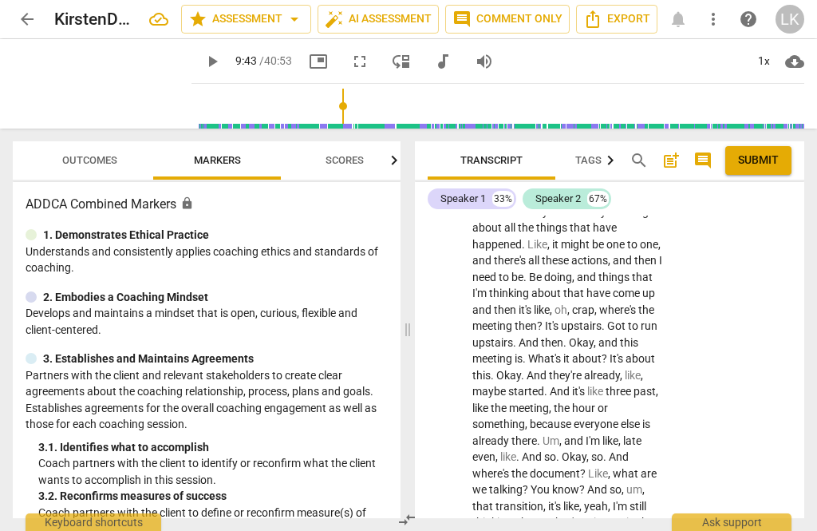
scroll to position [6224, 0]
click at [456, 407] on span "play_arrow" at bounding box center [445, 416] width 26 height 19
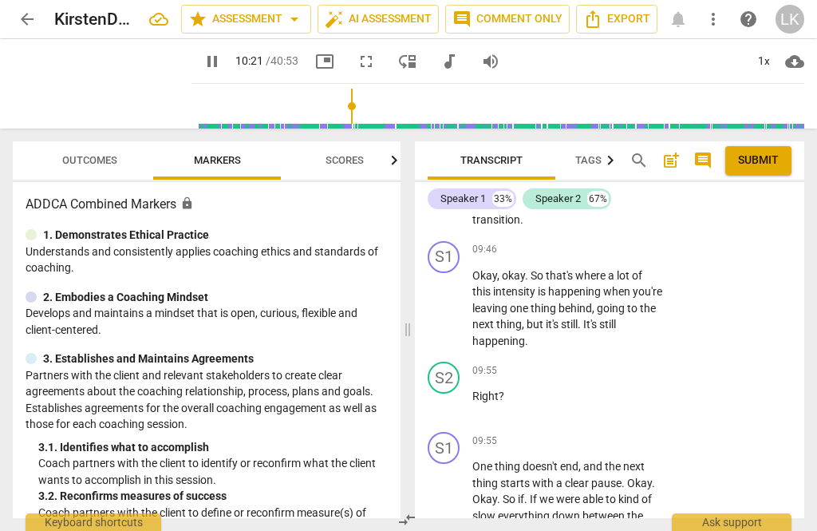
scroll to position [6669, 0]
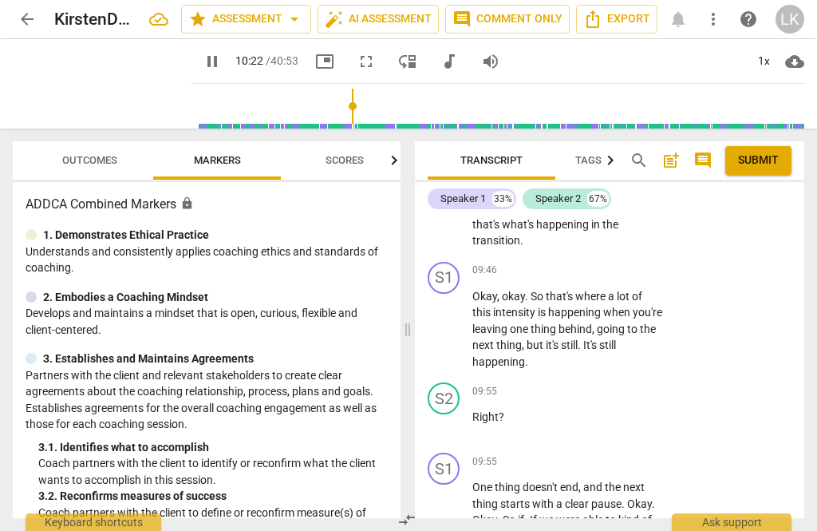
click at [579, 455] on p "Add competency" at bounding box center [614, 462] width 76 height 14
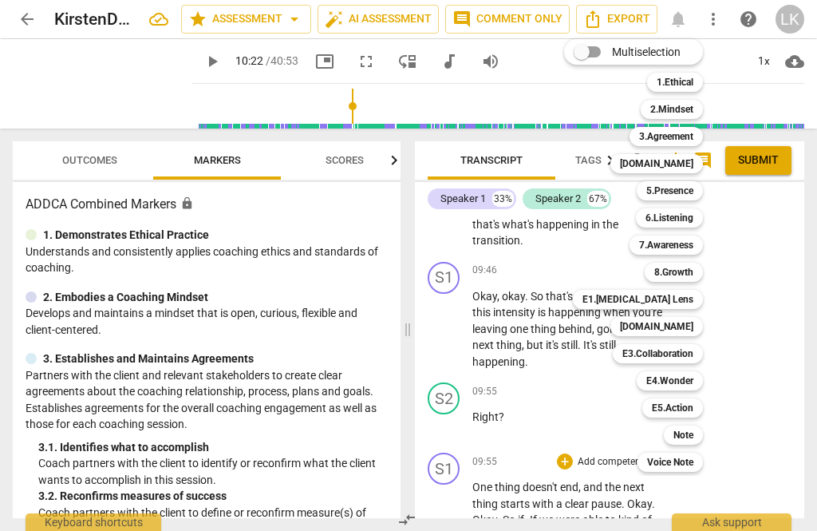
click at [703, 214] on div "6.Listening" at bounding box center [669, 217] width 67 height 19
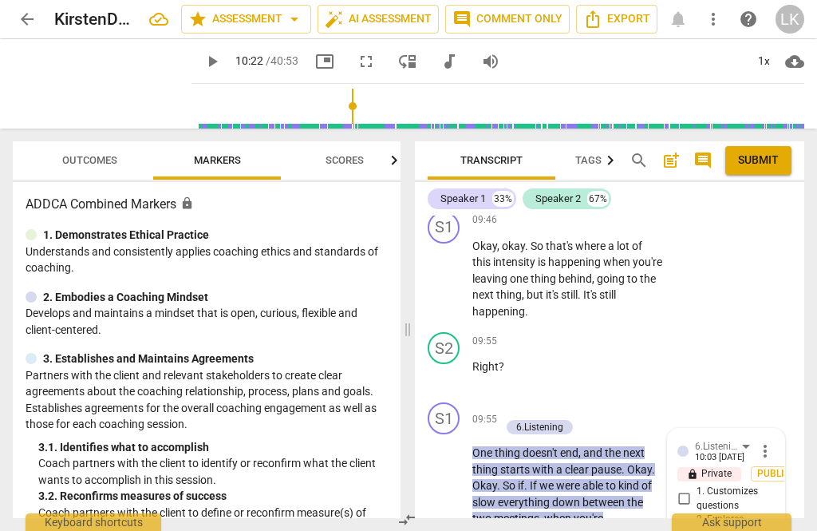
scroll to position [6719, 0]
click at [695, 489] on input "1. Customizes questions" at bounding box center [684, 498] width 26 height 19
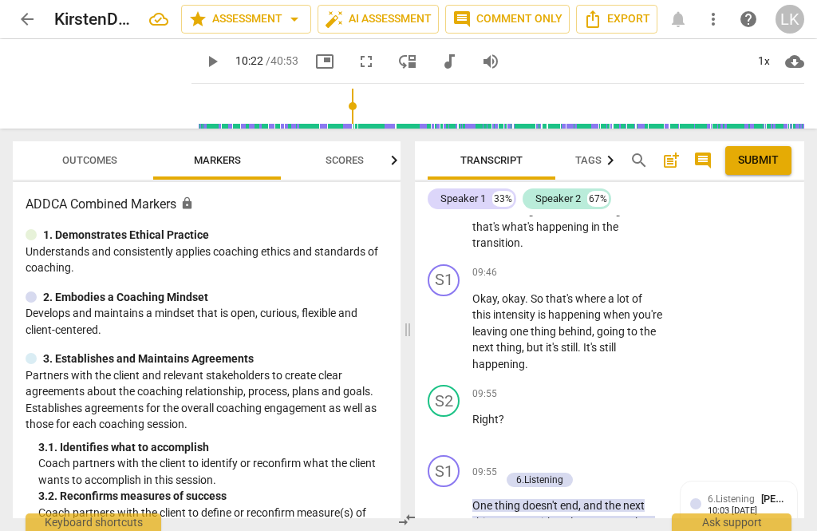
scroll to position [6652, 0]
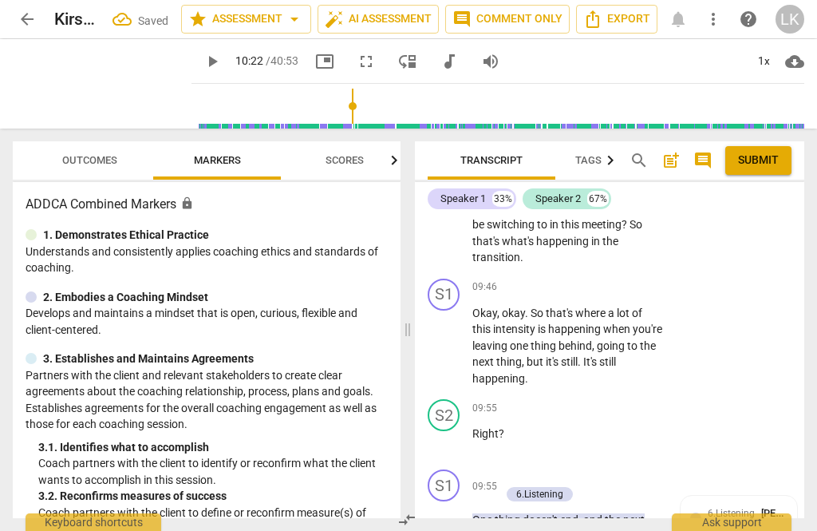
click at [516, 469] on div "+ Add competency" at bounding box center [547, 477] width 95 height 16
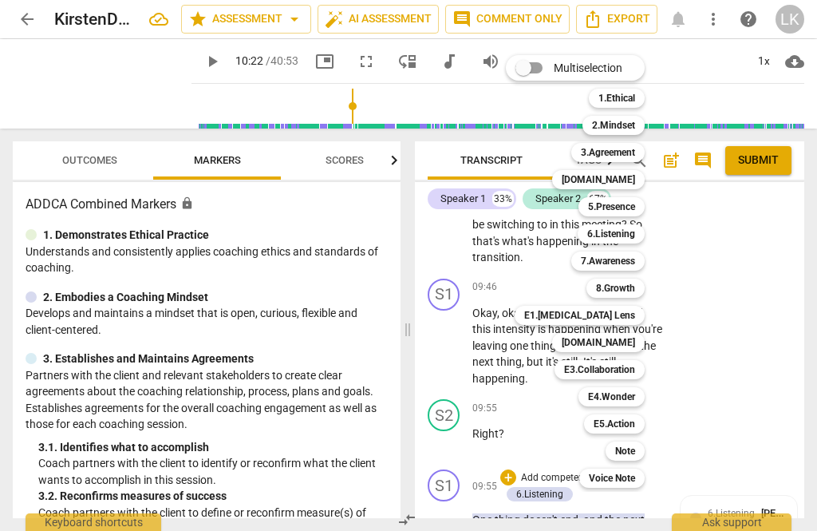
click at [627, 263] on b "7.Awareness" at bounding box center [608, 260] width 54 height 19
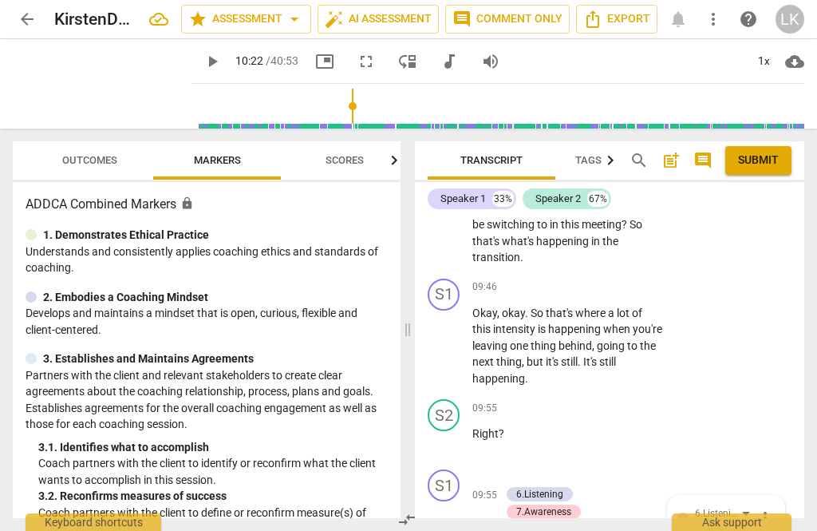
scroll to position [7015, 0]
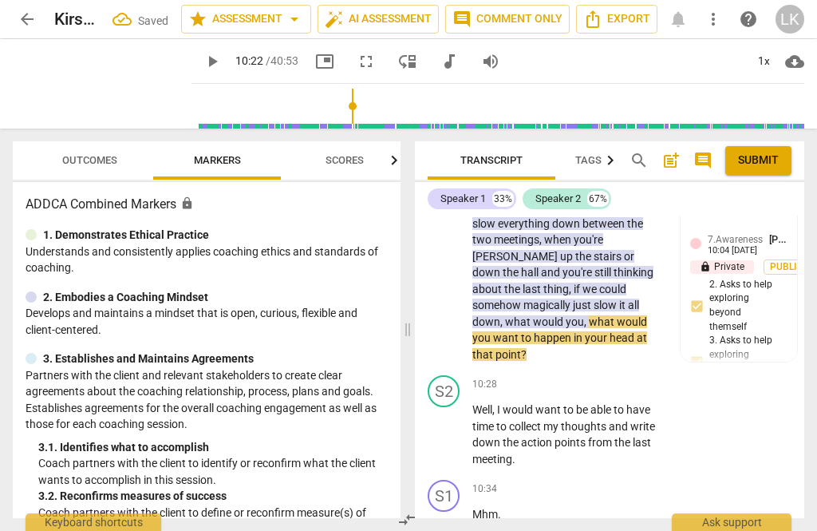
click at [634, 157] on div "+ Add competency 6.Listening 7.Awareness" at bounding box center [576, 131] width 152 height 51
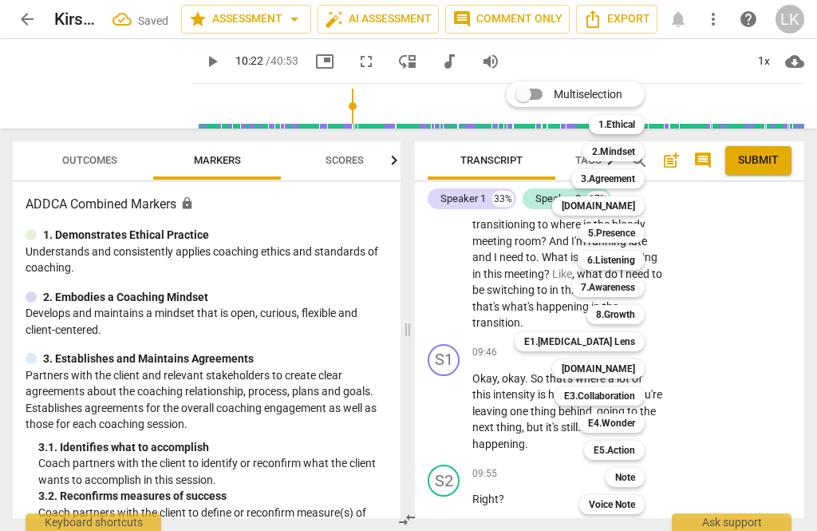
click at [635, 234] on b "5.Presence" at bounding box center [611, 232] width 47 height 19
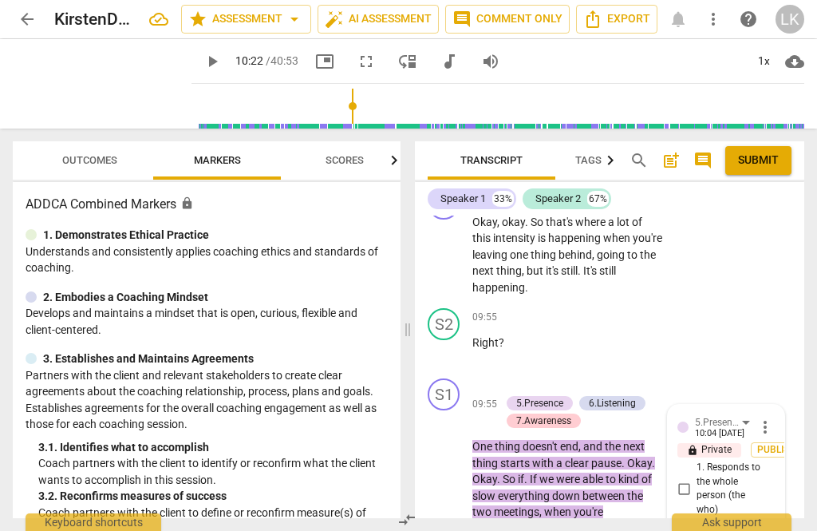
scroll to position [6744, 0]
click at [696, 478] on input "1. Responds to the whole person (the who)" at bounding box center [684, 487] width 26 height 19
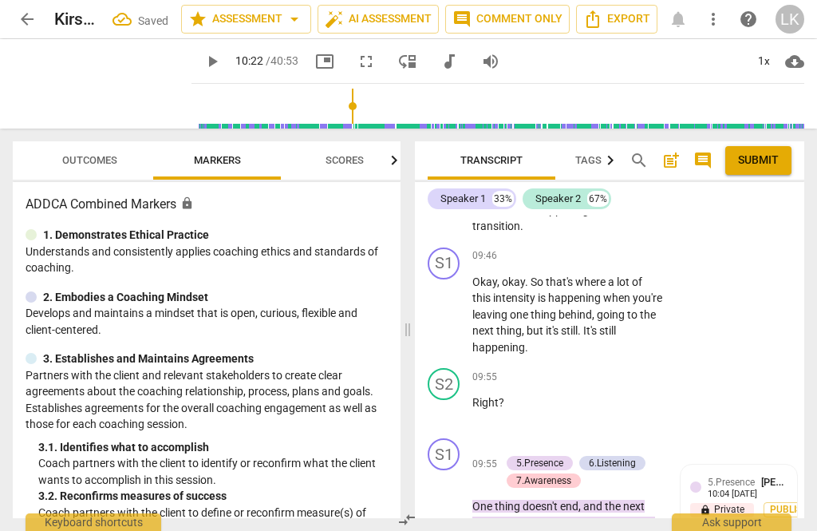
click at [520, 440] on p "Add competency" at bounding box center [558, 447] width 76 height 14
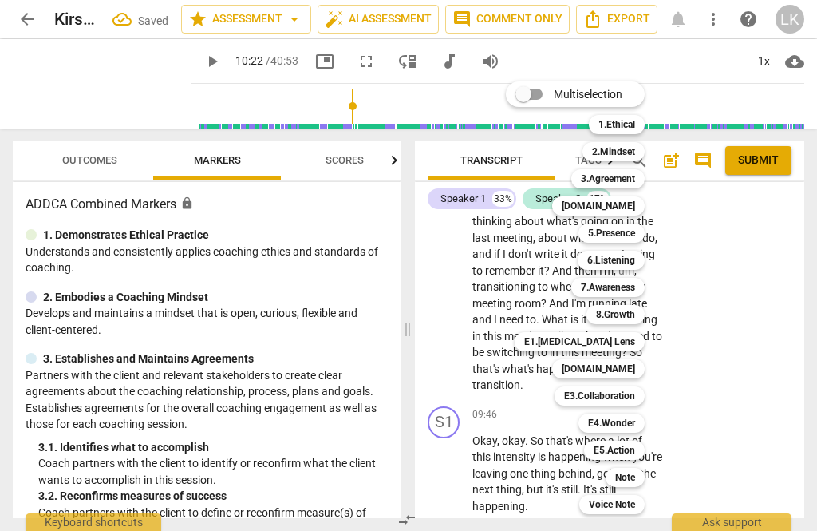
click at [638, 422] on div "E4.Wonder" at bounding box center [612, 422] width 66 height 19
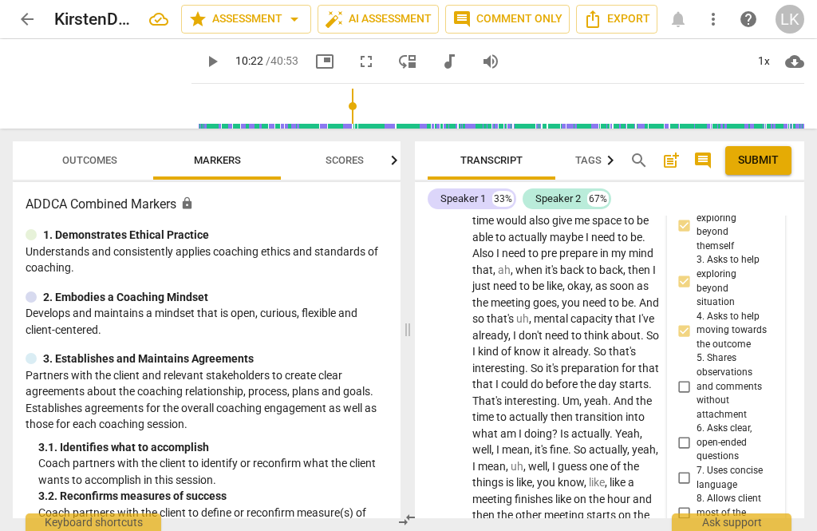
scroll to position [7734, 0]
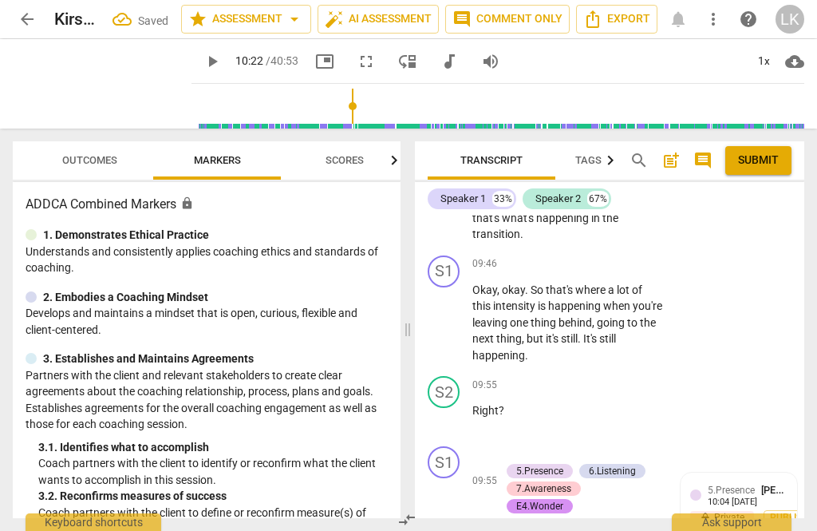
scroll to position [6675, 0]
click at [517, 446] on div "+ Add competency" at bounding box center [547, 454] width 95 height 16
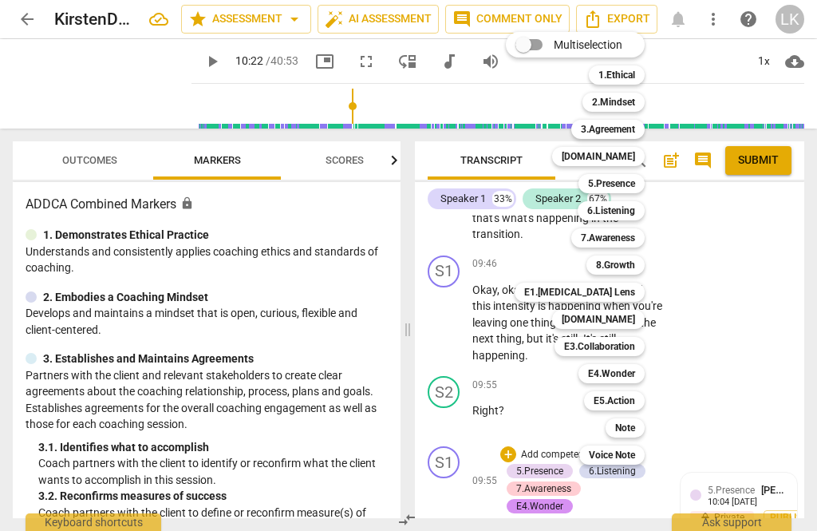
click at [637, 431] on div "Note" at bounding box center [625, 427] width 39 height 19
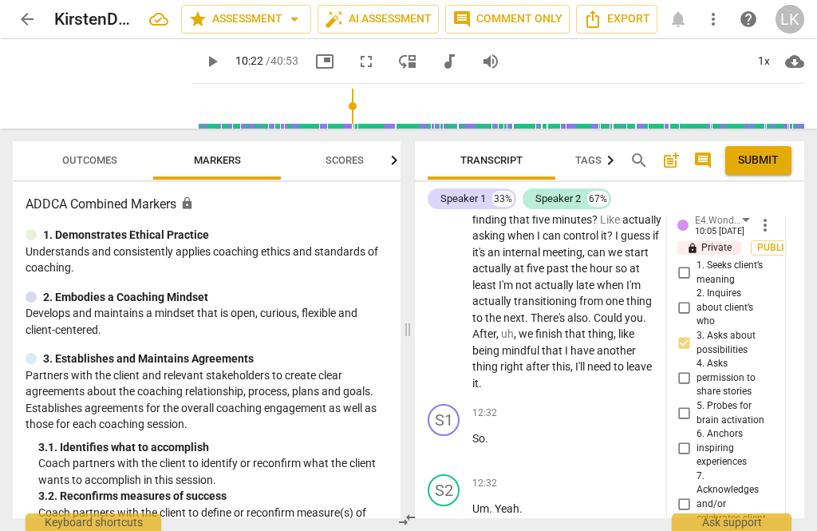
scroll to position [8079, 0]
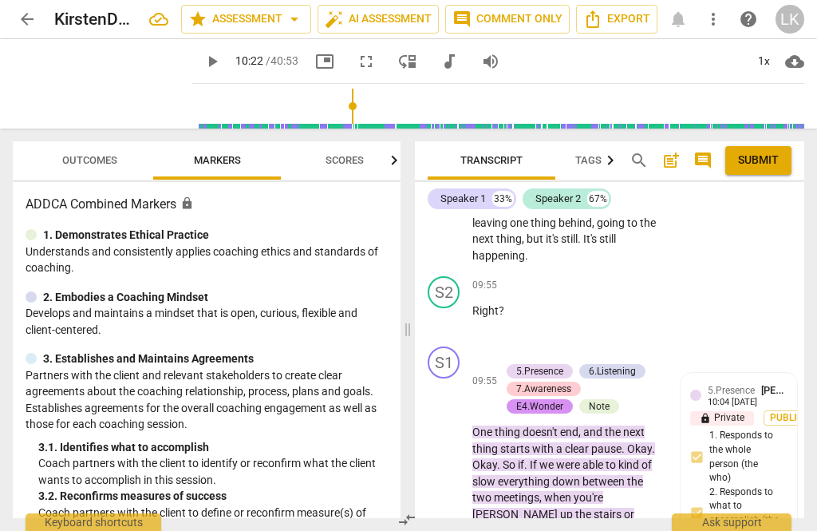
scroll to position [6767, 0]
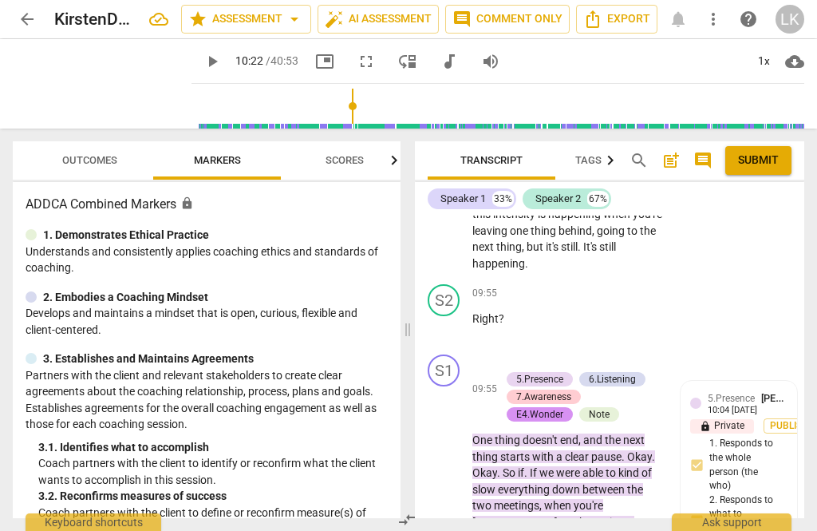
click at [448, 496] on span "play_arrow" at bounding box center [444, 505] width 19 height 19
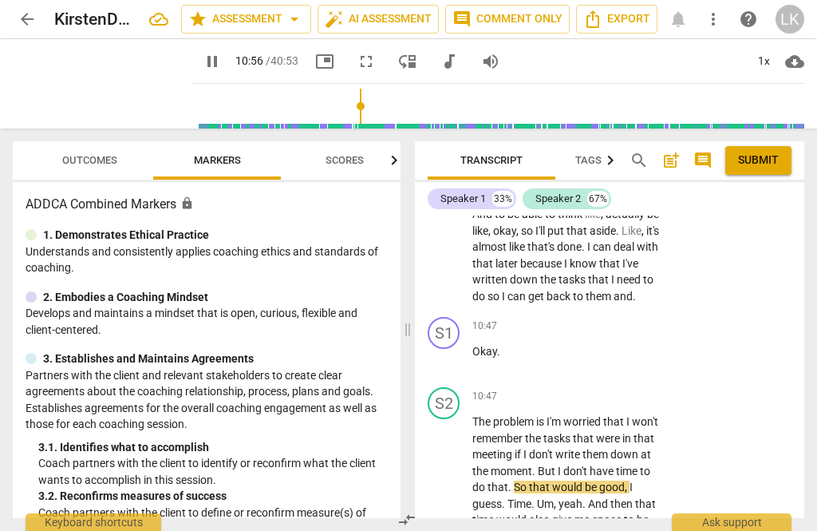
scroll to position [7426, 0]
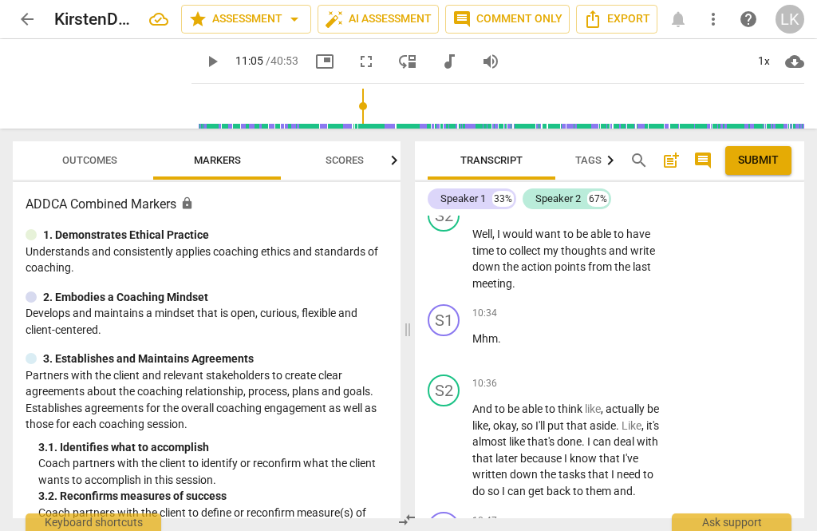
scroll to position [7210, 0]
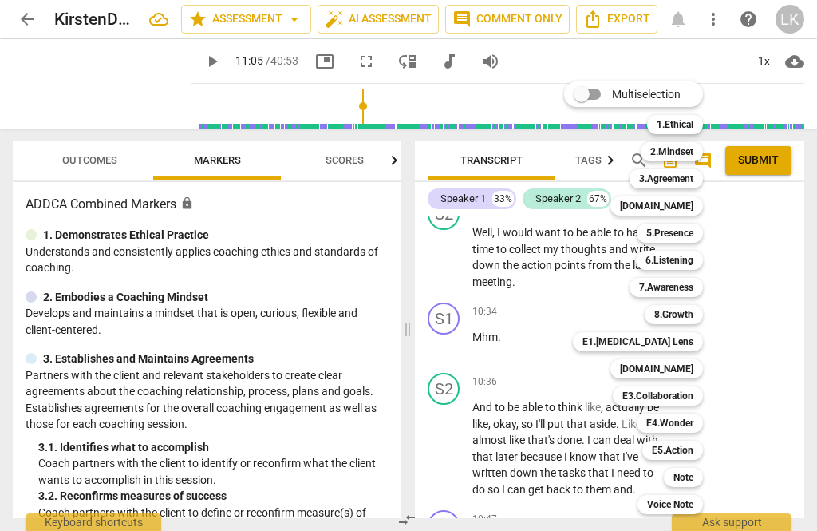
click at [695, 367] on div "[DOMAIN_NAME]" at bounding box center [656, 368] width 93 height 19
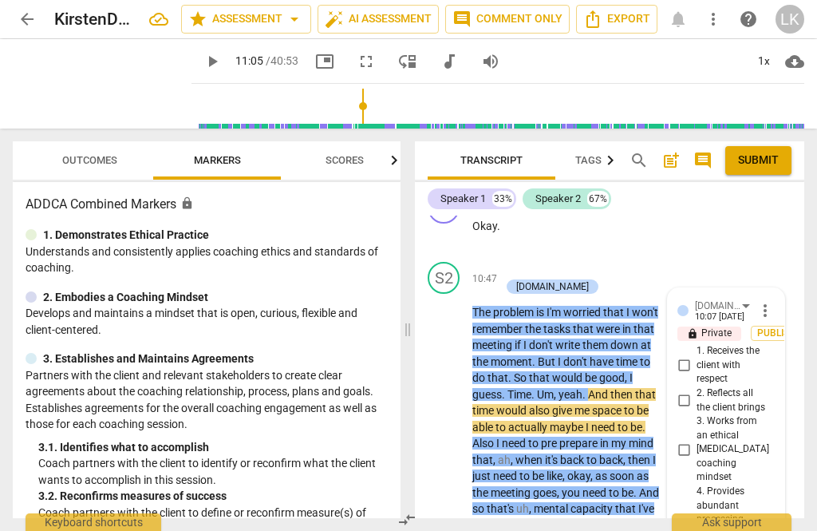
scroll to position [7524, 0]
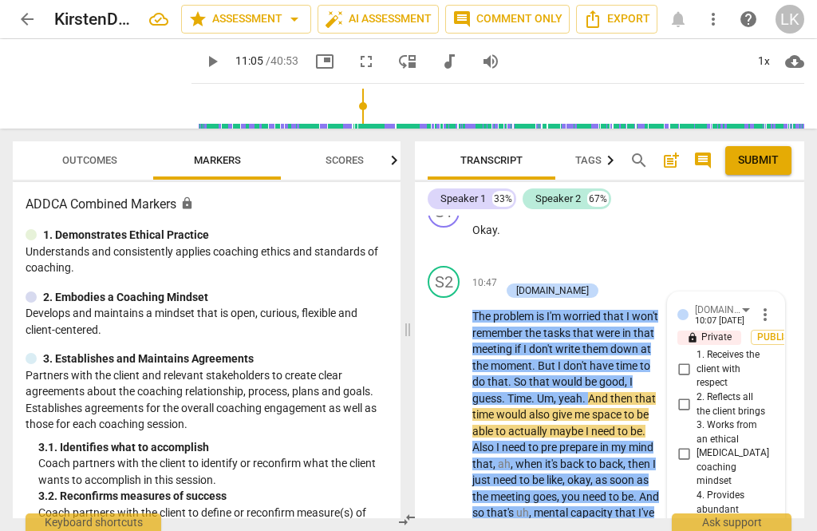
click at [695, 521] on input "4. Provides abundant processing space and reflects succinctly" at bounding box center [684, 530] width 26 height 19
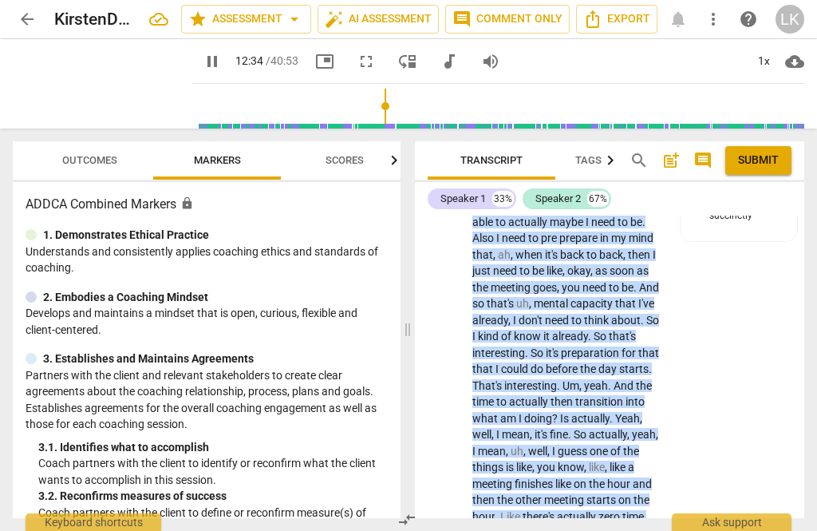
scroll to position [7947, 0]
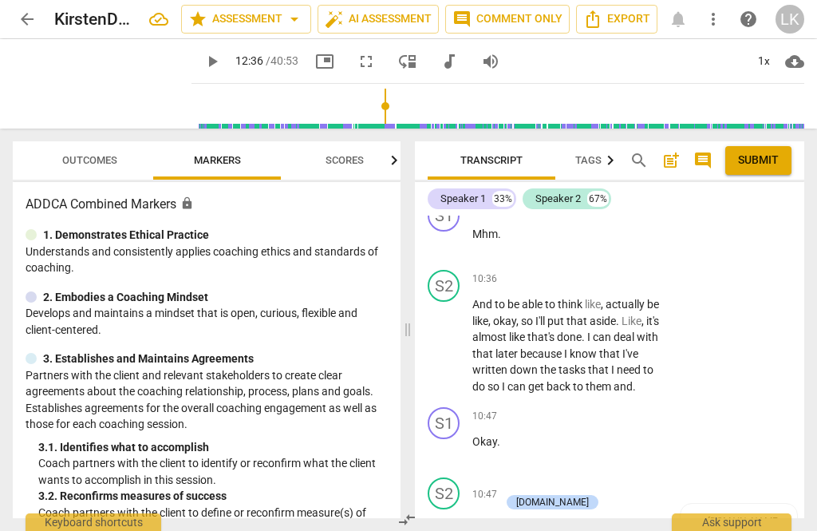
scroll to position [7313, 0]
click at [511, 477] on div "+" at bounding box center [508, 485] width 16 height 16
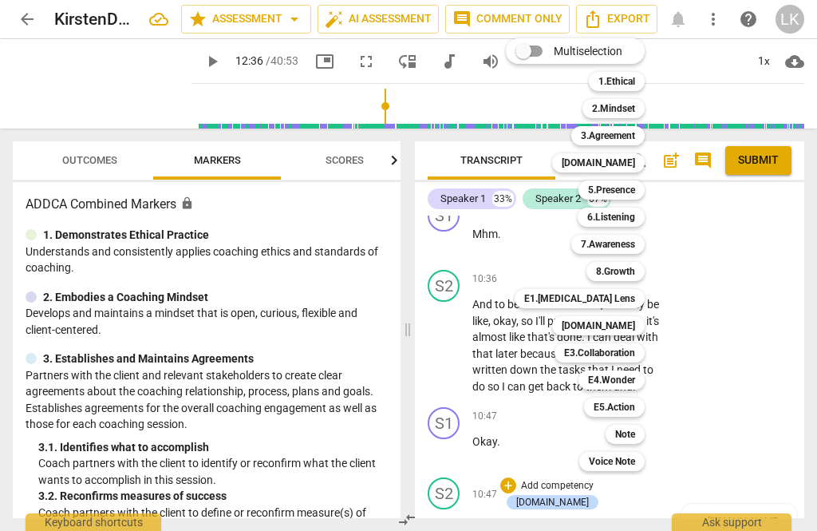
click at [750, 379] on div at bounding box center [408, 265] width 817 height 531
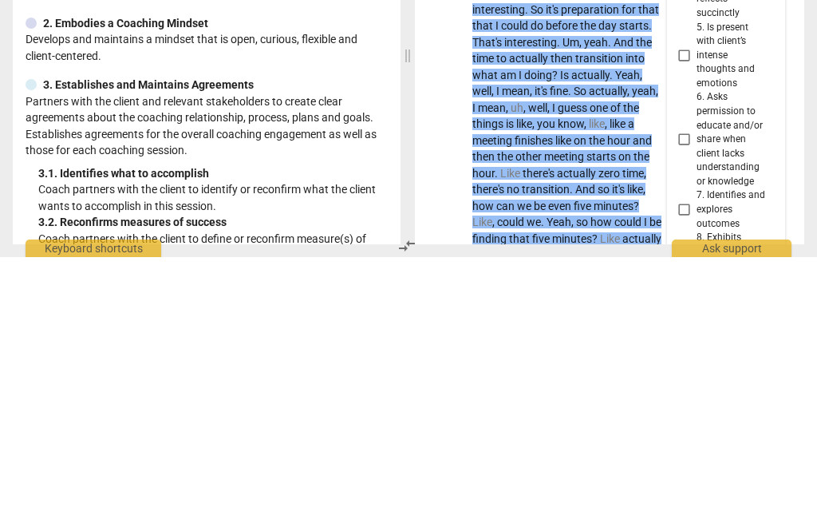
scroll to position [0, 0]
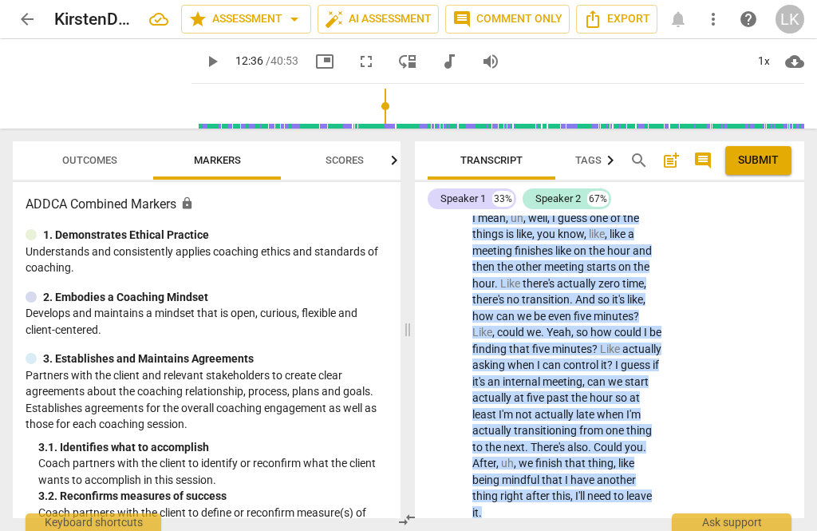
scroll to position [7967, 0]
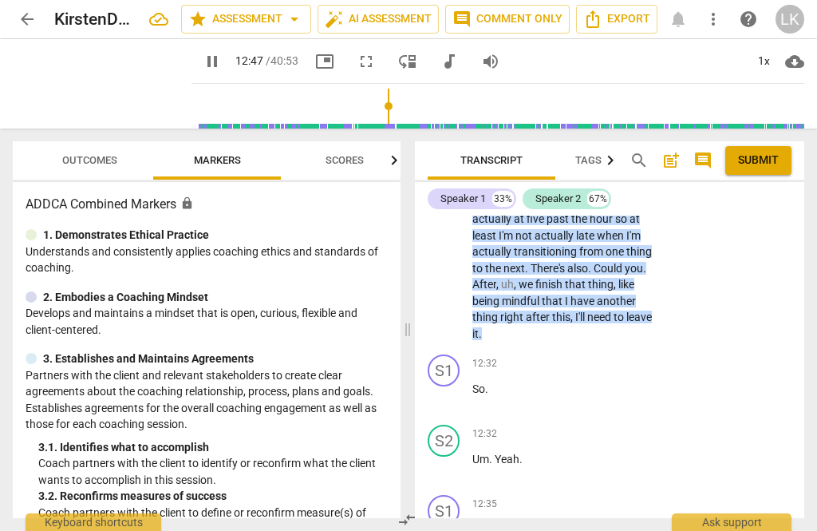
scroll to position [8212, 0]
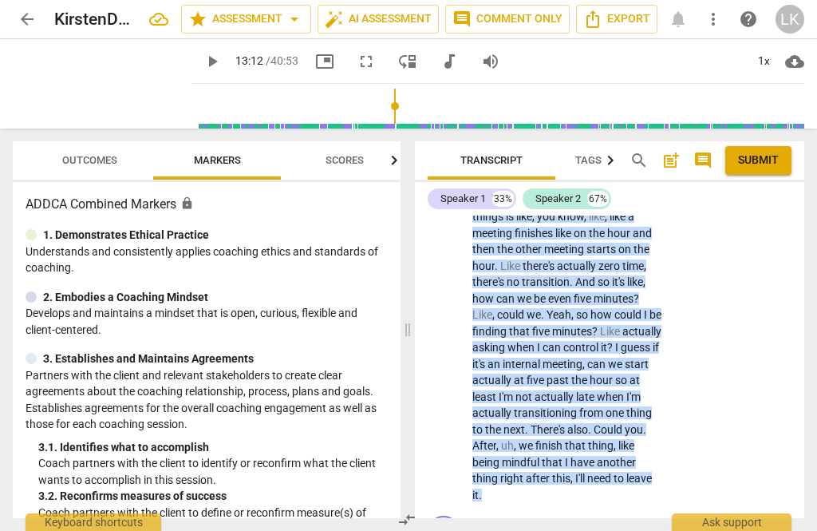
scroll to position [7996, 0]
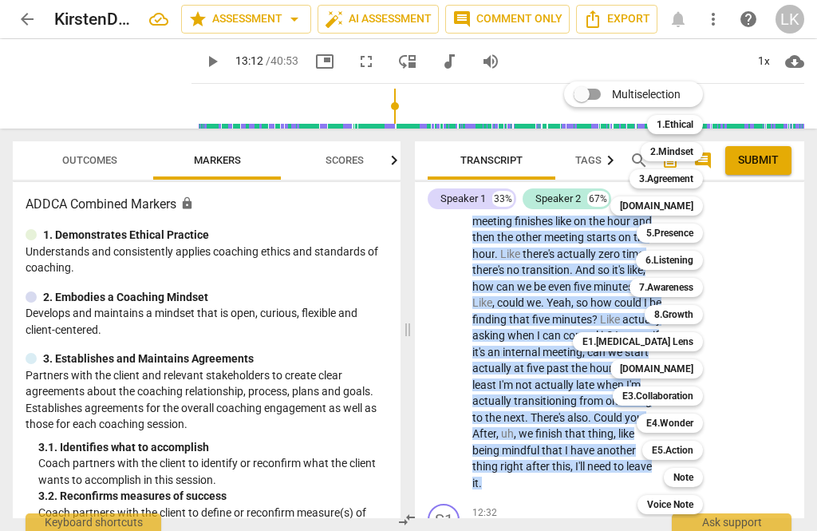
click at [697, 476] on div "Note" at bounding box center [683, 477] width 39 height 19
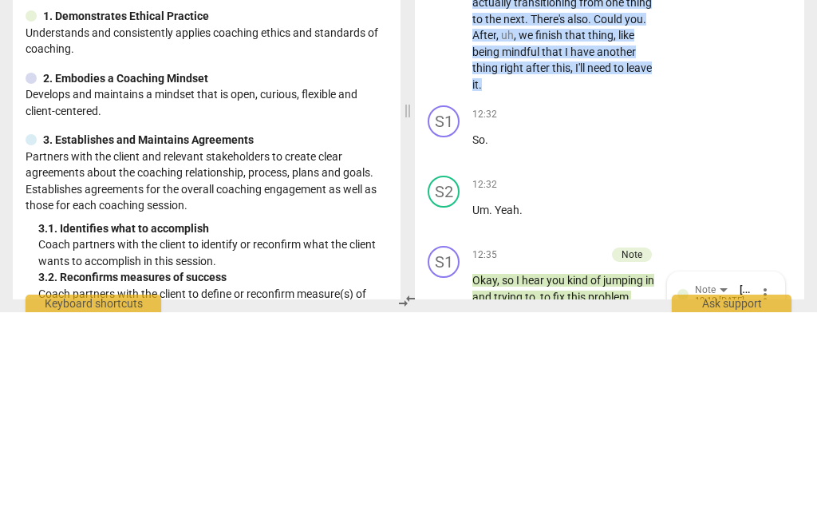
scroll to position [30, 0]
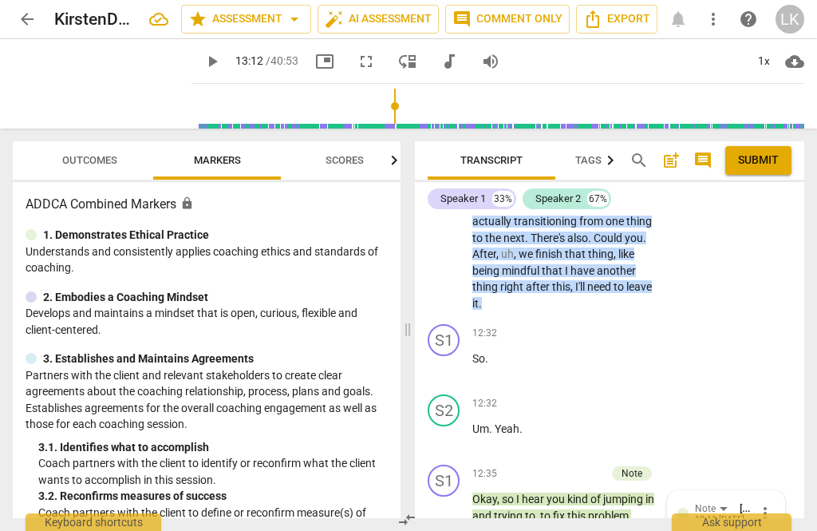
click at [774, 504] on span "more_vert" at bounding box center [765, 513] width 19 height 19
click at [786, 264] on li "Edit" at bounding box center [775, 266] width 55 height 30
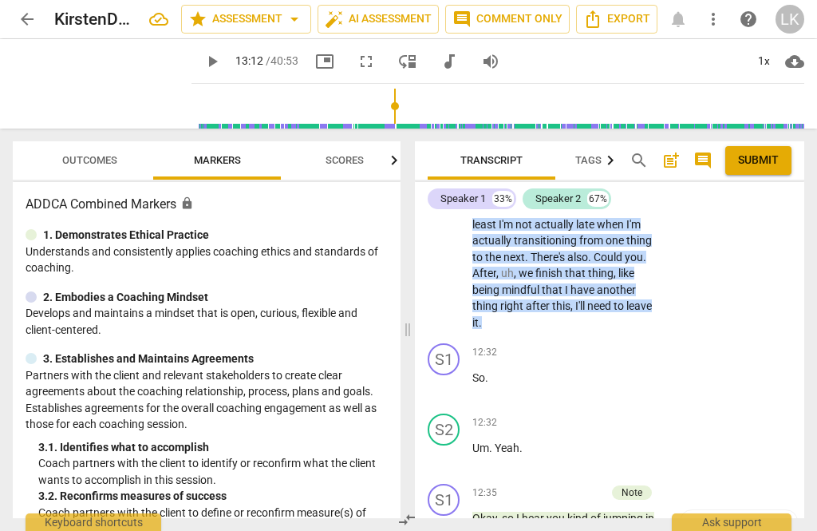
scroll to position [8157, 0]
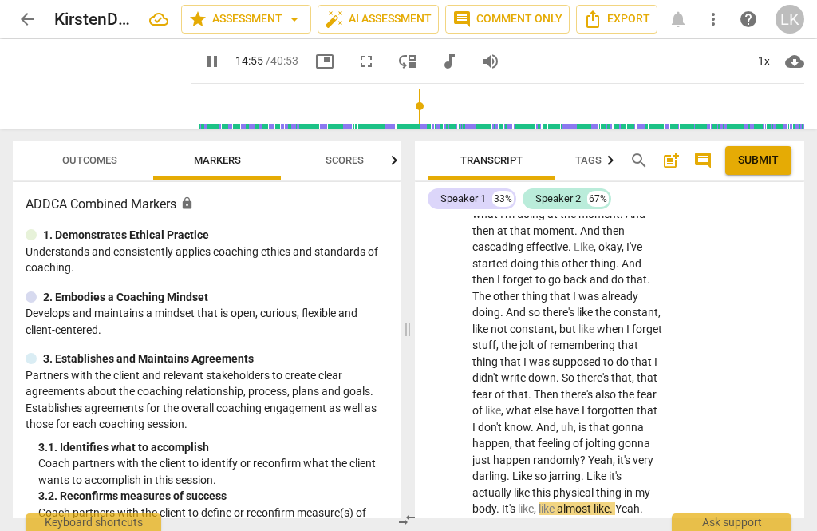
scroll to position [9247, 0]
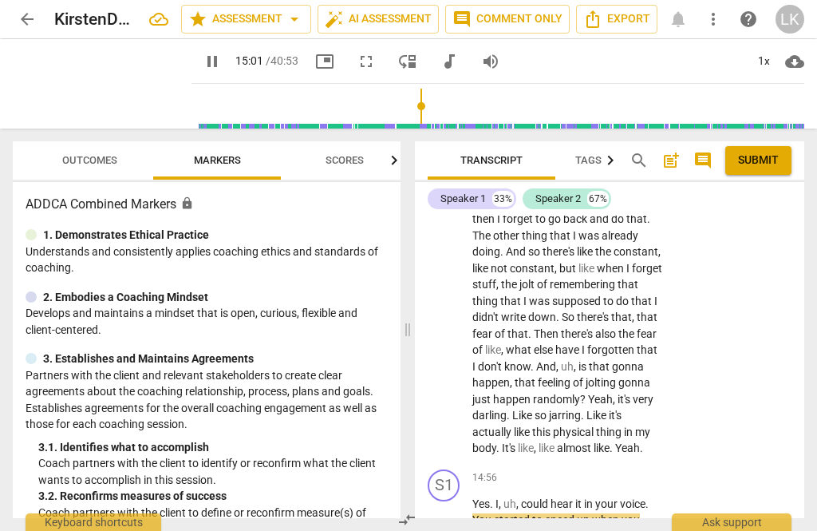
click at [572, 470] on div "+" at bounding box center [565, 478] width 16 height 16
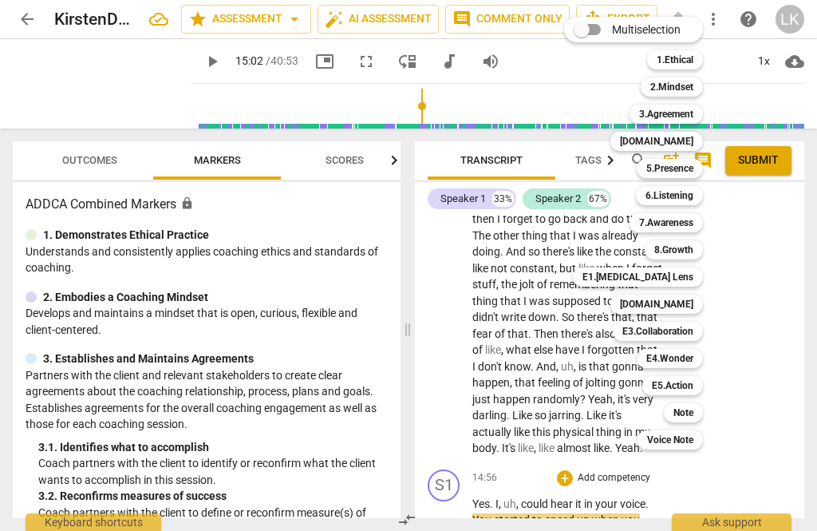
click at [696, 172] on div "5.Presence" at bounding box center [670, 168] width 66 height 19
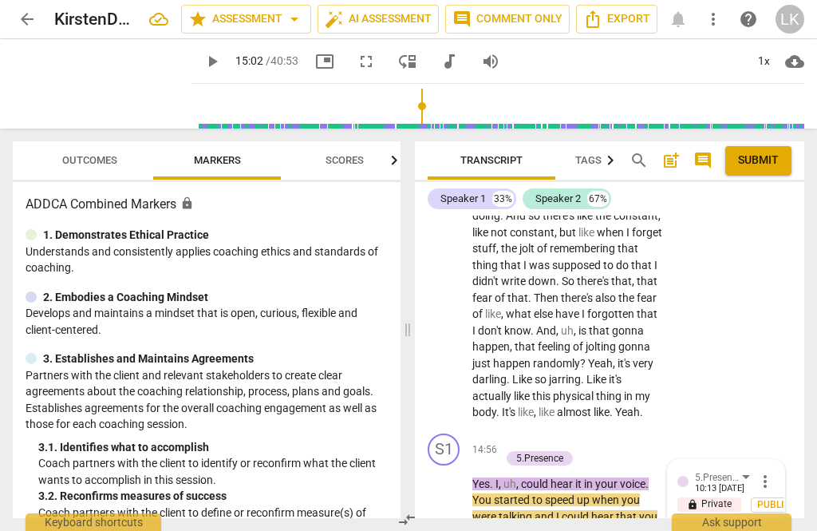
scroll to position [9277, 0]
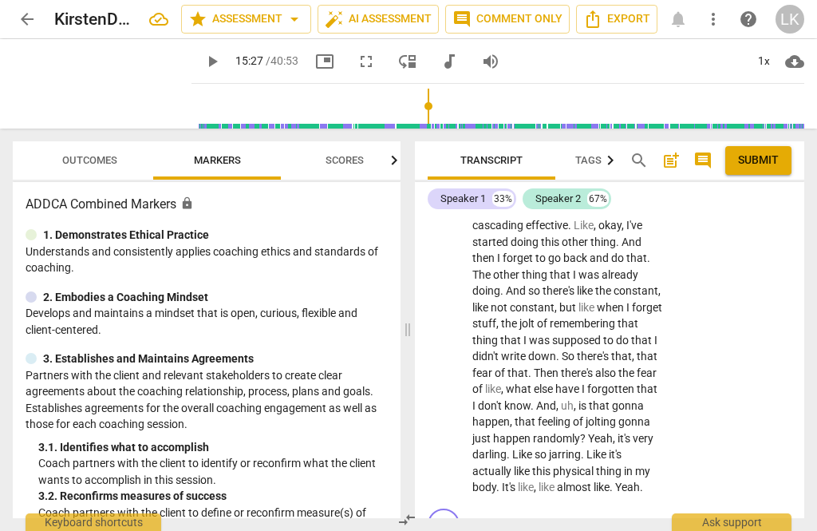
scroll to position [9208, 0]
click at [520, 509] on p "Add competency" at bounding box center [558, 516] width 76 height 14
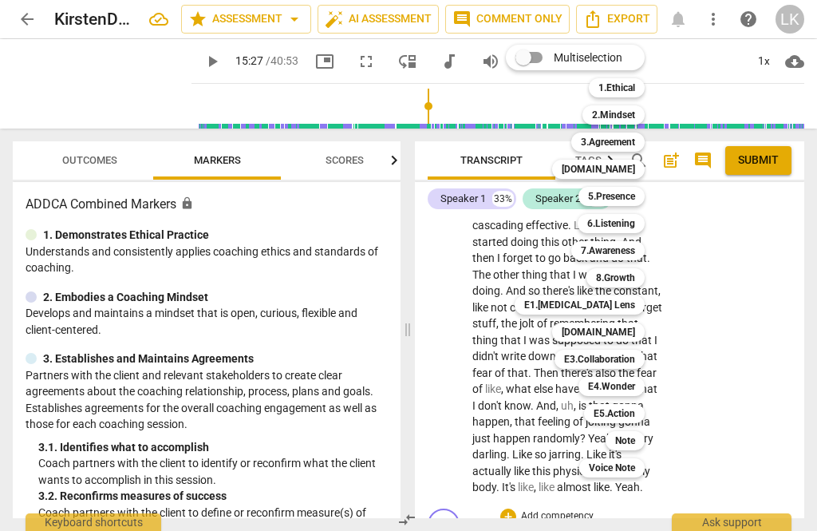
click at [627, 227] on b "6.Listening" at bounding box center [611, 223] width 48 height 19
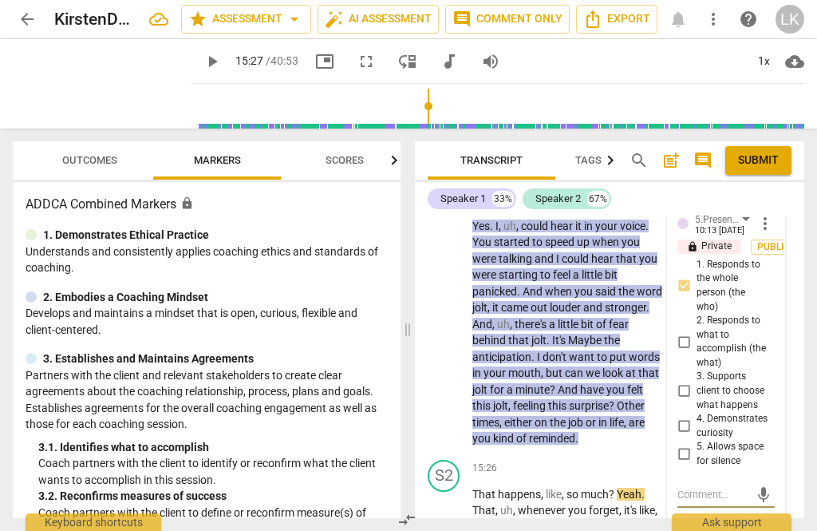
scroll to position [9542, 0]
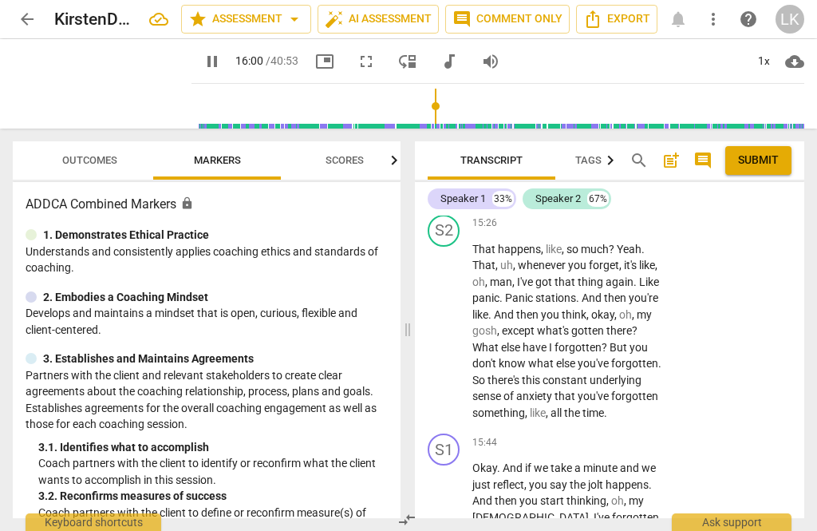
scroll to position [9786, 0]
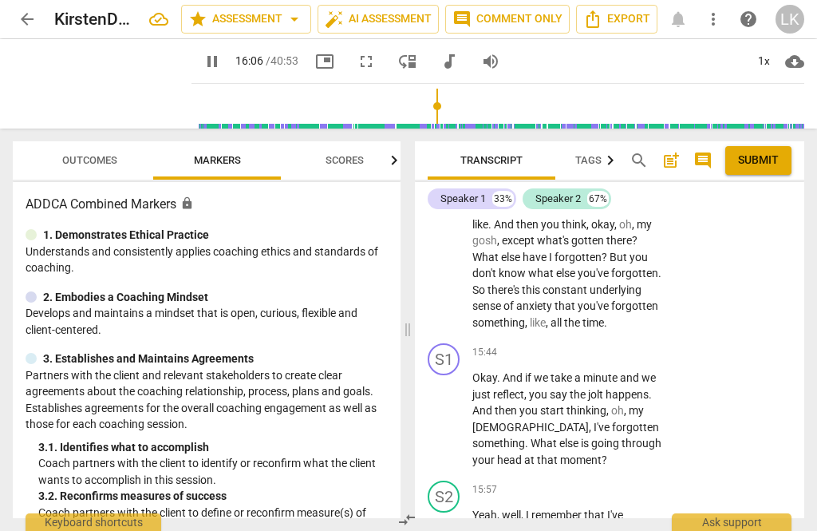
scroll to position [9879, 0]
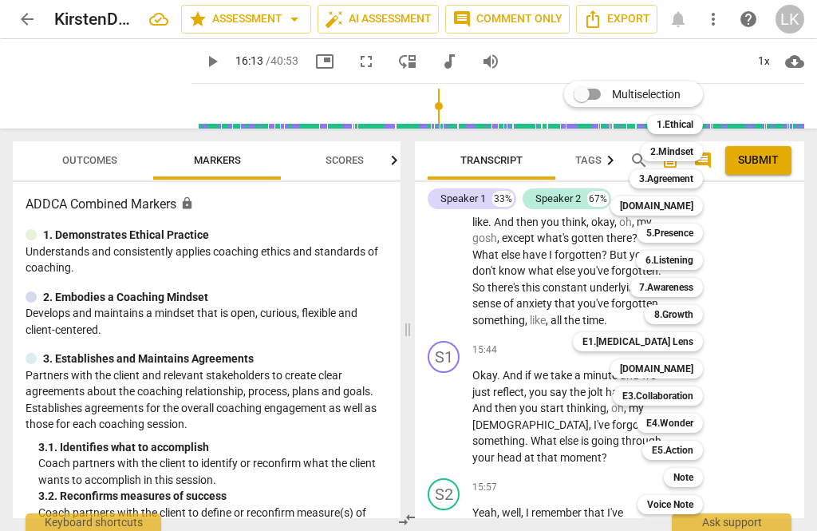
click at [701, 229] on div "5.Presence" at bounding box center [670, 232] width 66 height 19
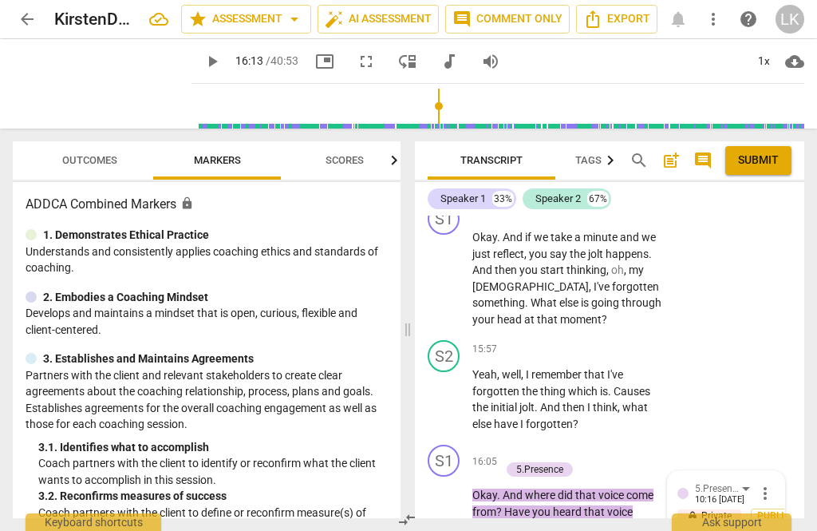
scroll to position [10014, 0]
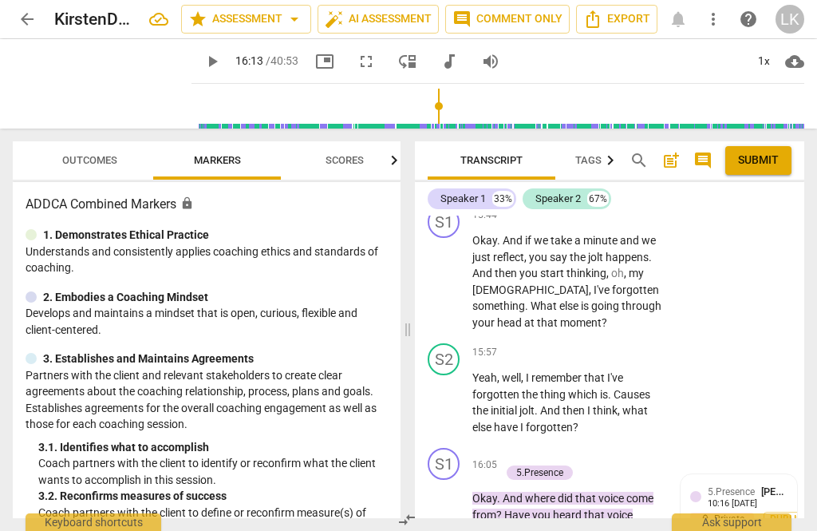
scroll to position [9831, 0]
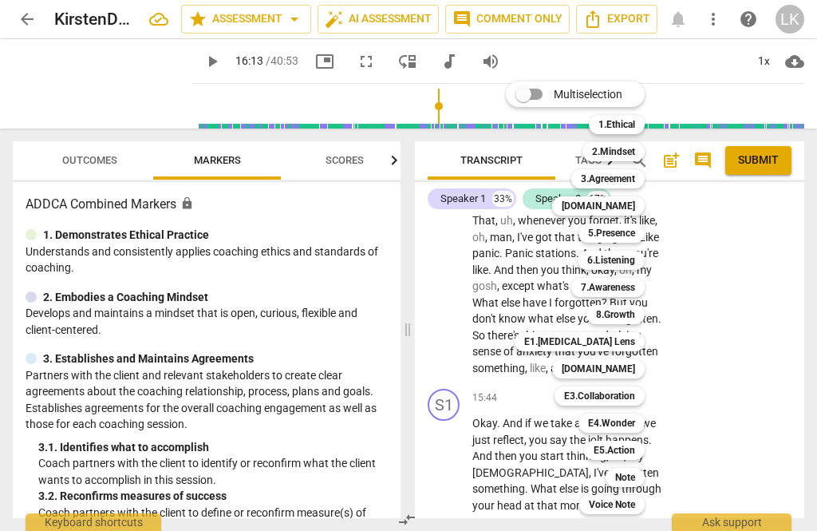
click at [635, 428] on b "E4.Wonder" at bounding box center [611, 422] width 47 height 19
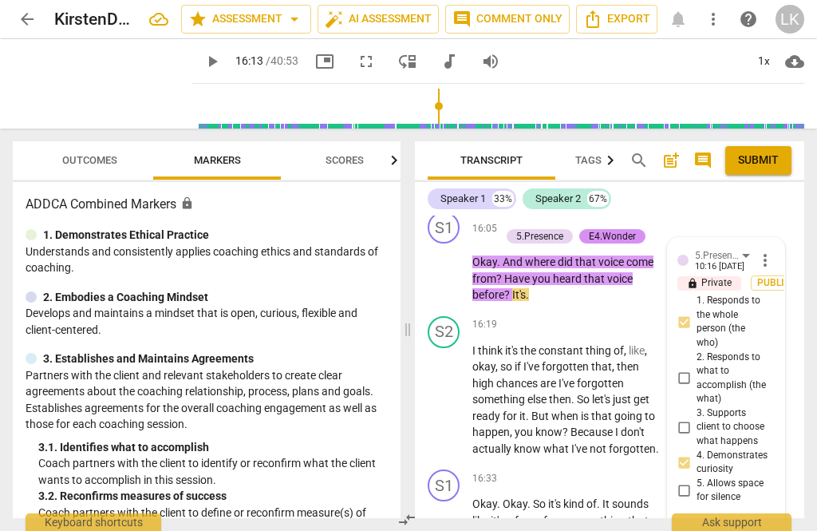
scroll to position [10250, 0]
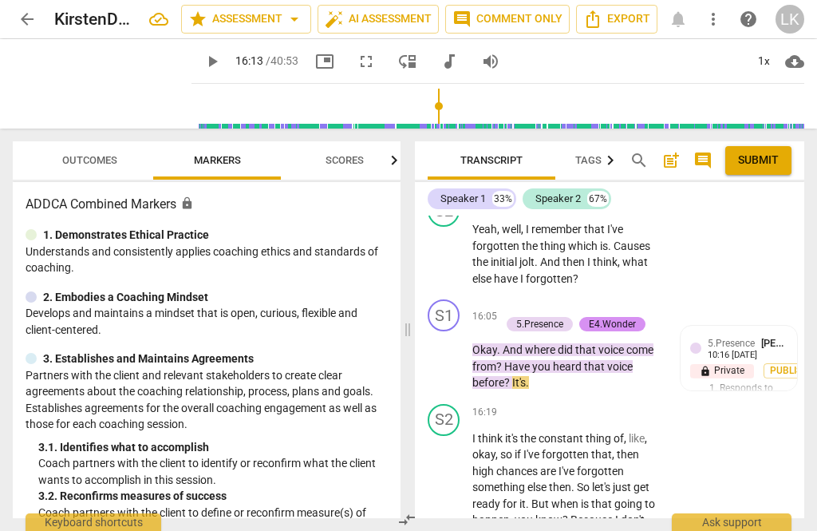
click at [667, 307] on span "keyboard_arrow_right" at bounding box center [663, 316] width 19 height 19
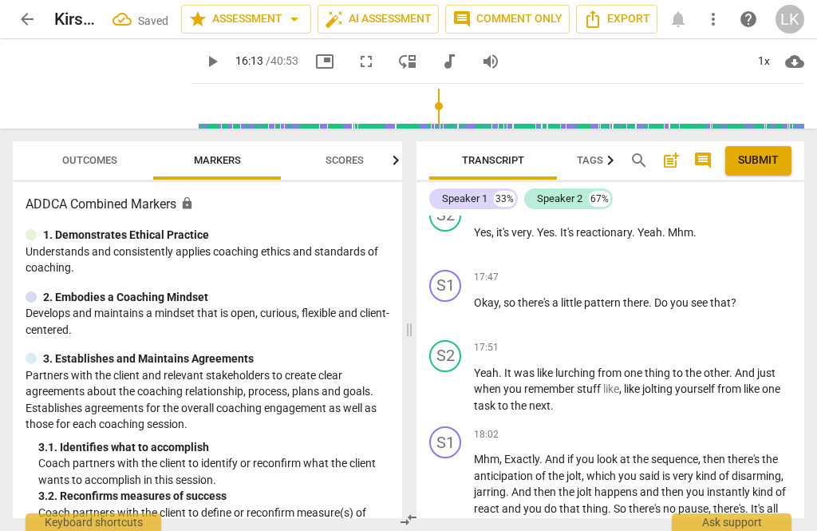
scroll to position [6945, 0]
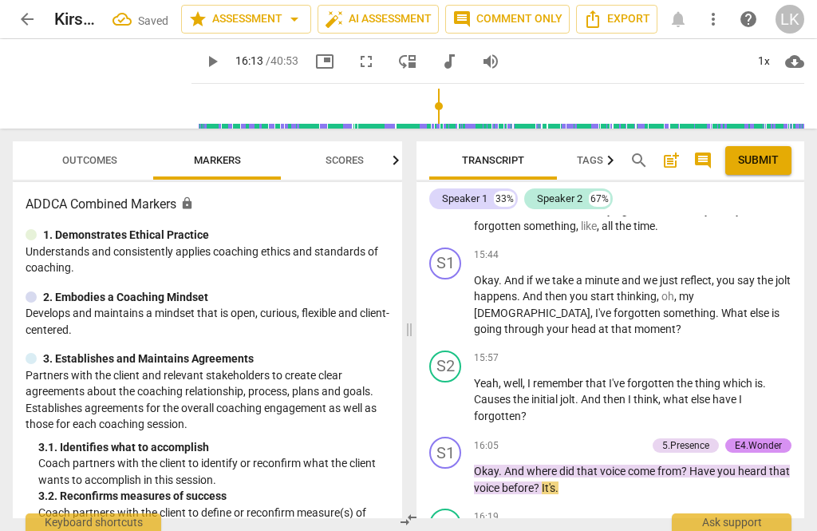
click at [566, 437] on div "+" at bounding box center [559, 445] width 16 height 16
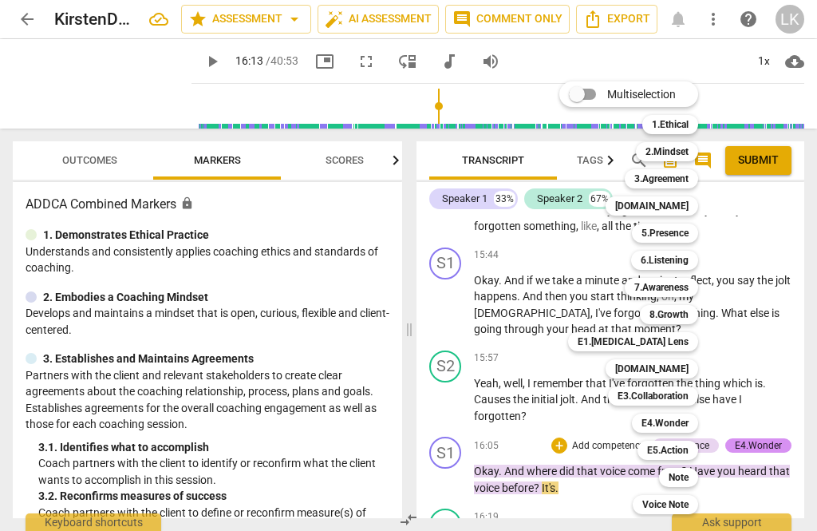
click at [690, 286] on div "7.Awareness" at bounding box center [661, 287] width 73 height 19
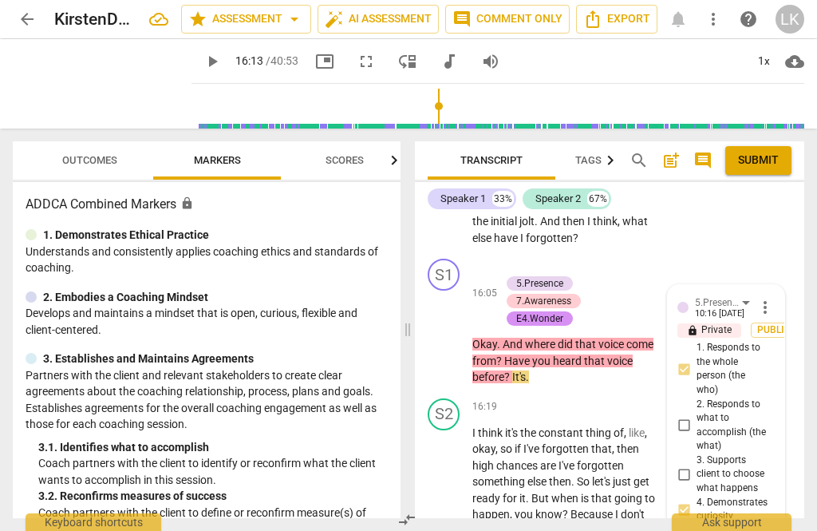
scroll to position [10252, 0]
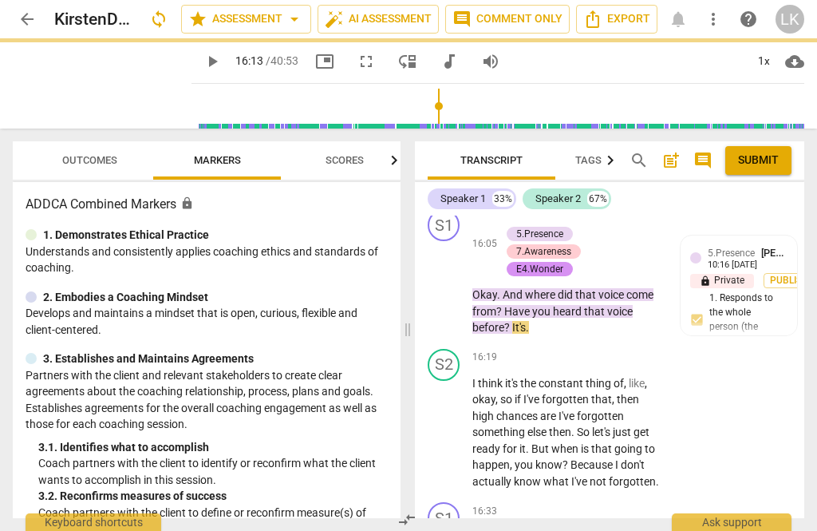
click at [456, 295] on span "play_arrow" at bounding box center [445, 285] width 26 height 19
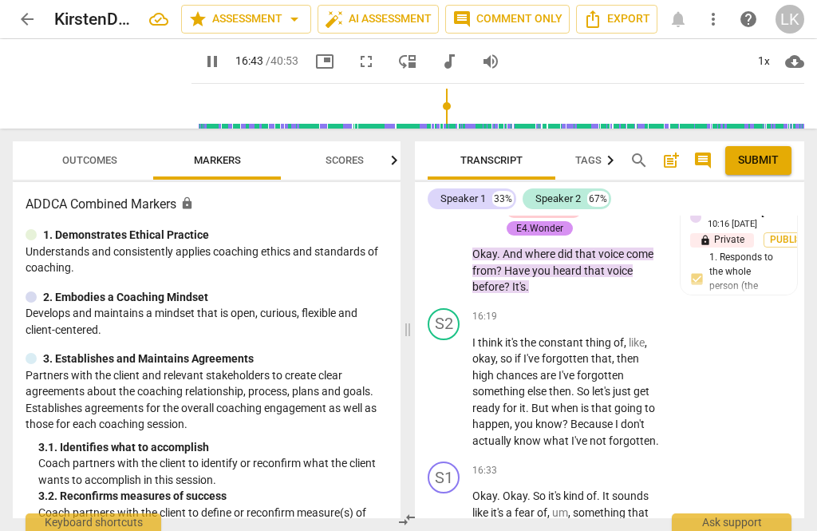
scroll to position [10305, 0]
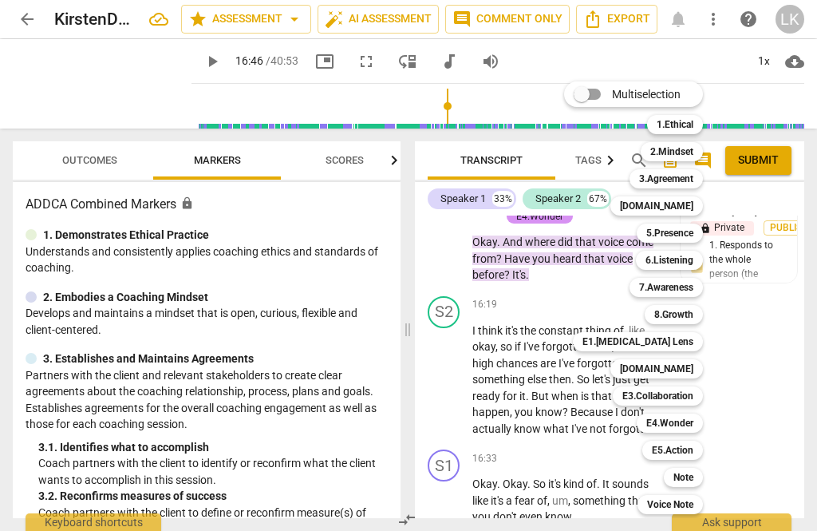
click at [690, 266] on b "6.Listening" at bounding box center [670, 260] width 48 height 19
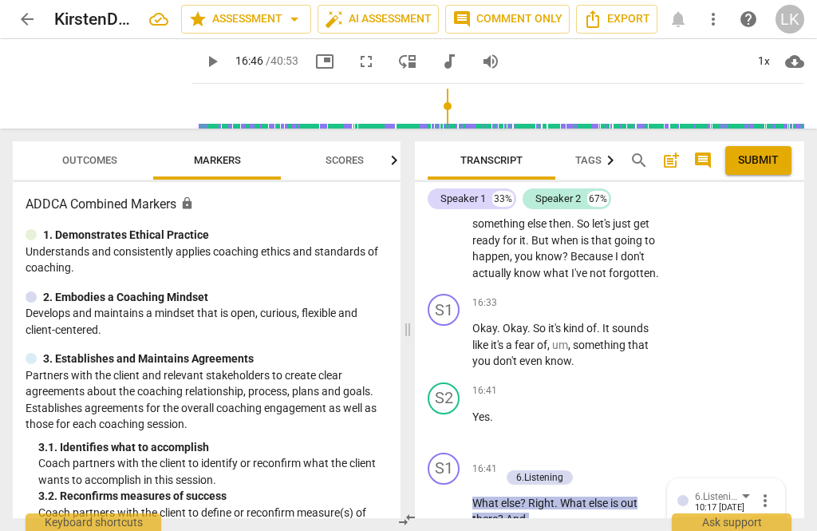
scroll to position [10456, 0]
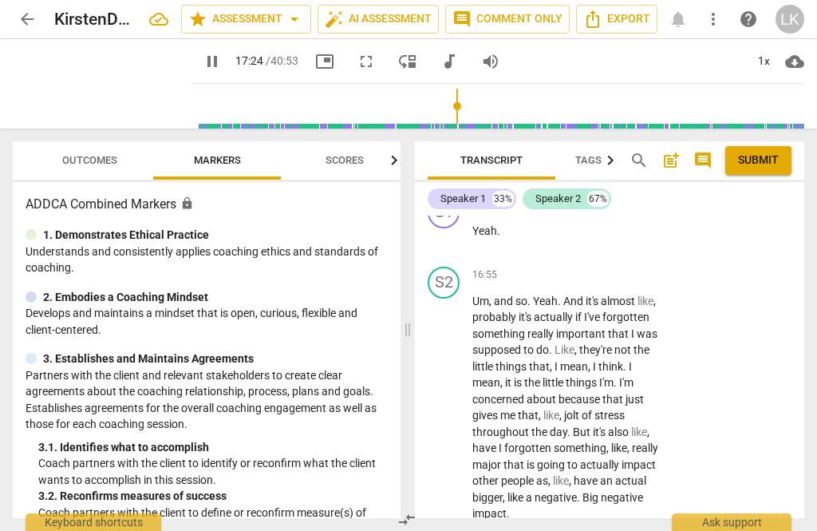
scroll to position [10954, 0]
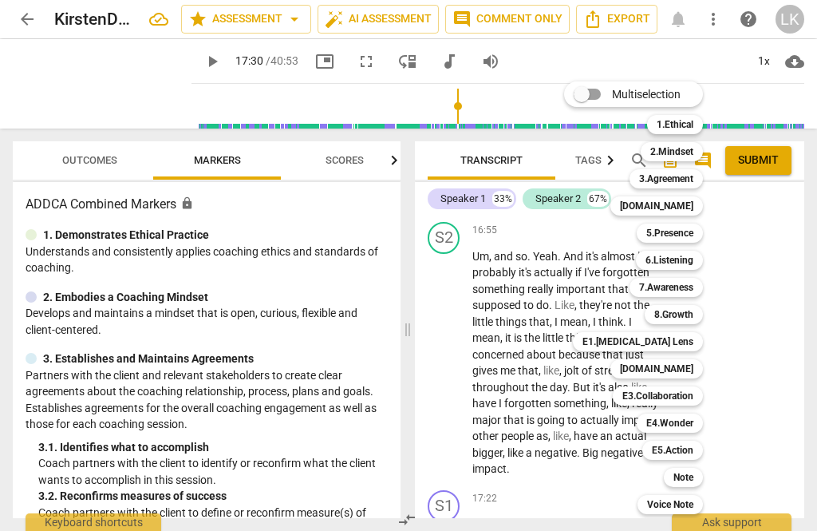
click at [686, 235] on b "5.Presence" at bounding box center [669, 232] width 47 height 19
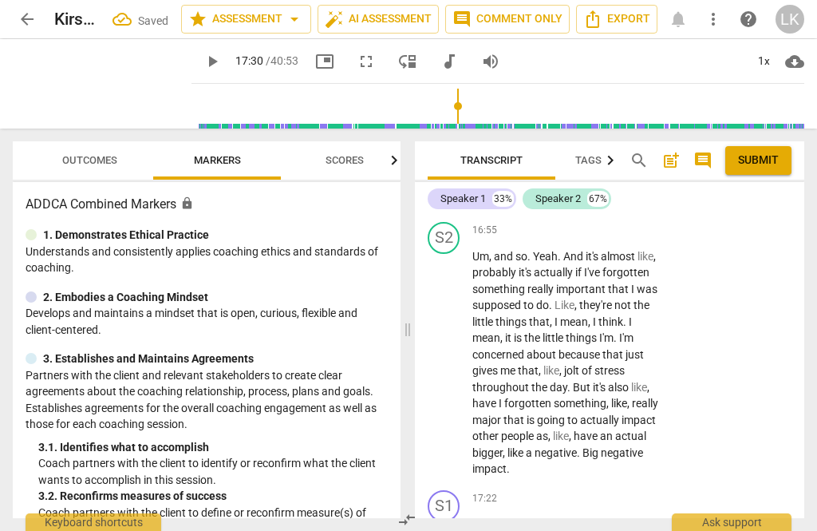
scroll to position [11229, 0]
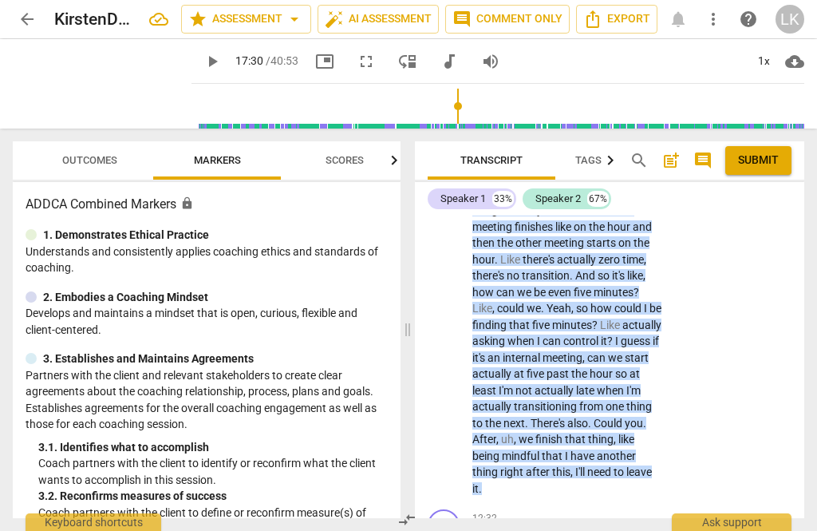
scroll to position [7987, 0]
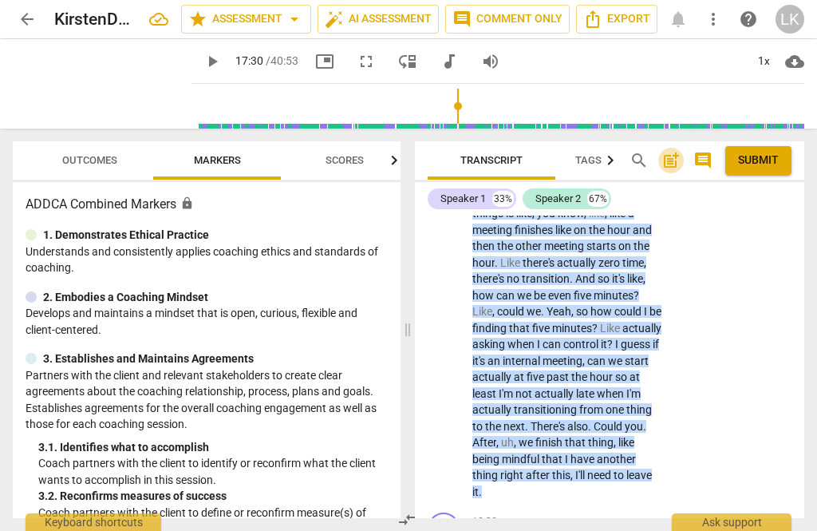
click at [676, 168] on span "post_add" at bounding box center [671, 160] width 19 height 19
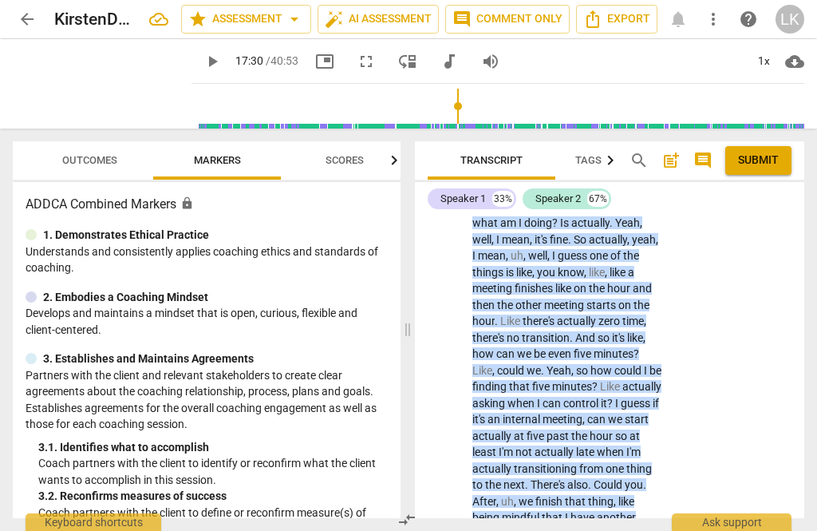
scroll to position [39, 0]
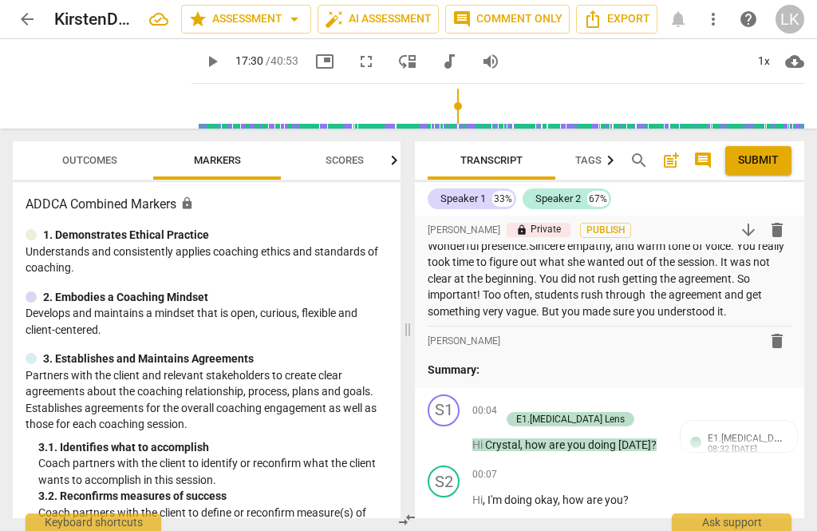
click at [764, 305] on p "Wonderful presence.Sincere empathy, and warm tone of voice. You really took tim…" at bounding box center [610, 279] width 364 height 82
click at [766, 306] on p "Wonderful presence.Sincere empathy, and warm tone of voice. You really took tim…" at bounding box center [610, 279] width 364 height 82
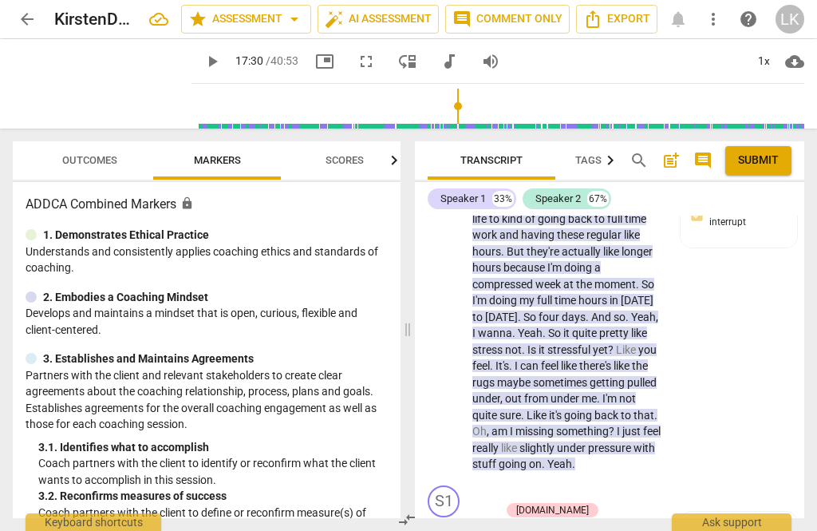
scroll to position [-93, 0]
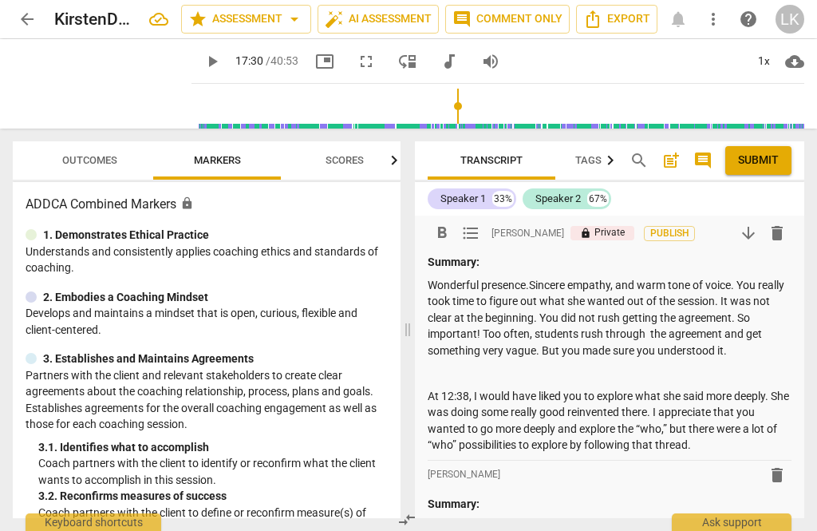
click at [469, 359] on p "Wonderful presence.Sincere empathy, and warm tone of voice. You really took tim…" at bounding box center [610, 318] width 364 height 82
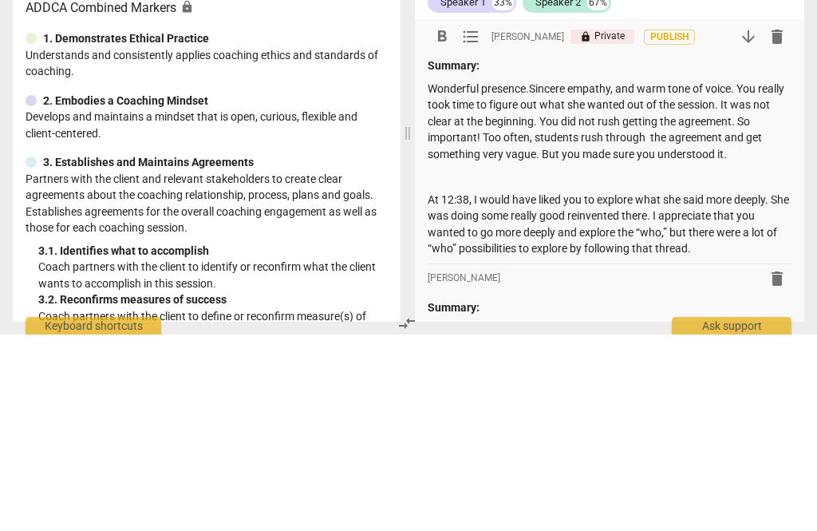
scroll to position [62, 0]
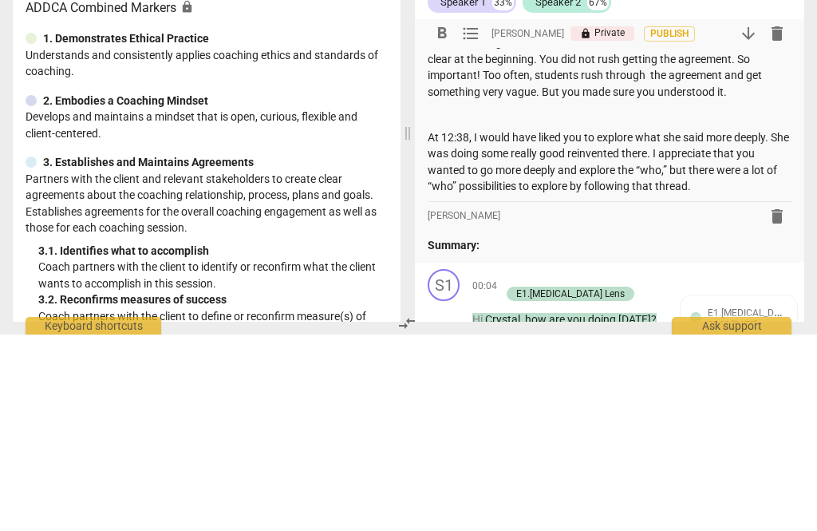
click at [480, 326] on p "At 12:38, I would have liked you to explore what she said more deeply. She was …" at bounding box center [610, 358] width 364 height 65
click at [472, 326] on p "At 12:38, I would have liked you to explore what she said more deeply. She was …" at bounding box center [610, 358] width 364 height 65
click at [476, 326] on p "At 12:38, I would have liked you to explore what she said more deeply. She was …" at bounding box center [610, 358] width 364 height 65
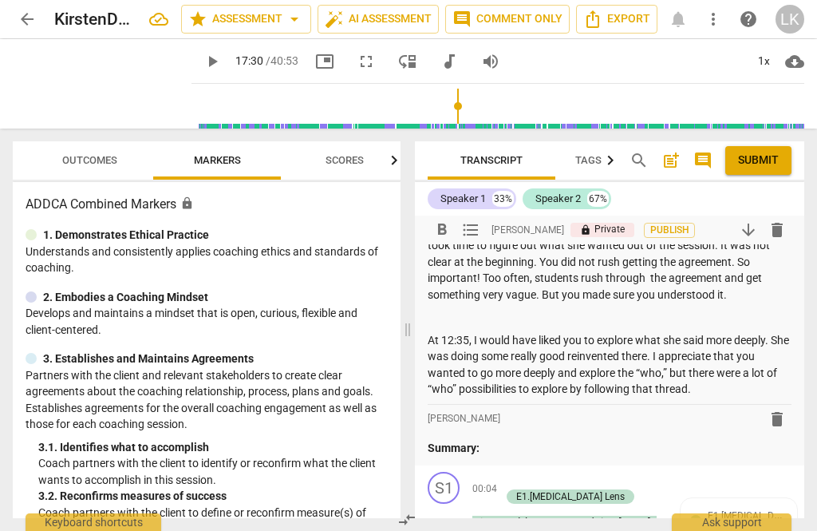
scroll to position [61, 0]
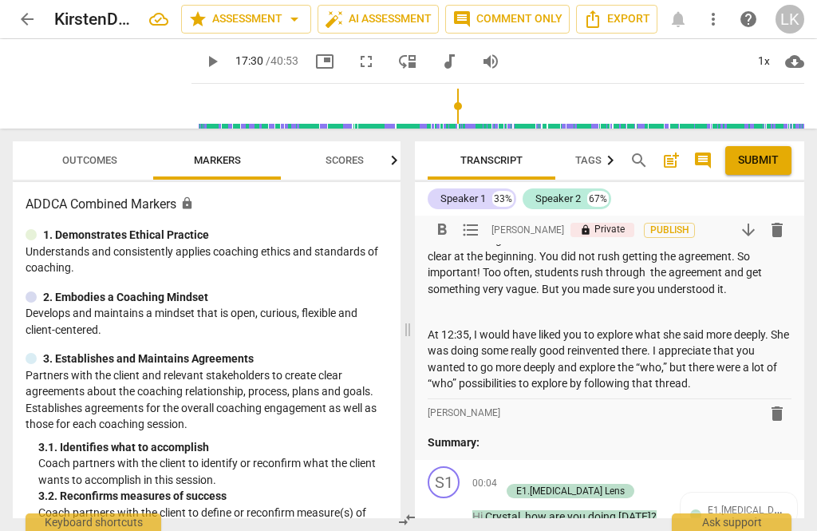
click at [738, 384] on p "At 12:35, I would have liked you to explore what she said more deeply. She was …" at bounding box center [610, 358] width 364 height 65
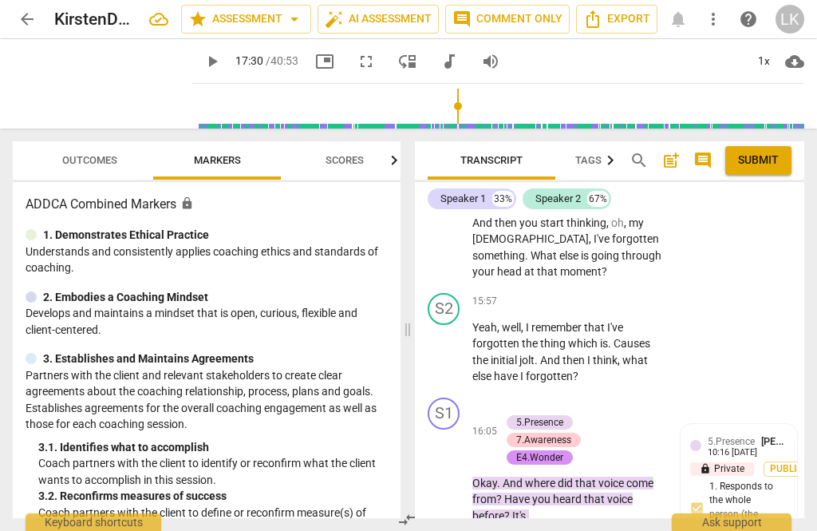
scroll to position [10227, 0]
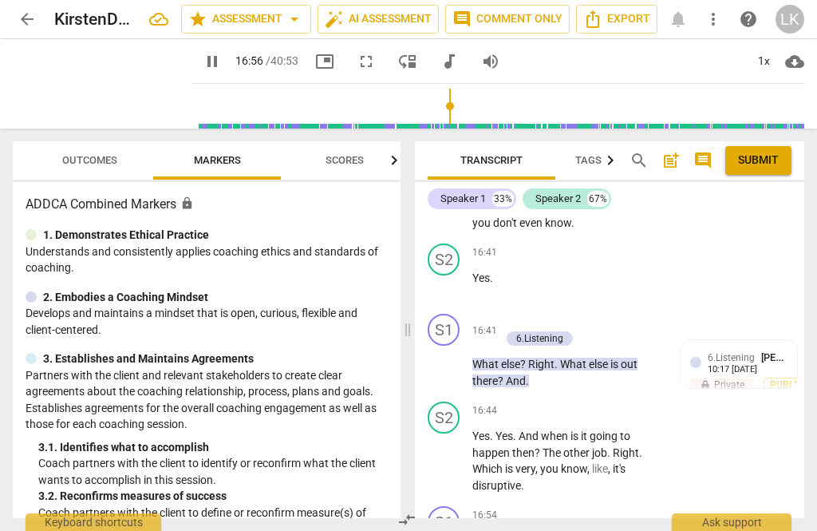
scroll to position [10847, 0]
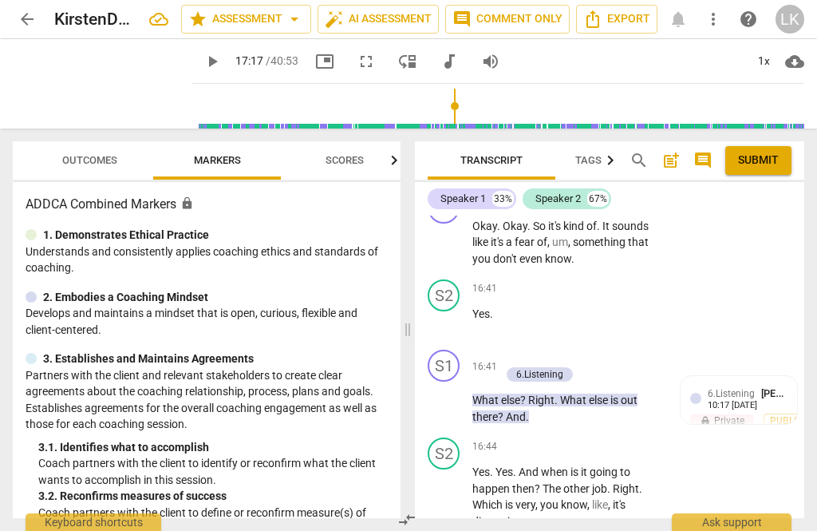
scroll to position [10733, 0]
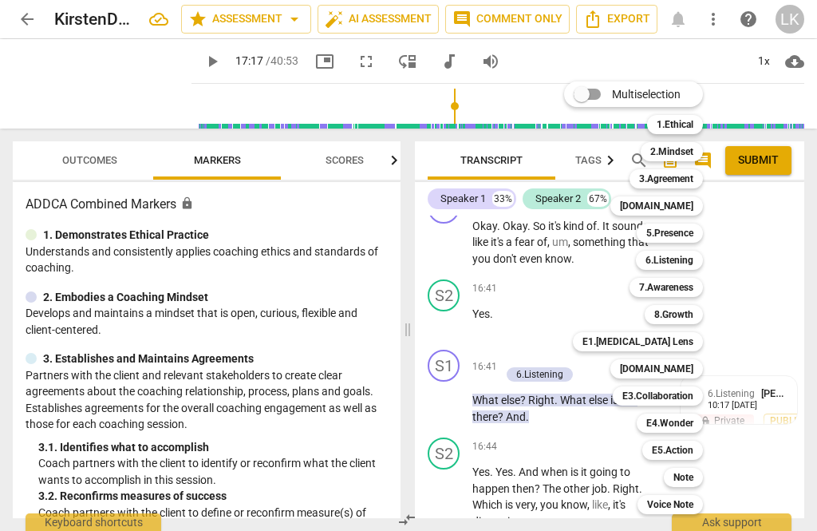
click at [701, 371] on div "[DOMAIN_NAME]" at bounding box center [656, 368] width 93 height 19
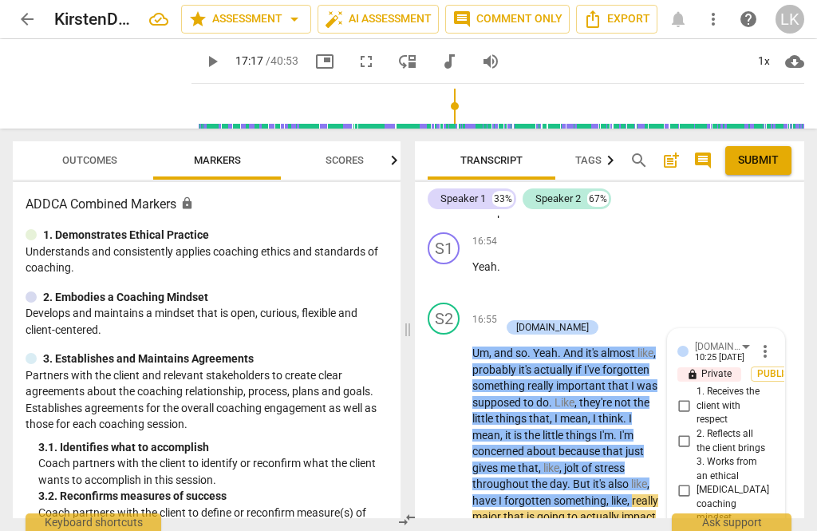
scroll to position [11034, 0]
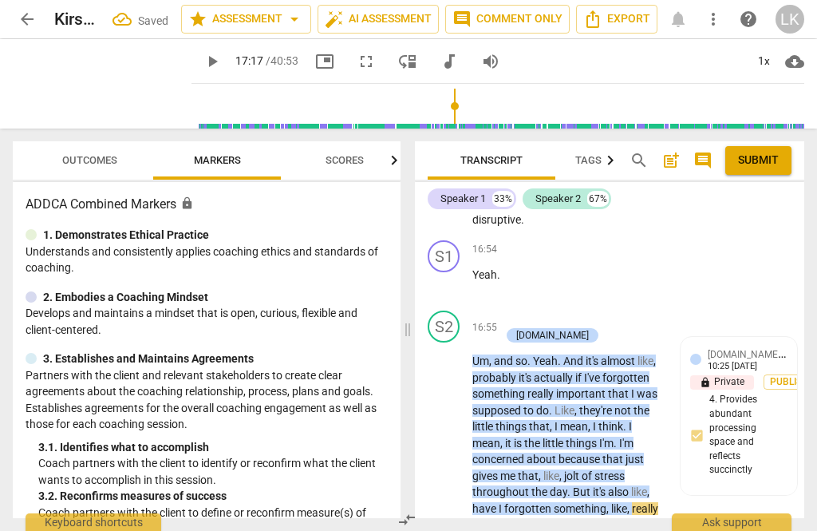
click at [456, 450] on span "play_arrow" at bounding box center [445, 459] width 26 height 19
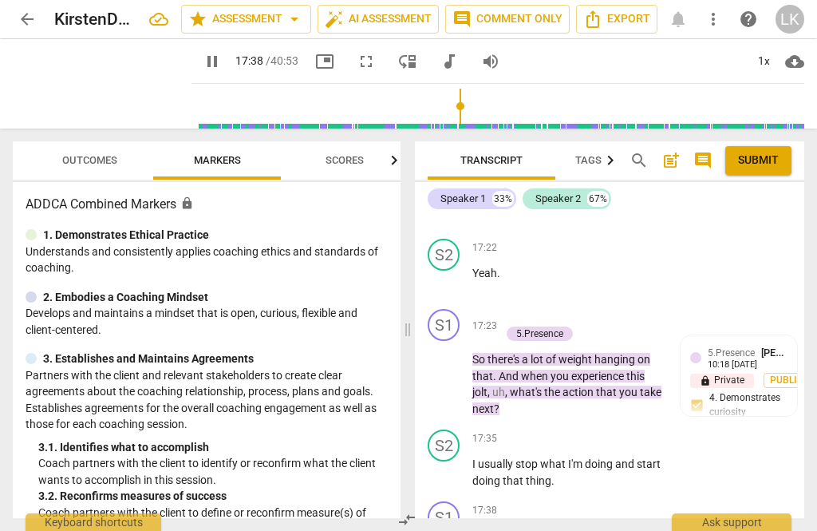
scroll to position [11460, 0]
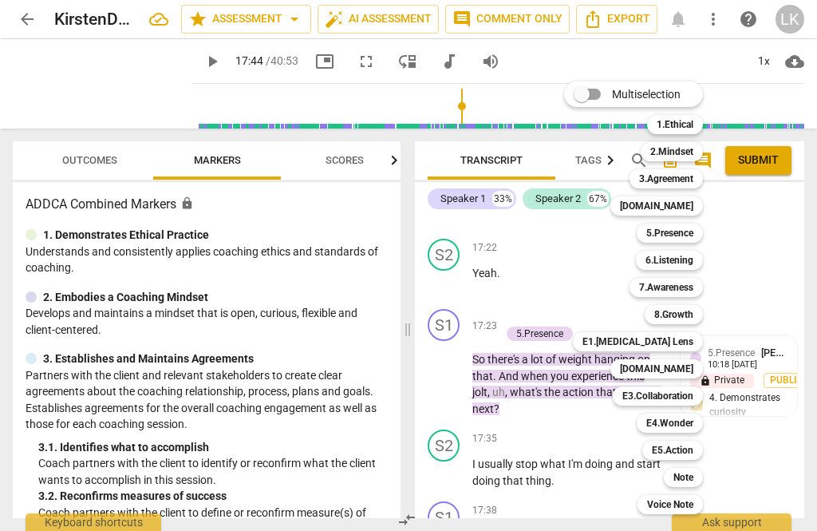
click at [700, 288] on div "7.Awareness" at bounding box center [666, 287] width 73 height 19
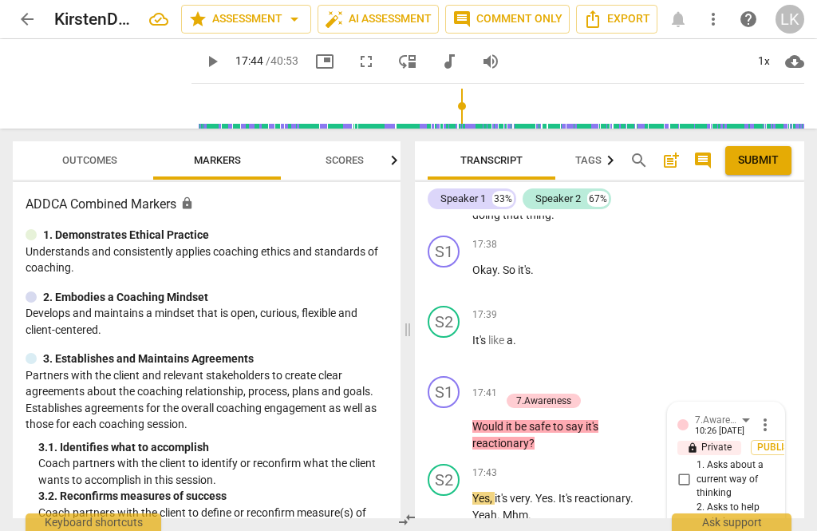
scroll to position [11724, 0]
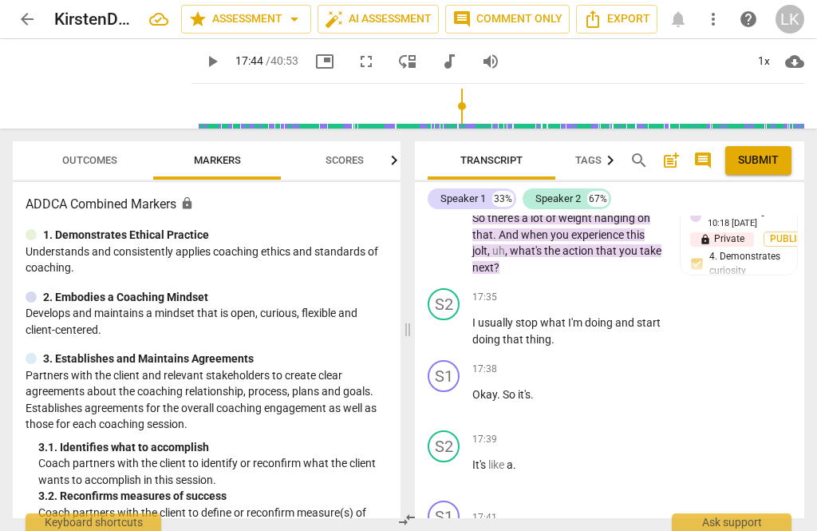
scroll to position [11599, 0]
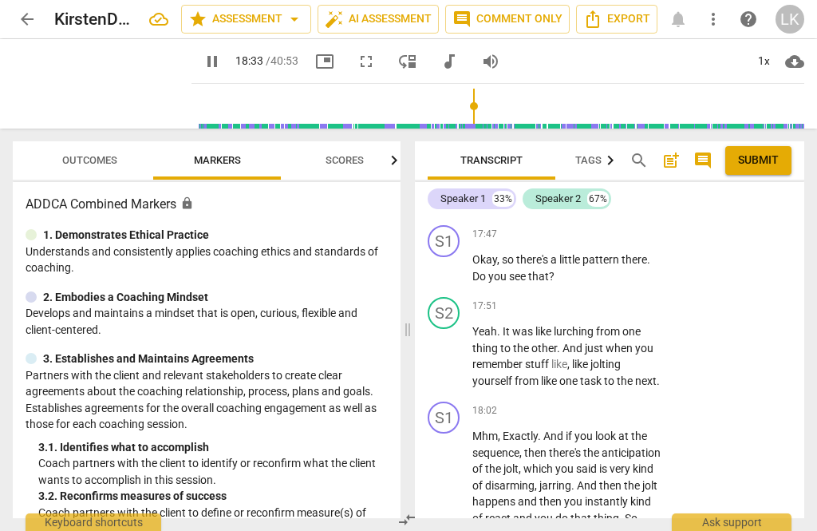
scroll to position [12069, 0]
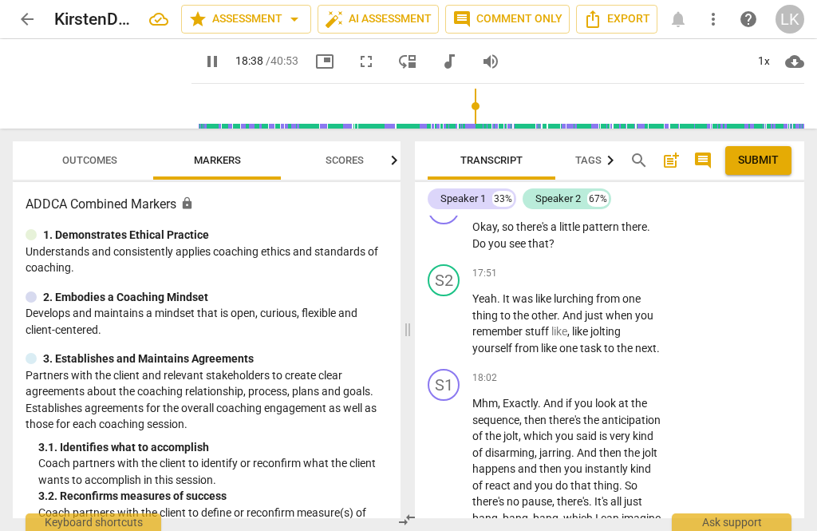
click at [457, 525] on span "pause" at bounding box center [445, 534] width 26 height 19
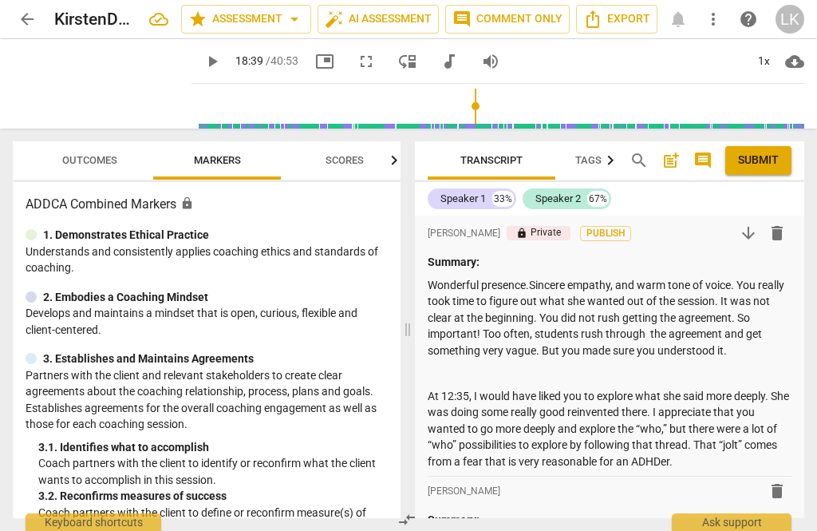
scroll to position [-89, 0]
click at [711, 381] on p at bounding box center [610, 373] width 364 height 17
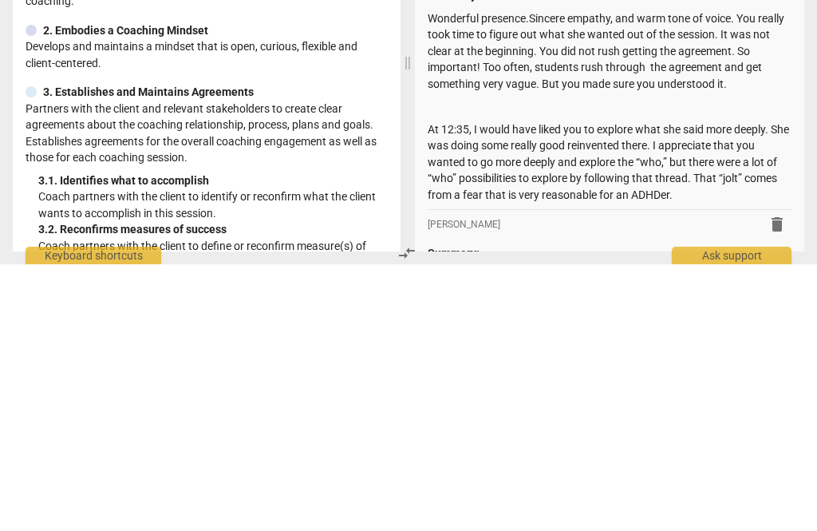
click at [716, 365] on p at bounding box center [610, 373] width 364 height 17
click at [705, 365] on p at bounding box center [610, 373] width 364 height 17
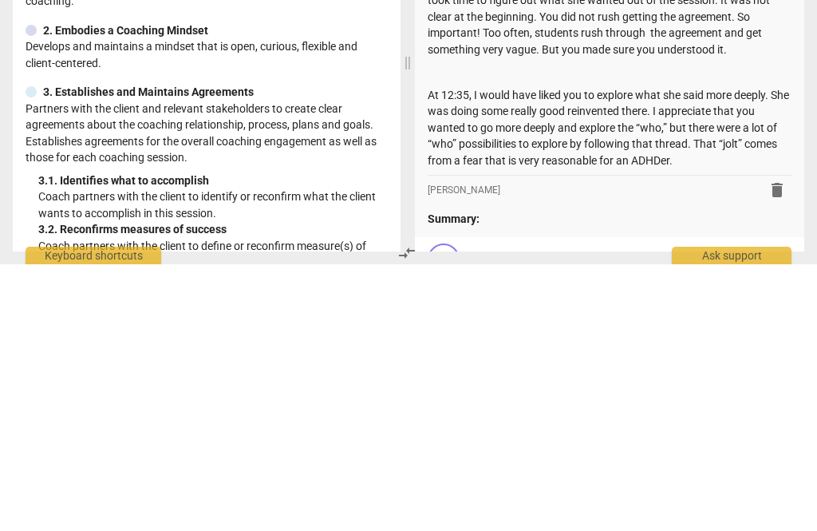
scroll to position [34, 0]
click at [705, 354] on p "At 12:35, I would have liked you to explore what she said more deeply. She was …" at bounding box center [610, 395] width 364 height 82
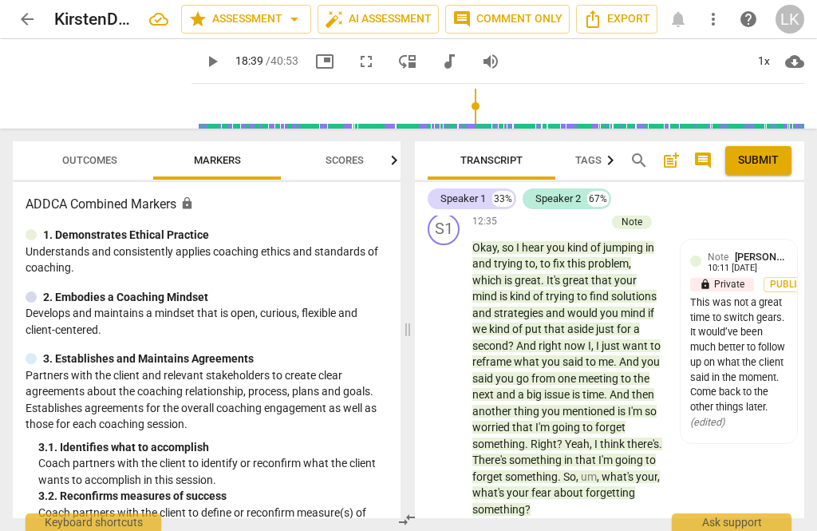
scroll to position [12212, 0]
